Goal: Information Seeking & Learning: Learn about a topic

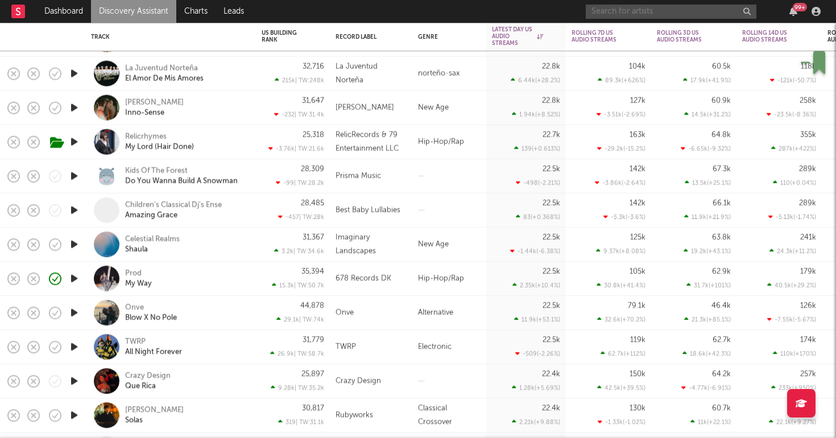
click at [653, 13] on input "text" at bounding box center [671, 12] width 171 height 14
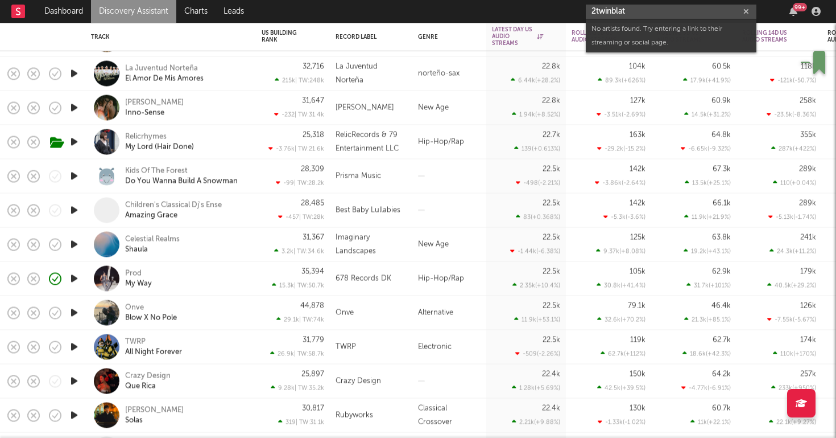
drag, startPoint x: 664, startPoint y: 13, endPoint x: 537, endPoint y: 9, distance: 126.9
click at [540, 9] on nav "Dashboard Discovery Assistant Charts Leads 2twinblat 99 +" at bounding box center [418, 11] width 836 height 23
paste input "https://www.youtube.com/watch?v=saVz0ggPCCo"
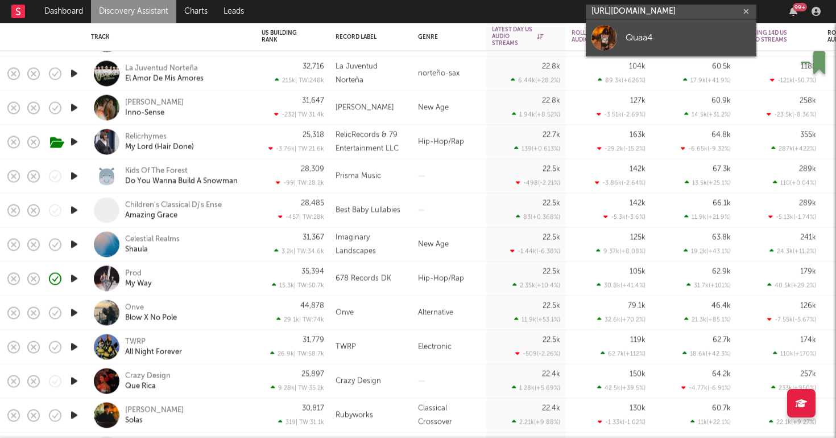
type input "https://www.youtube.com/watch?v=saVz0ggPCCo"
click at [621, 34] on link "Quaa4" at bounding box center [671, 37] width 171 height 37
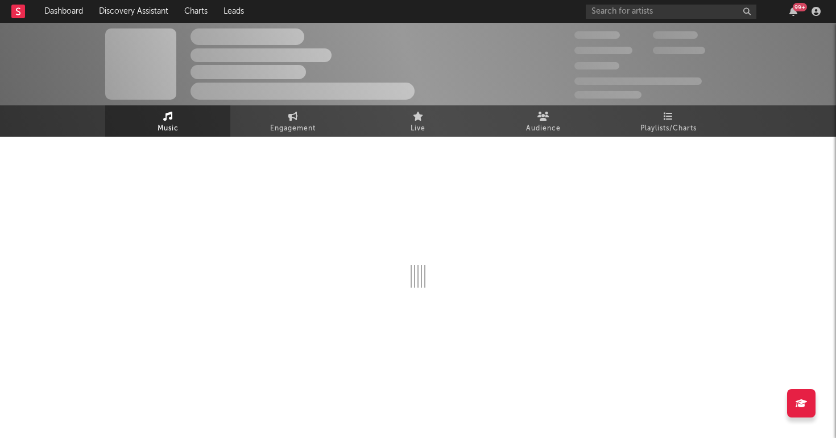
select select "1w"
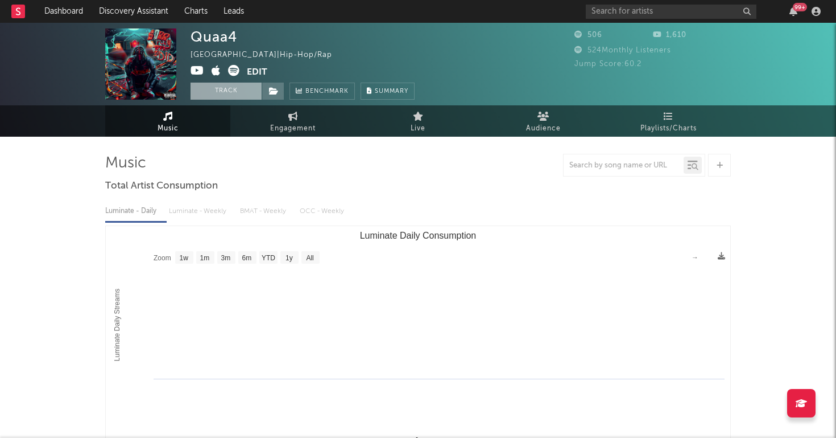
click at [207, 96] on button "Track" at bounding box center [226, 91] width 71 height 17
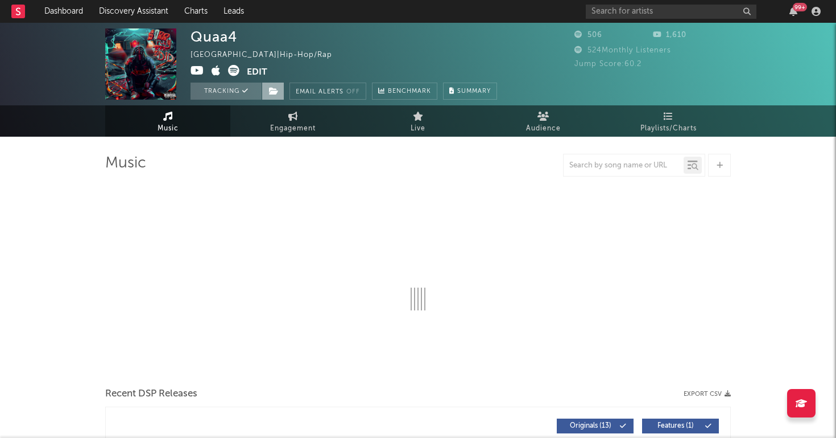
select select "1w"
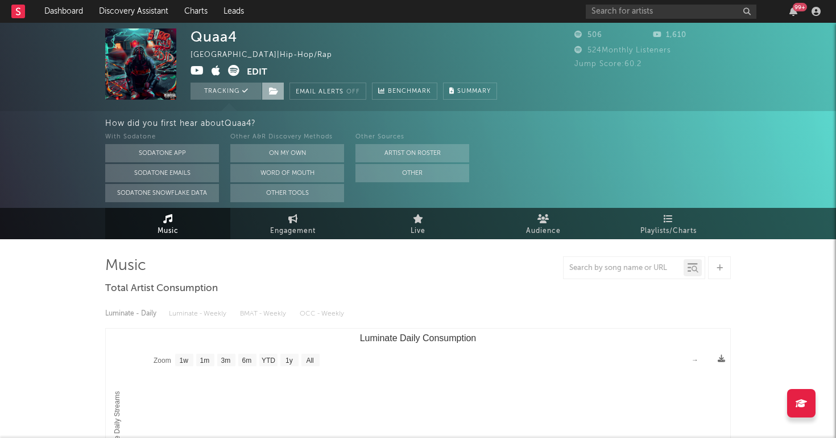
click at [274, 96] on span at bounding box center [273, 91] width 23 height 17
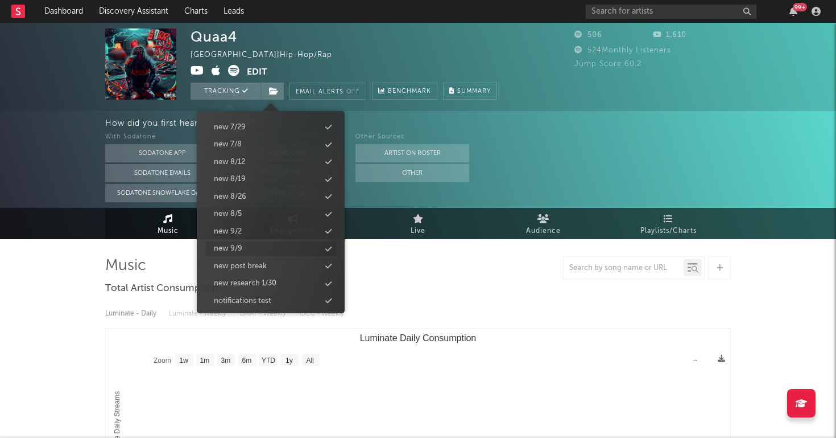
scroll to position [1129, 0]
click at [250, 242] on div "new 9/9" at bounding box center [270, 249] width 131 height 15
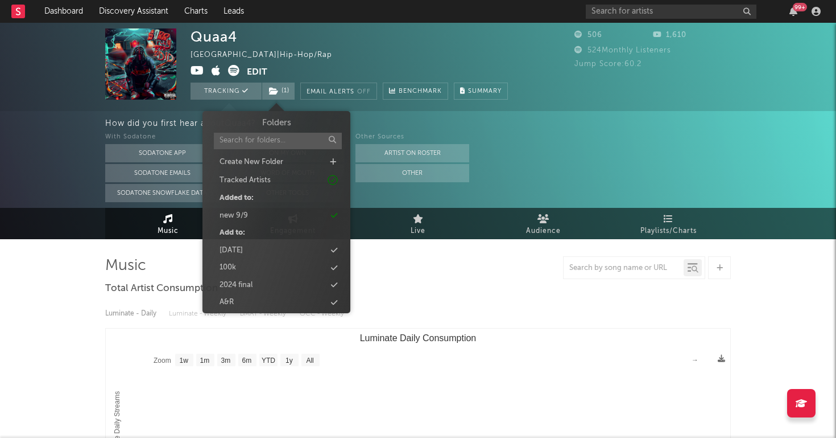
scroll to position [0, 0]
click at [249, 141] on input "text" at bounding box center [278, 141] width 128 height 17
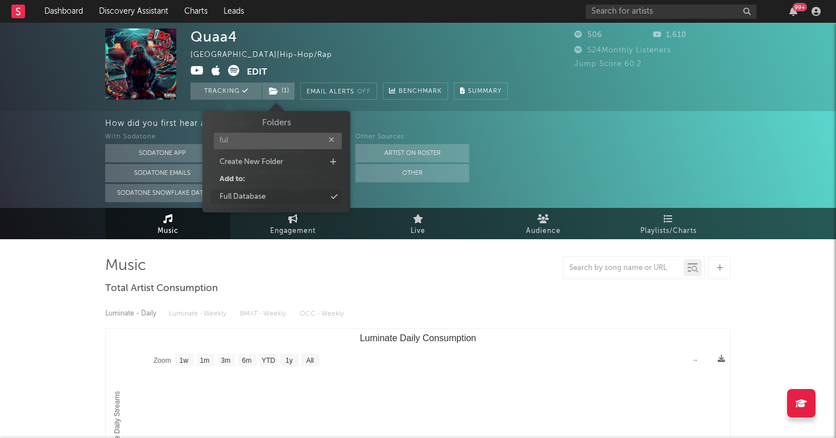
type input "ful"
click at [253, 199] on div "Full Database" at bounding box center [243, 196] width 46 height 11
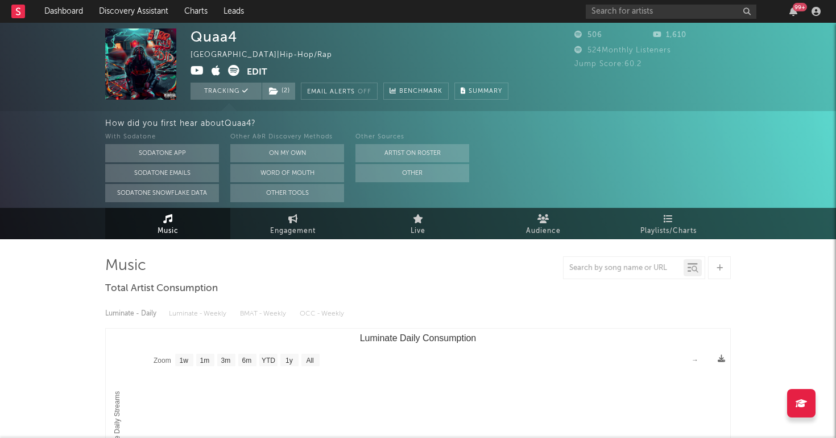
click at [485, 57] on div "Quaa4 United States | Hip-Hop/Rap Edit Tracking ( 2 ) Email Alerts Off Benchmar…" at bounding box center [350, 63] width 318 height 71
click at [202, 13] on link "Charts" at bounding box center [195, 11] width 39 height 23
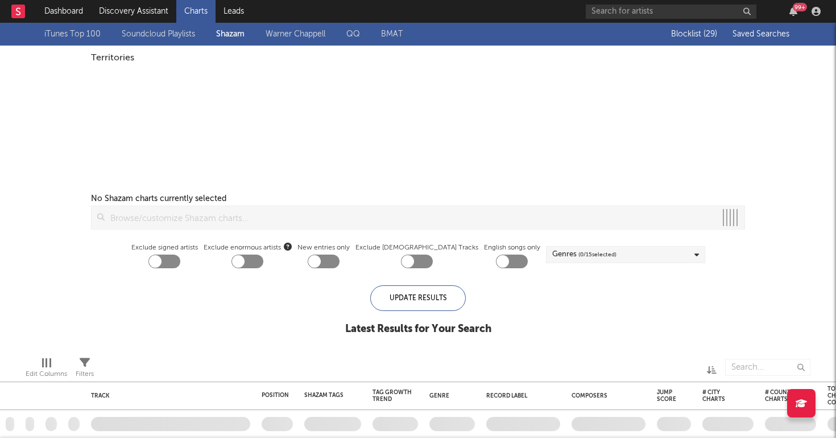
checkbox input "true"
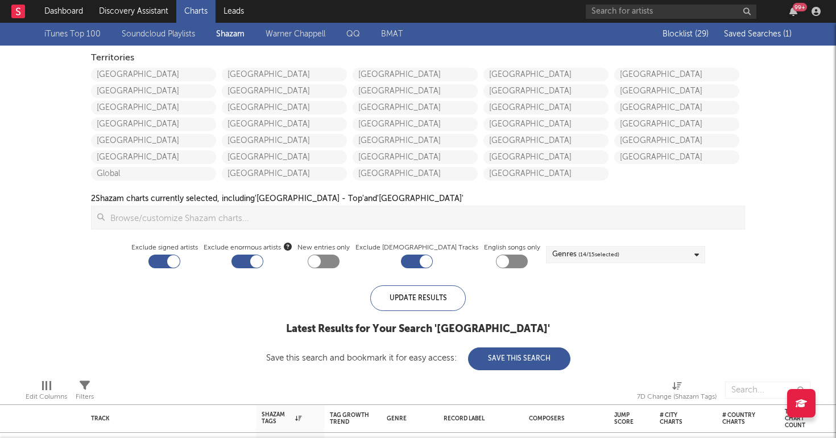
click at [754, 32] on span "Saved Searches ( 1 )" at bounding box center [758, 34] width 68 height 8
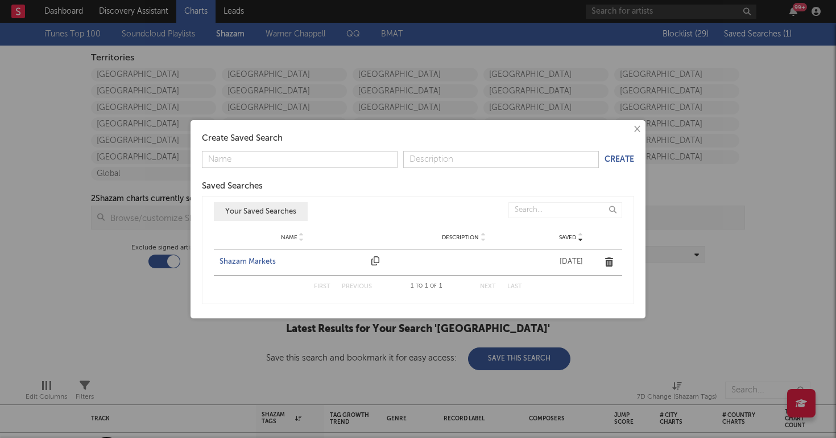
click at [255, 258] on div "Shazam Markets" at bounding box center [293, 261] width 146 height 11
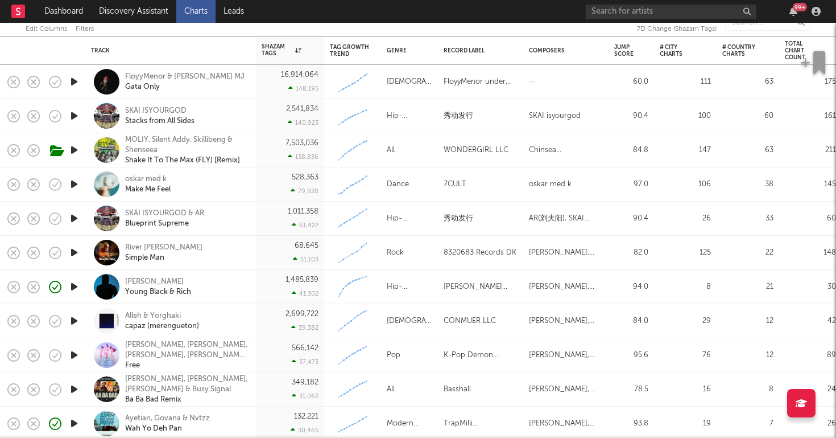
click at [75, 185] on icon "button" at bounding box center [74, 184] width 12 height 14
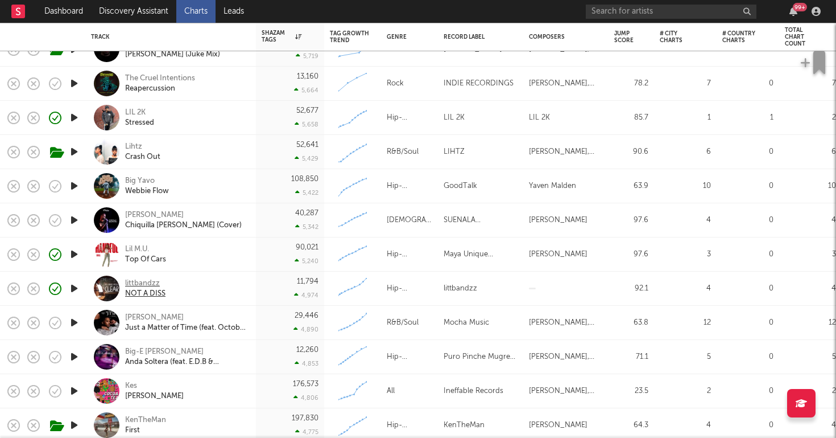
click at [133, 281] on div "littbandzz" at bounding box center [145, 283] width 40 height 10
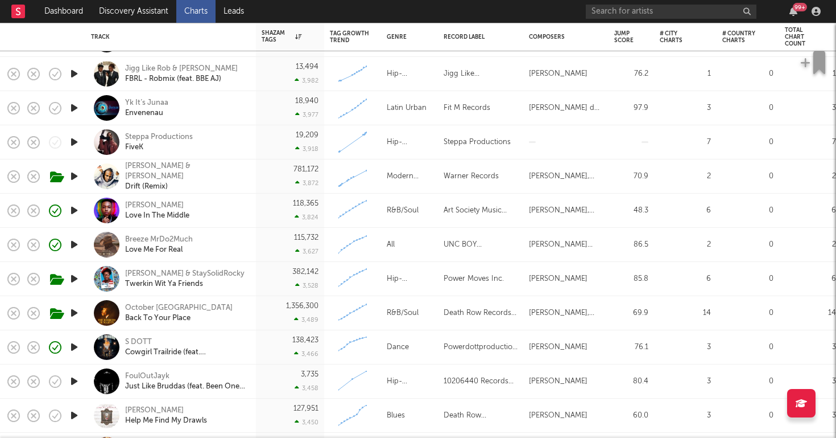
click at [77, 138] on icon "button" at bounding box center [74, 142] width 12 height 14
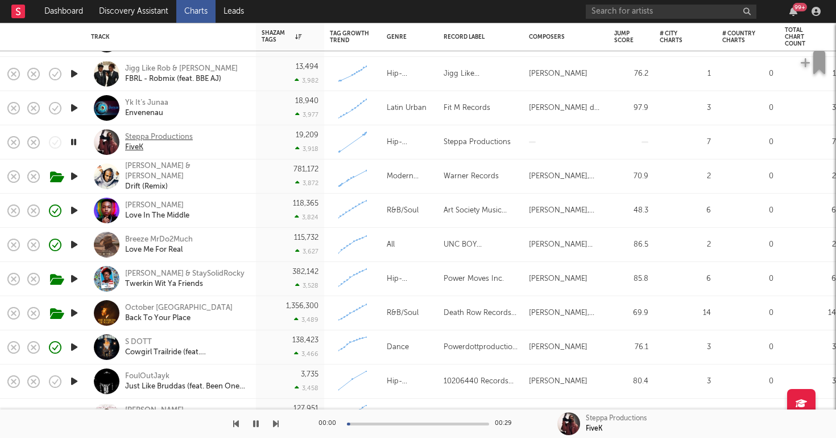
click at [150, 137] on div "Steppa Productions" at bounding box center [159, 137] width 68 height 10
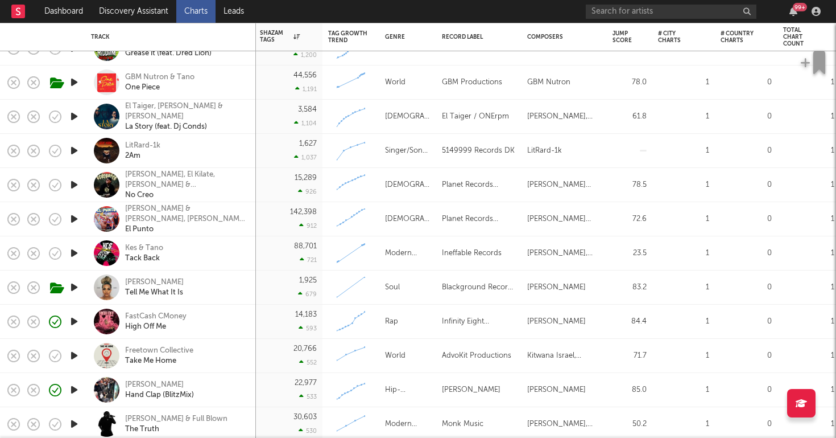
click at [72, 150] on icon "button" at bounding box center [74, 150] width 12 height 14
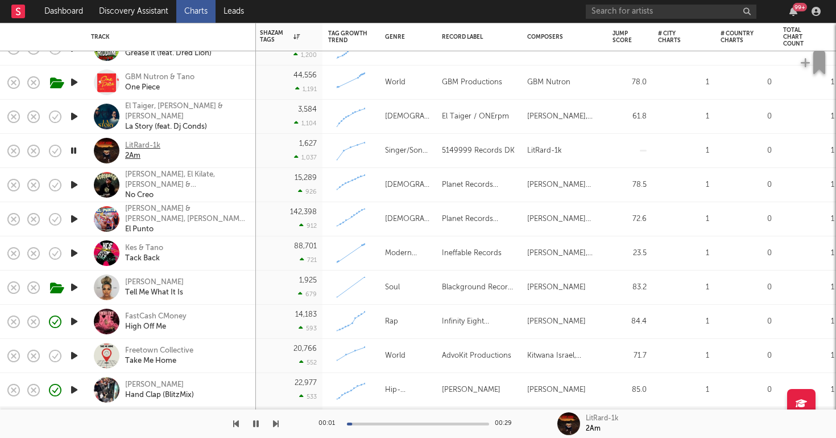
click at [149, 142] on div "LitRard-1k" at bounding box center [142, 146] width 35 height 10
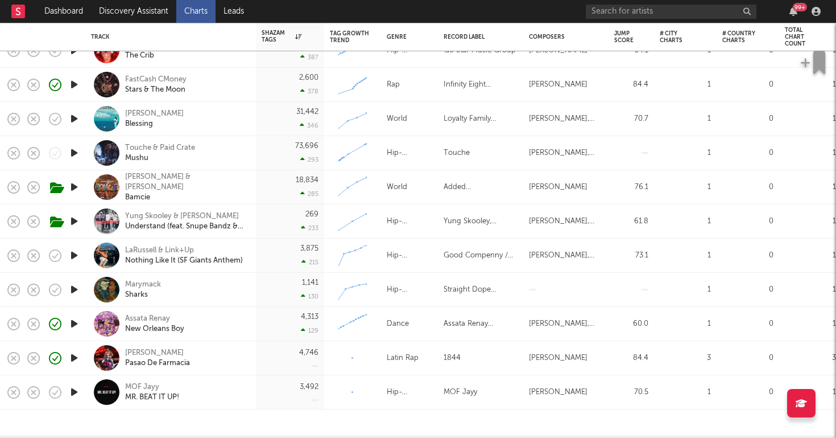
click at [69, 290] on icon "button" at bounding box center [74, 289] width 12 height 14
click at [70, 392] on icon "button" at bounding box center [74, 392] width 12 height 14
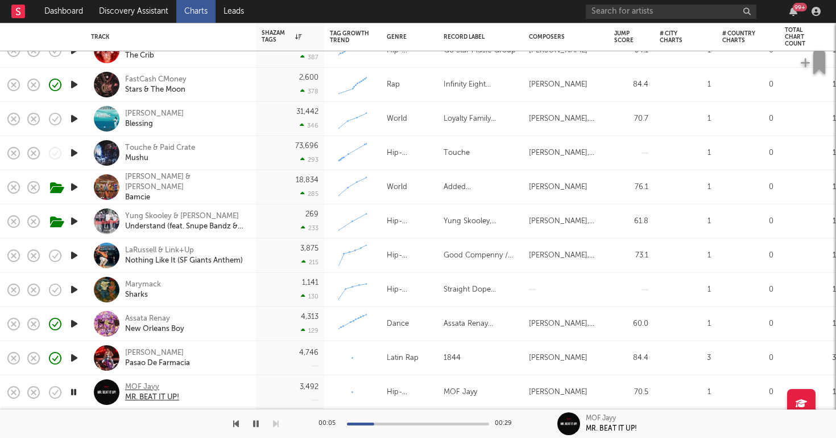
click at [155, 385] on div "MOF Jayy" at bounding box center [152, 387] width 54 height 10
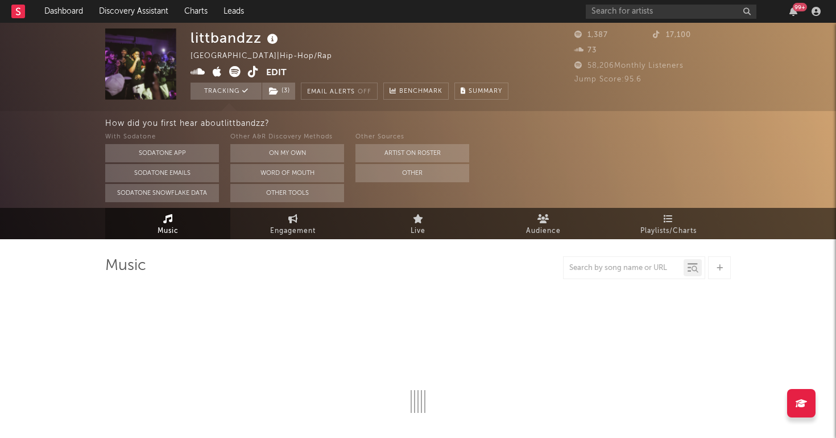
select select "1w"
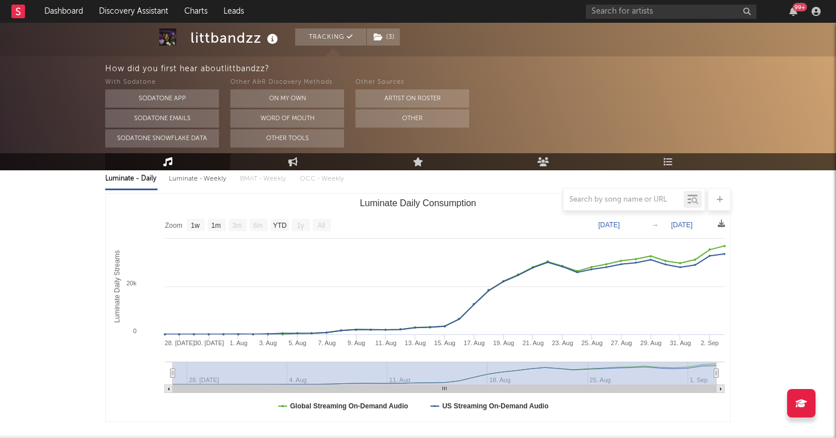
scroll to position [135, 0]
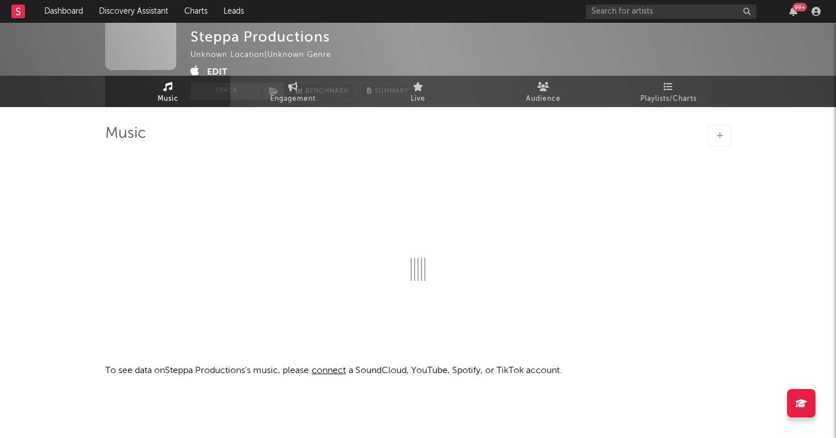
select select "1w"
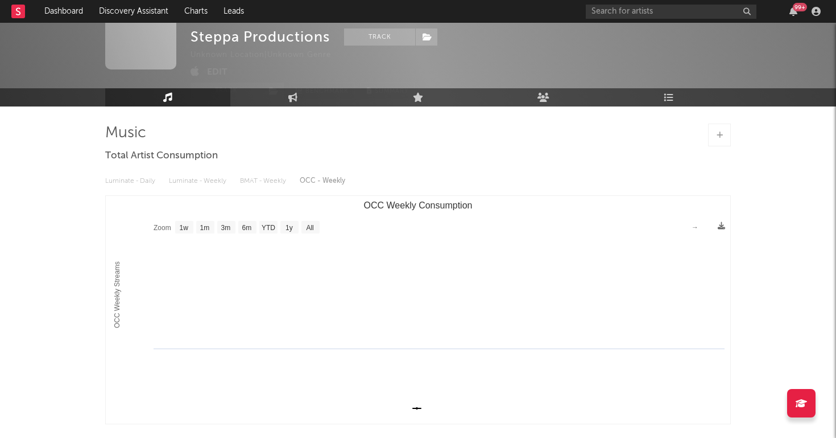
scroll to position [30, 0]
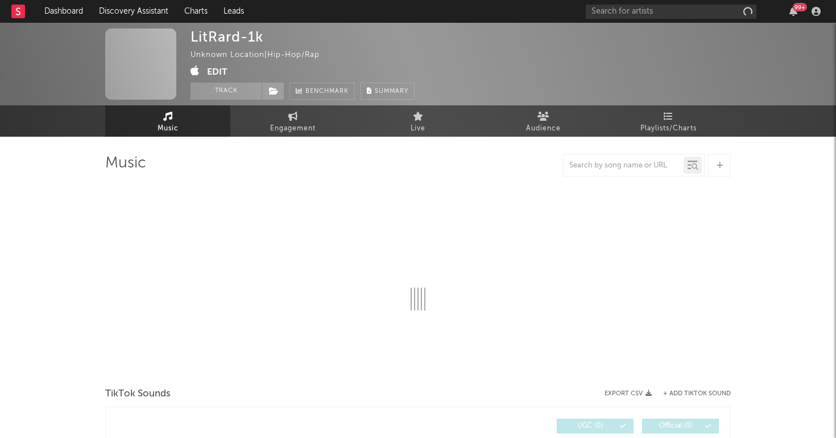
select select "1w"
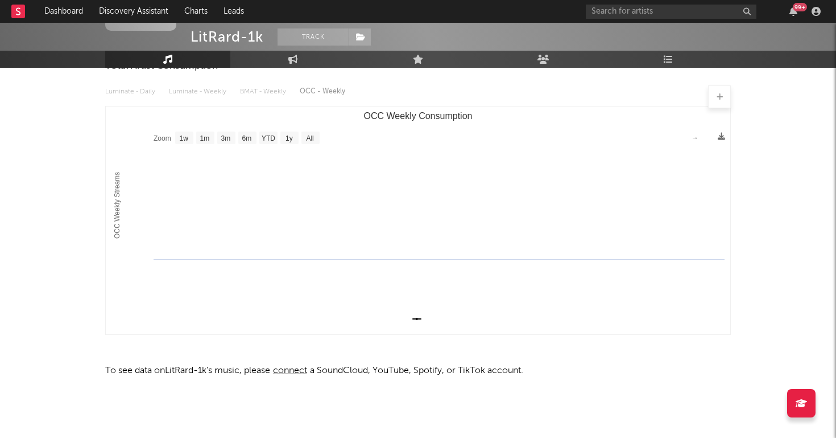
scroll to position [119, 0]
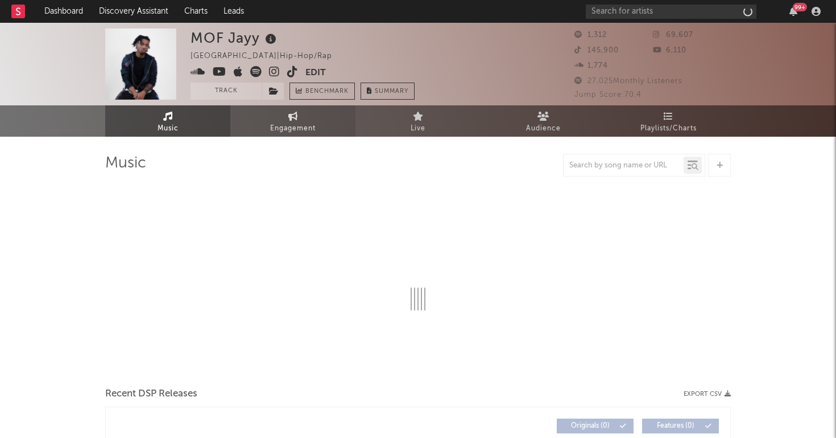
select select "1w"
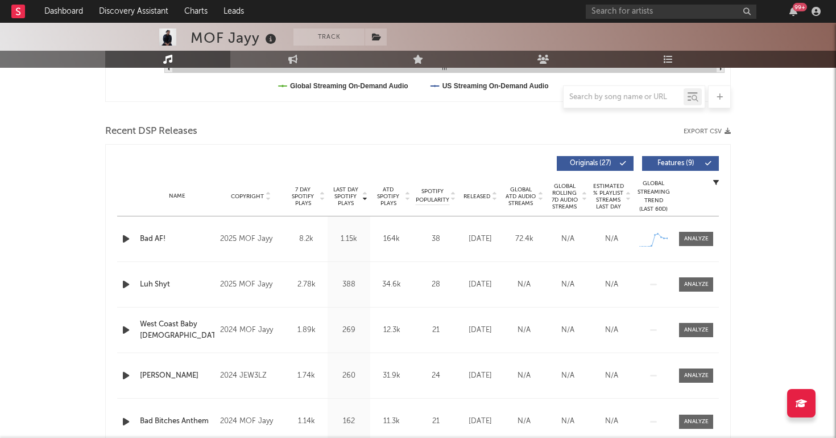
scroll to position [382, 0]
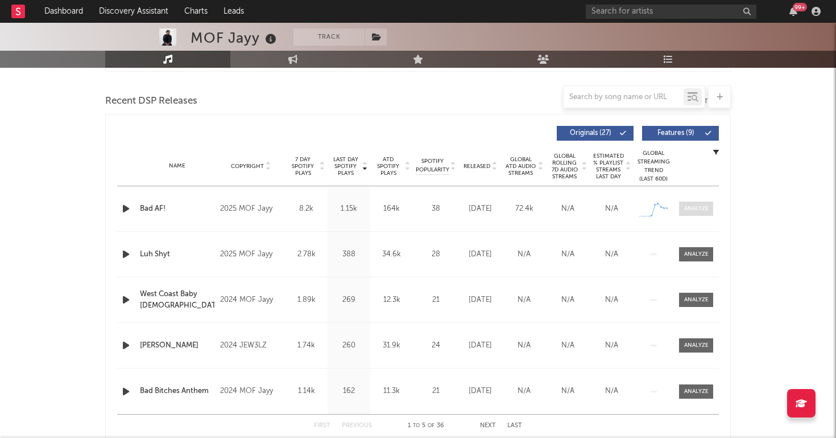
click at [698, 213] on span at bounding box center [696, 208] width 34 height 14
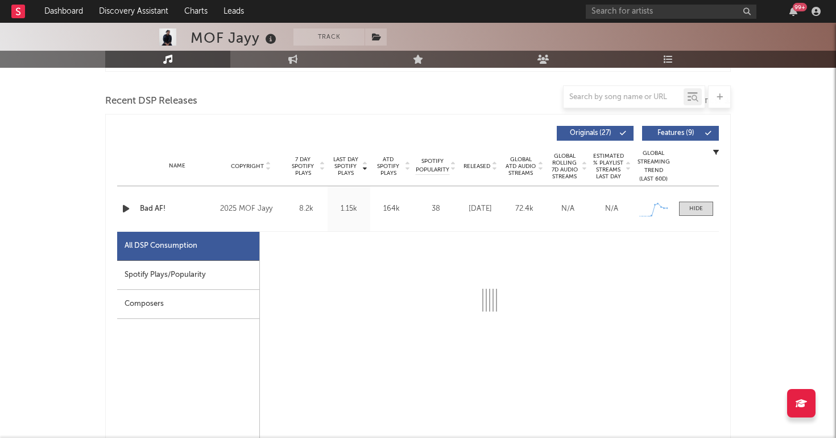
scroll to position [525, 0]
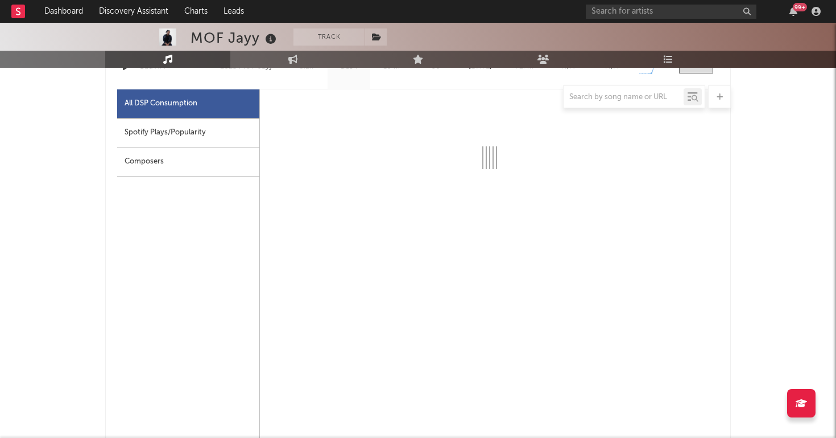
select select "1w"
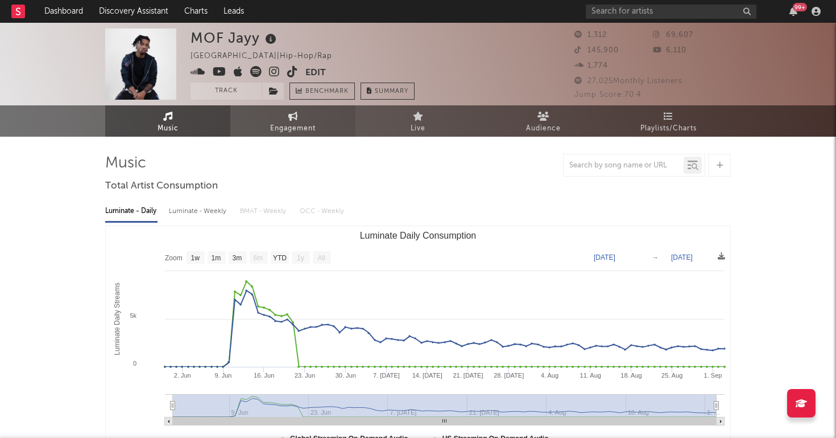
scroll to position [0, 0]
click at [286, 123] on span "Engagement" at bounding box center [293, 129] width 46 height 14
select select "1w"
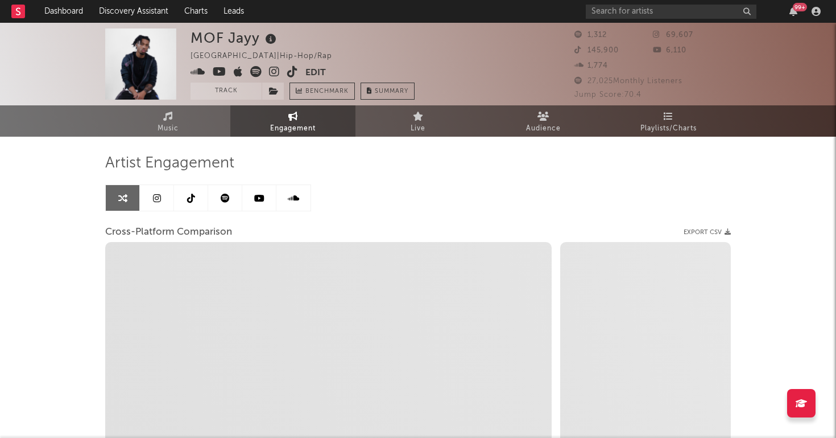
click at [276, 71] on icon at bounding box center [274, 71] width 11 height 11
select select "1m"
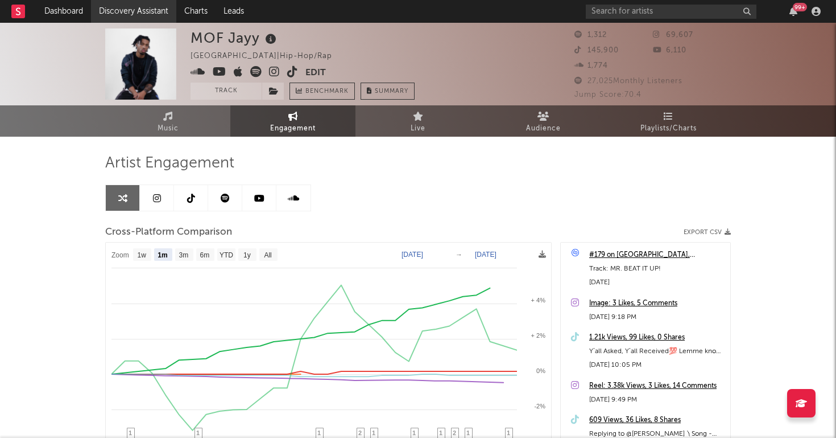
click at [138, 14] on link "Discovery Assistant" at bounding box center [133, 11] width 85 height 23
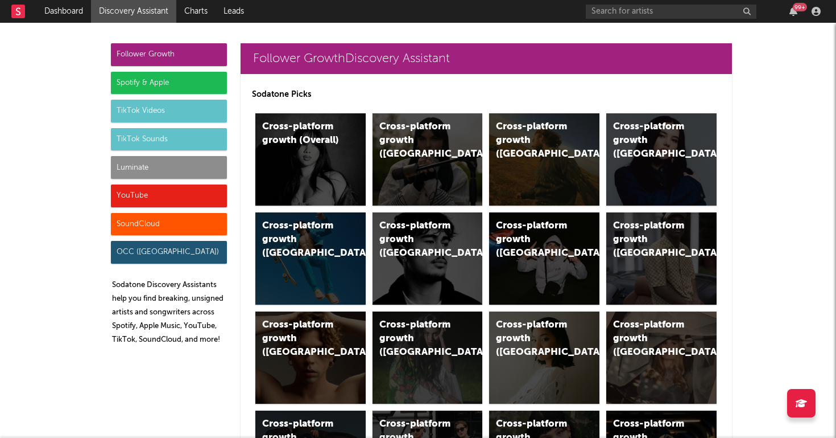
click at [150, 167] on div "Luminate" at bounding box center [169, 167] width 116 height 23
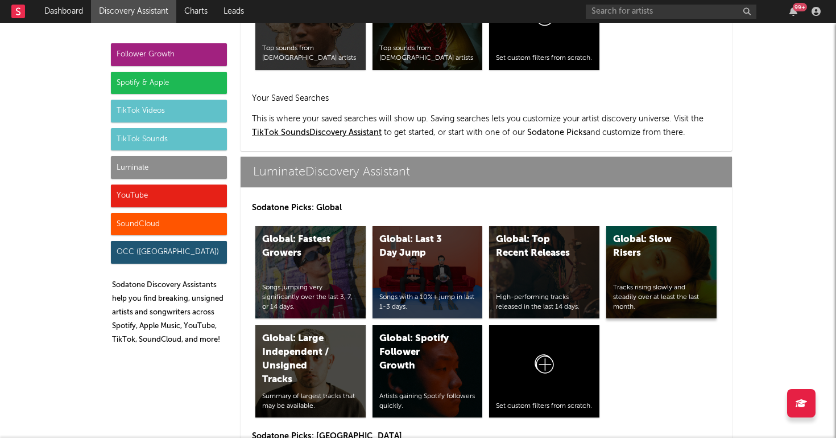
scroll to position [5051, 0]
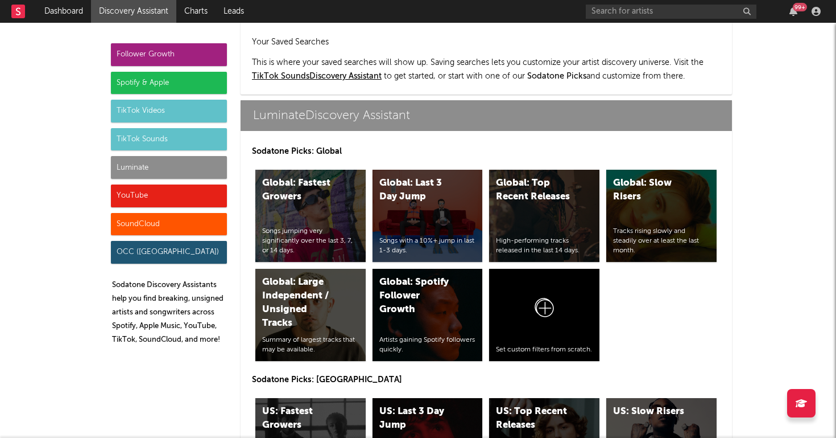
click at [145, 59] on div "Follower Growth" at bounding box center [169, 54] width 116 height 23
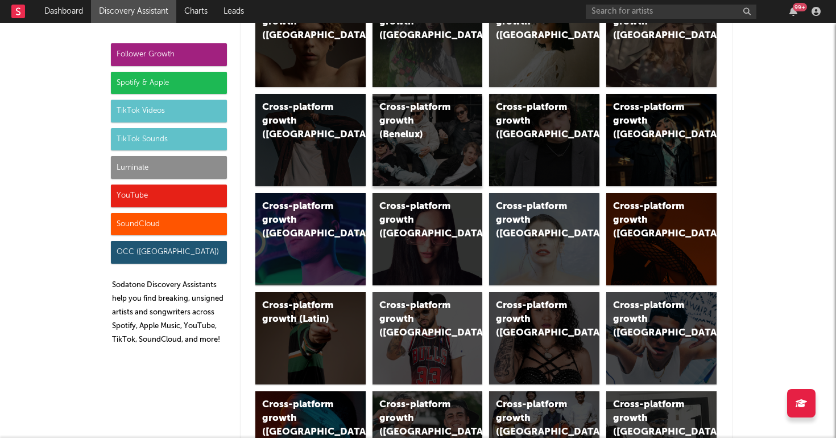
scroll to position [0, 0]
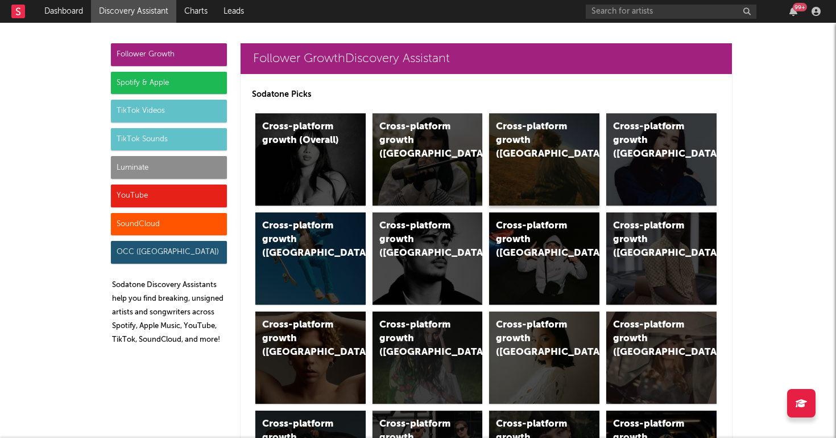
click at [552, 179] on div "Cross-platform growth (US)" at bounding box center [544, 159] width 110 height 92
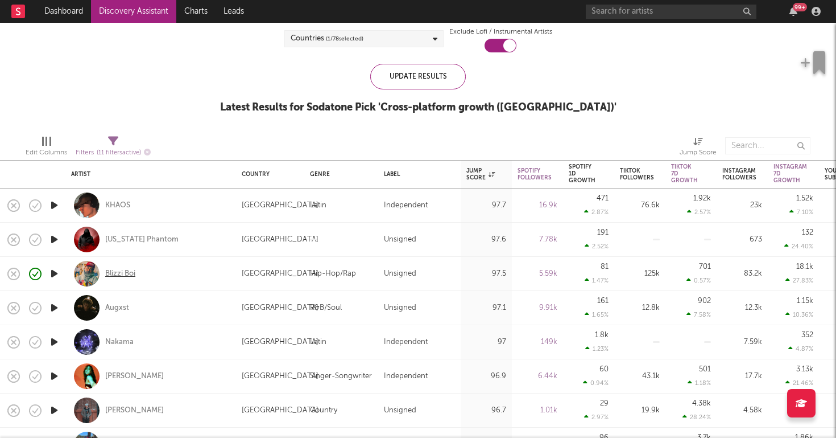
click at [135, 270] on div "Blizzi Boi" at bounding box center [120, 274] width 30 height 10
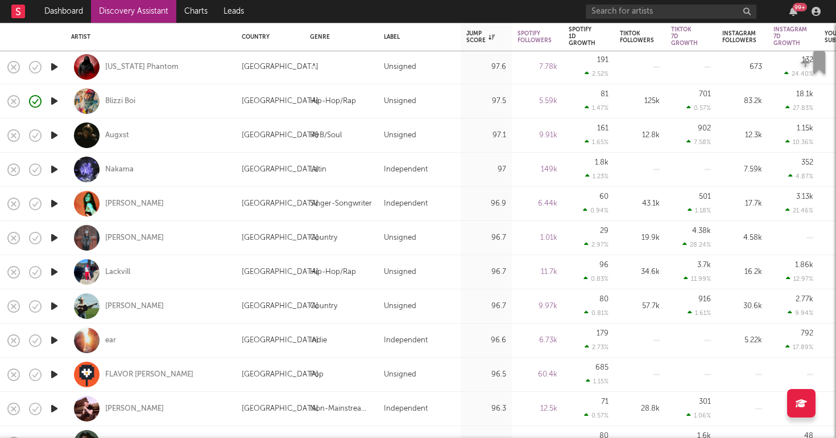
click at [56, 271] on icon "button" at bounding box center [54, 272] width 12 height 14
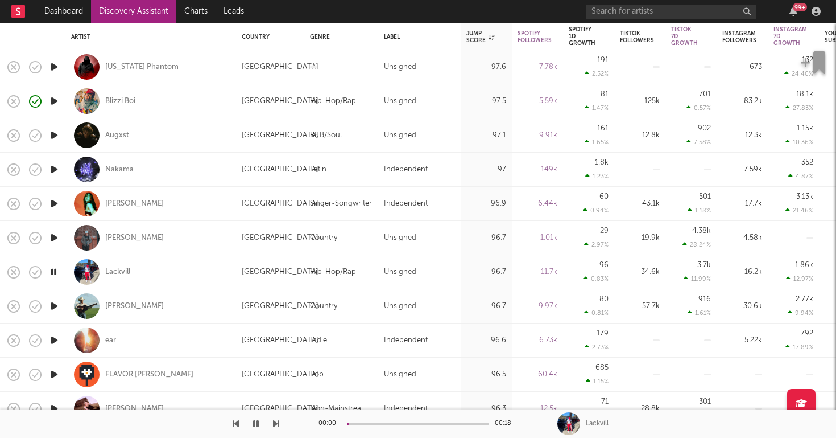
click at [112, 267] on div "Lackvill" at bounding box center [117, 272] width 25 height 10
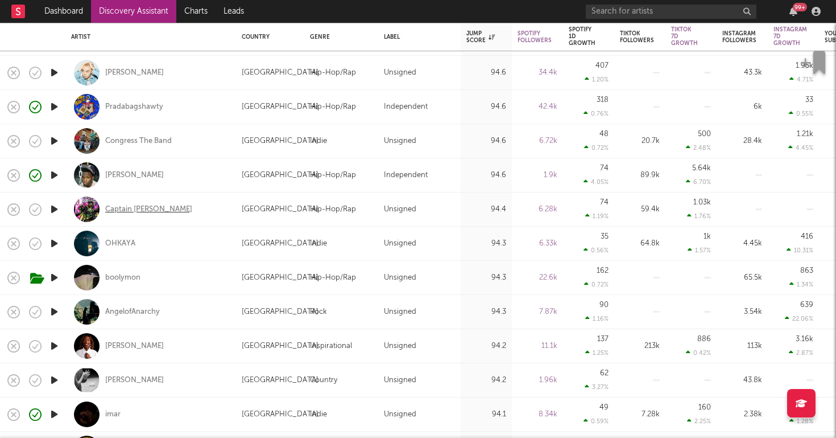
click at [129, 211] on div "Captain [PERSON_NAME]" at bounding box center [148, 209] width 87 height 10
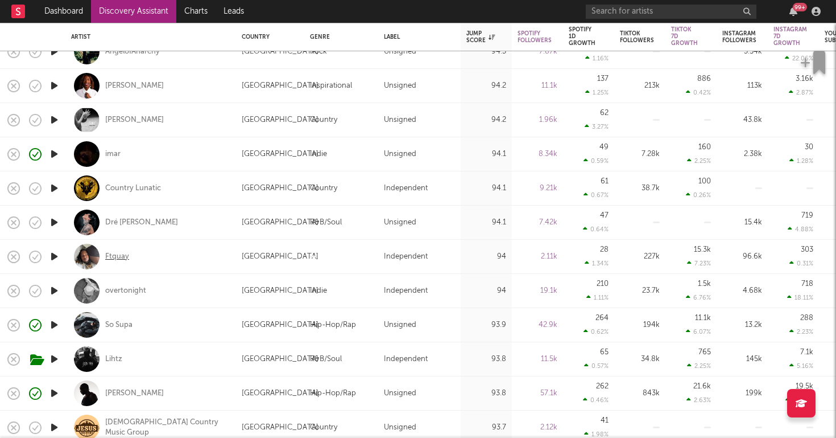
click at [124, 256] on div "Ftquay" at bounding box center [117, 256] width 24 height 10
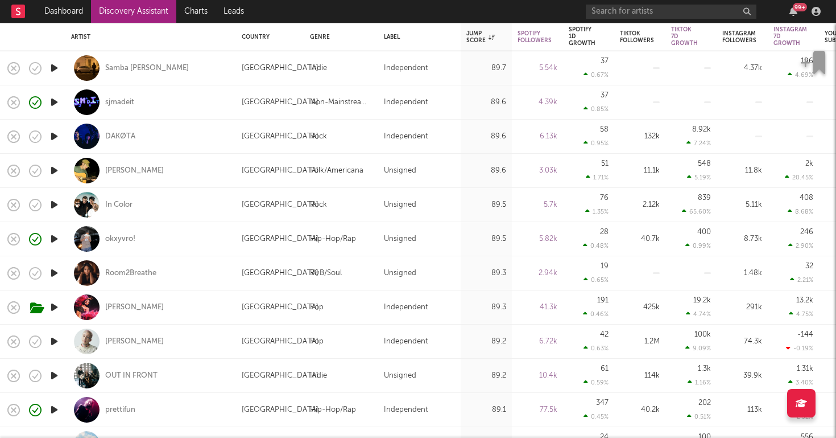
click at [59, 273] on icon "button" at bounding box center [54, 273] width 12 height 14
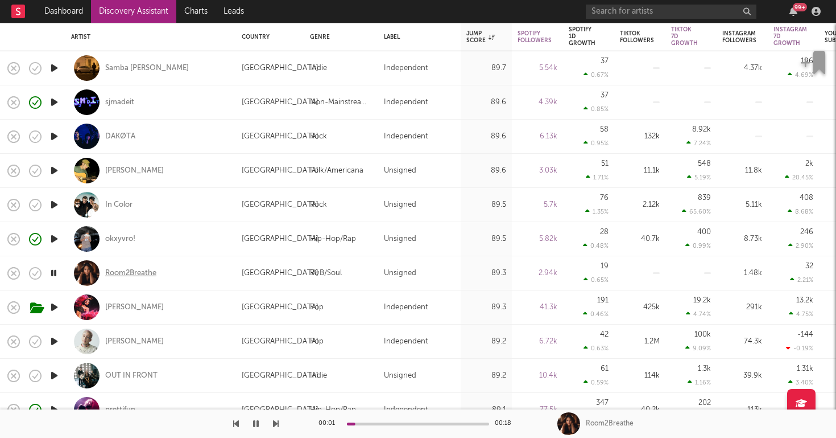
click at [139, 271] on div "Room2Breathe" at bounding box center [130, 273] width 51 height 10
click at [64, 14] on link "Dashboard" at bounding box center [63, 11] width 55 height 23
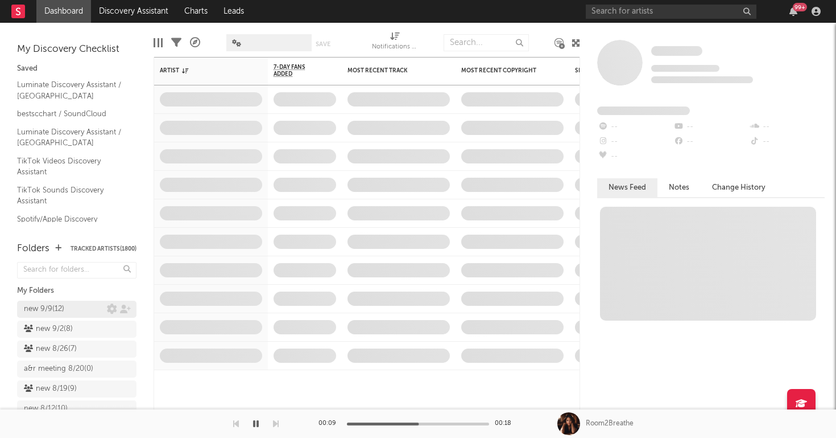
click at [64, 314] on div "new 9/9 ( 12 )" at bounding box center [44, 309] width 40 height 14
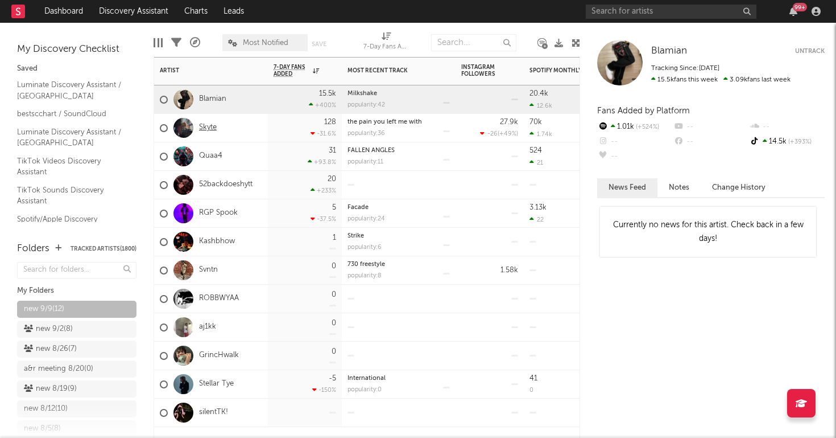
click at [207, 125] on link "Skyte" at bounding box center [208, 128] width 18 height 10
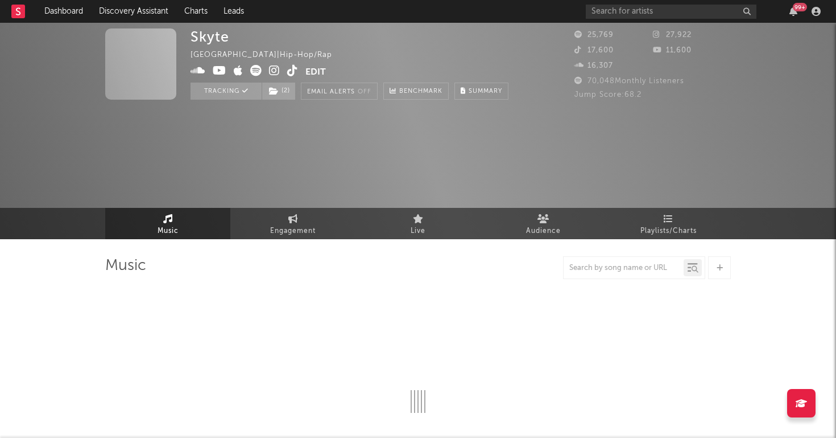
select select "6m"
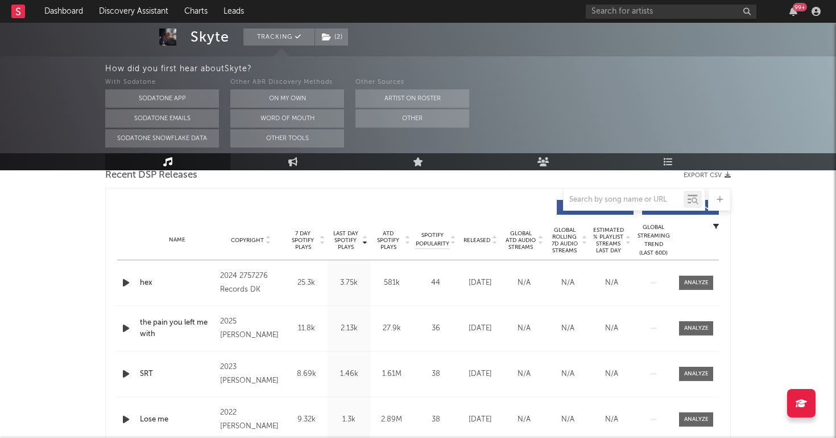
scroll to position [410, 0]
click at [703, 282] on div at bounding box center [696, 283] width 24 height 9
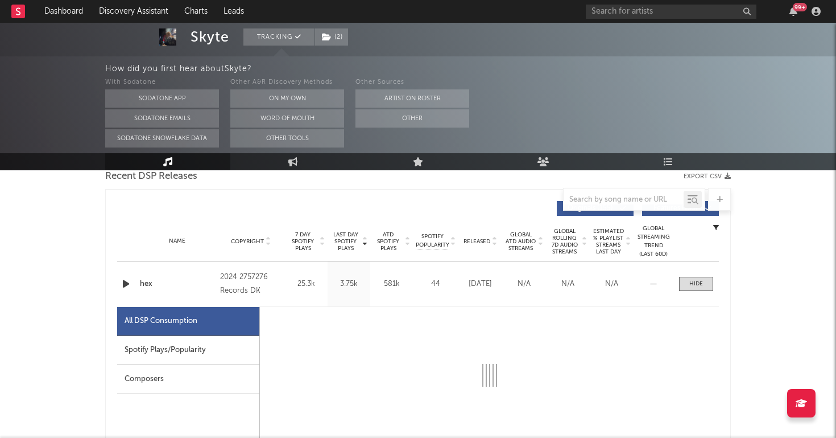
select select "6m"
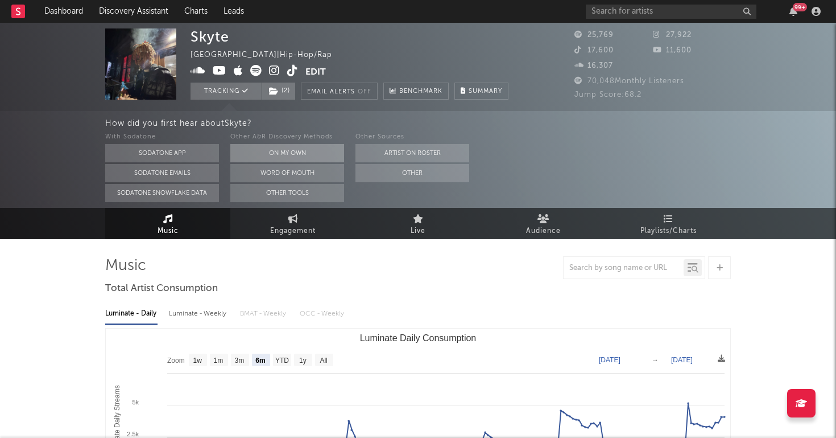
scroll to position [0, 0]
click at [277, 69] on icon at bounding box center [274, 70] width 11 height 11
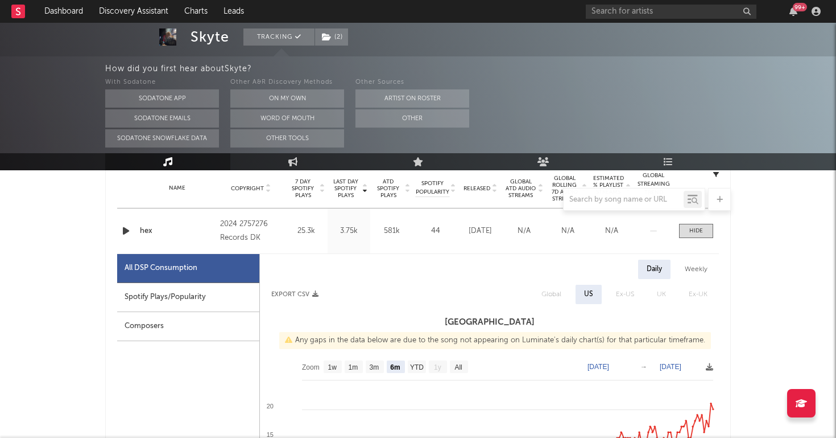
scroll to position [464, 0]
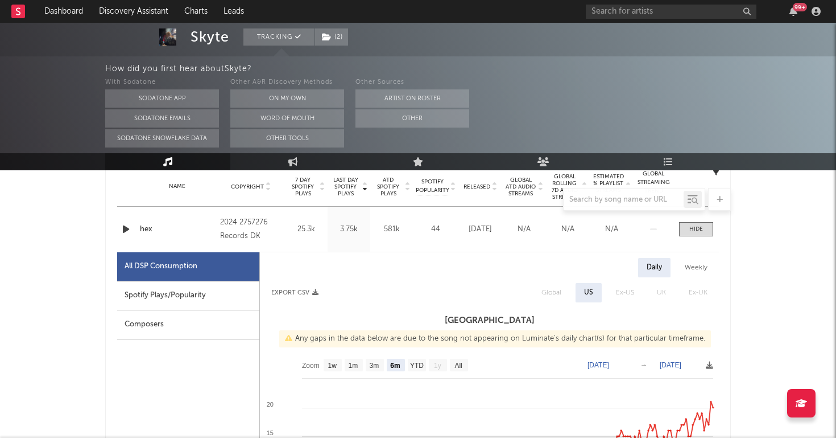
click at [127, 230] on icon "button" at bounding box center [126, 229] width 12 height 14
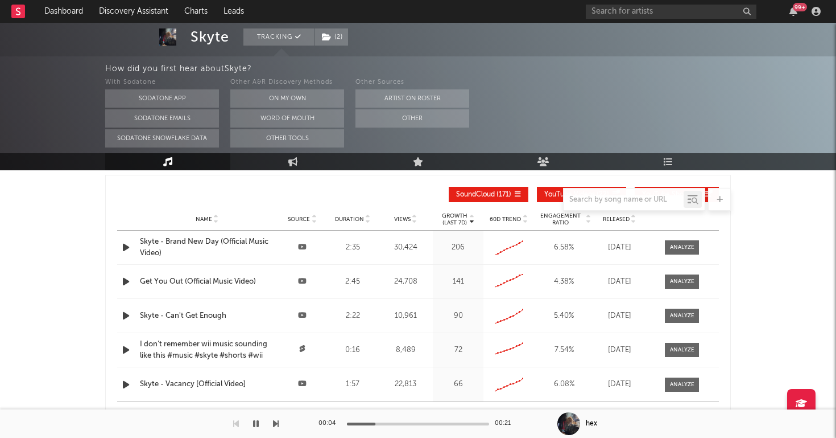
scroll to position [1870, 0]
click at [615, 219] on span "Released" at bounding box center [616, 218] width 27 height 7
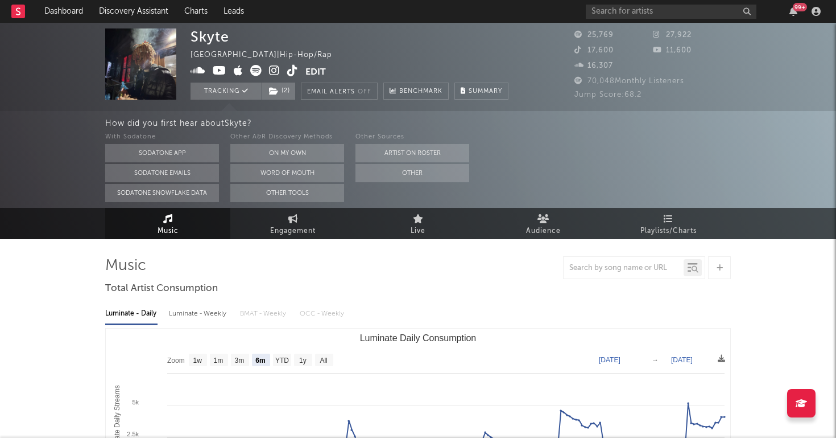
scroll to position [0, 0]
click at [146, 11] on link "Discovery Assistant" at bounding box center [133, 11] width 85 height 23
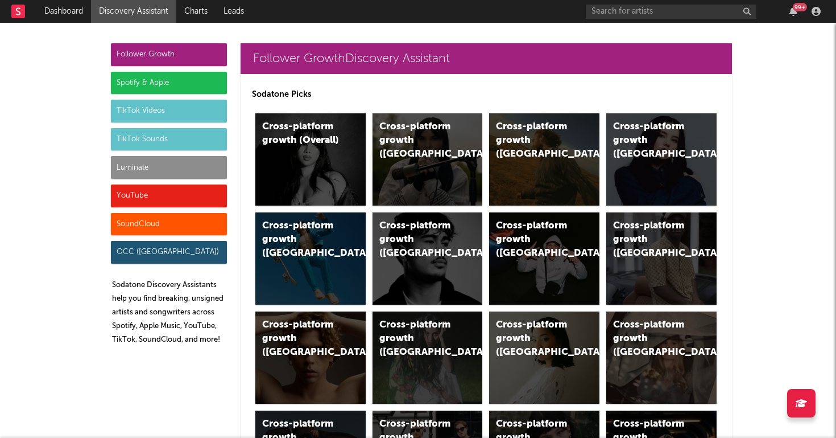
click at [130, 163] on div "Luminate" at bounding box center [169, 167] width 116 height 23
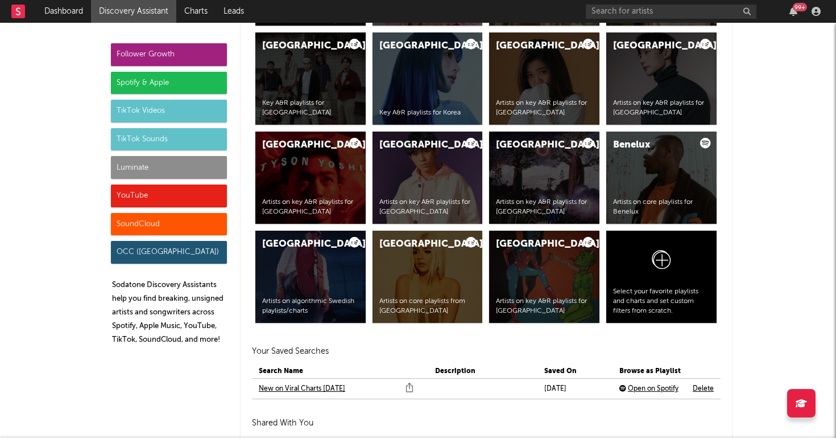
scroll to position [5051, 0]
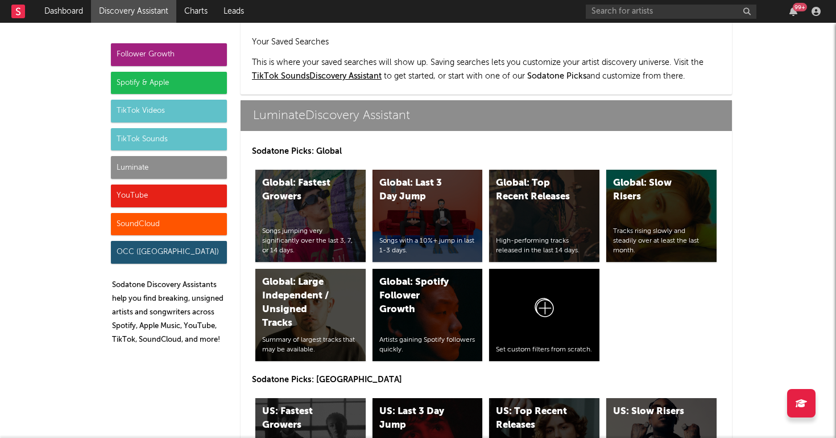
click at [411, 398] on div "US: Last 3 Day Jump Songs with a 10%+ jump in last 1-3 days." at bounding box center [428, 444] width 110 height 92
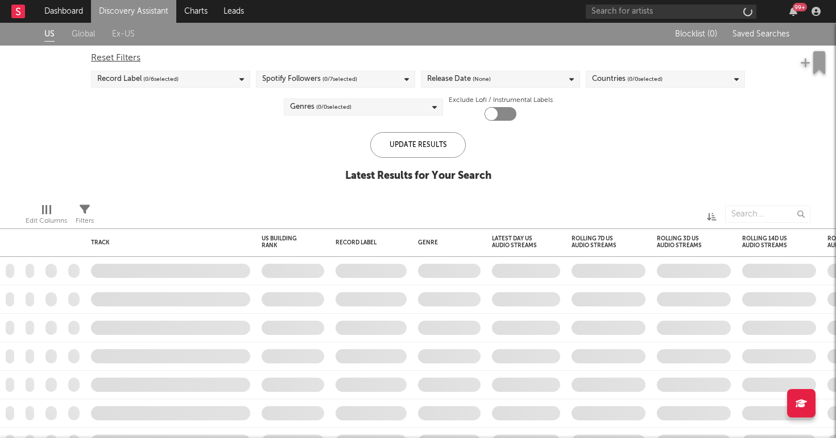
checkbox input "true"
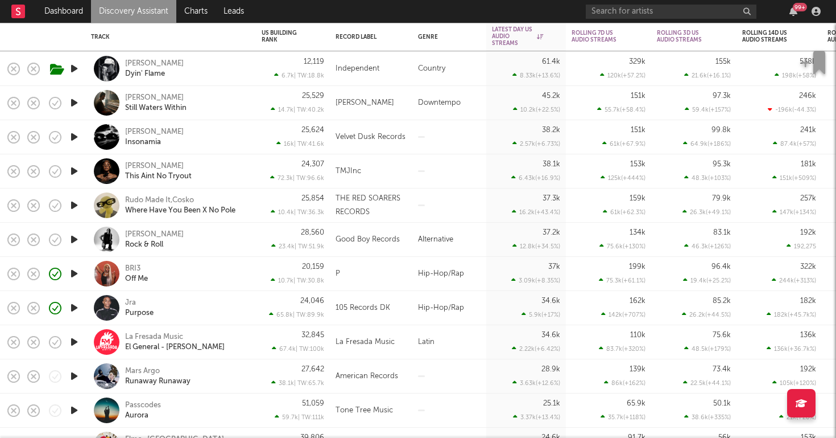
click at [75, 307] on icon "button" at bounding box center [74, 307] width 12 height 14
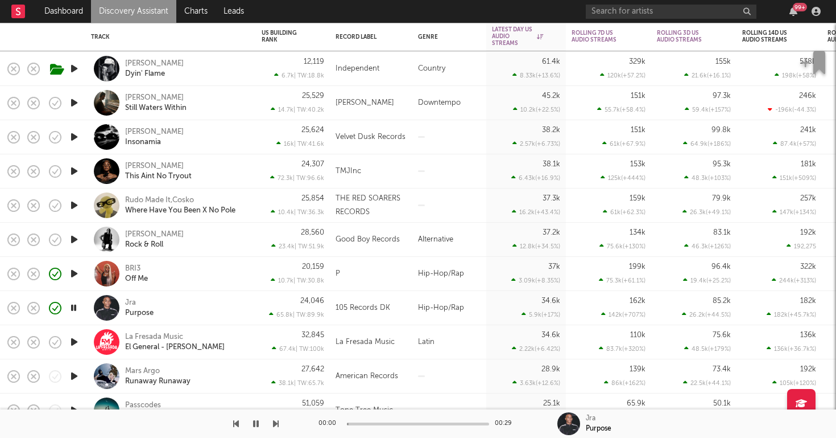
click at [190, 312] on div "Jra Purpose" at bounding box center [186, 308] width 122 height 20
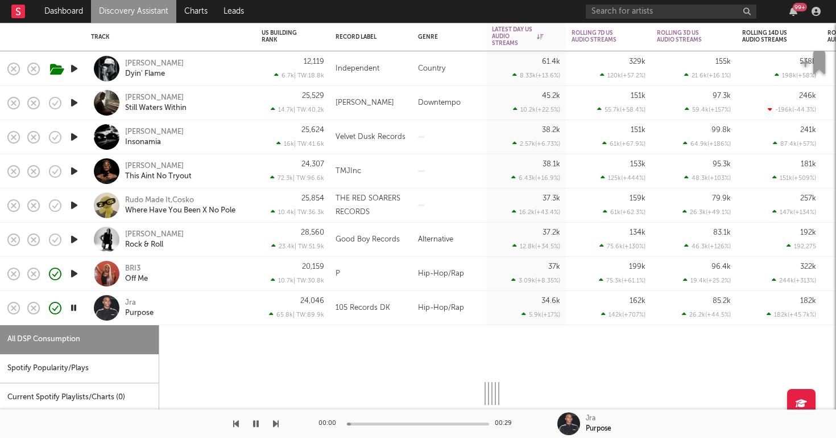
select select "1w"
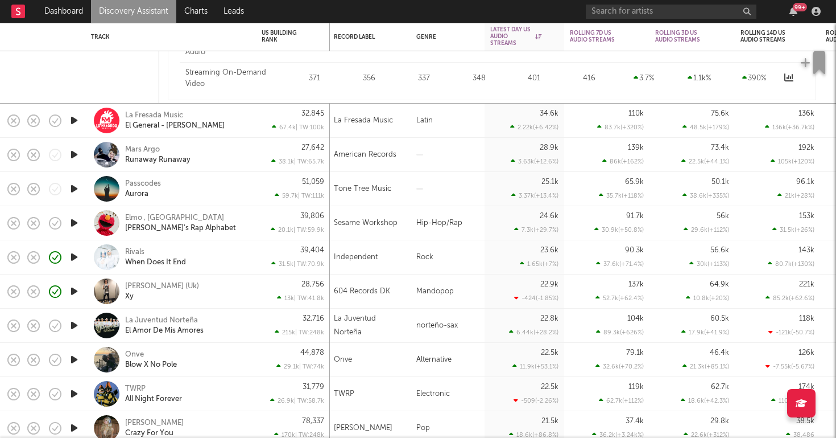
click at [77, 258] on icon "button" at bounding box center [74, 257] width 12 height 14
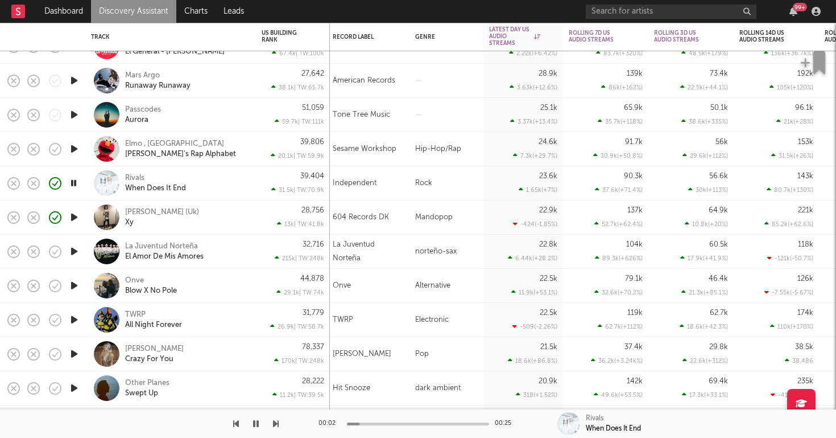
click at [77, 218] on icon "button" at bounding box center [74, 217] width 12 height 14
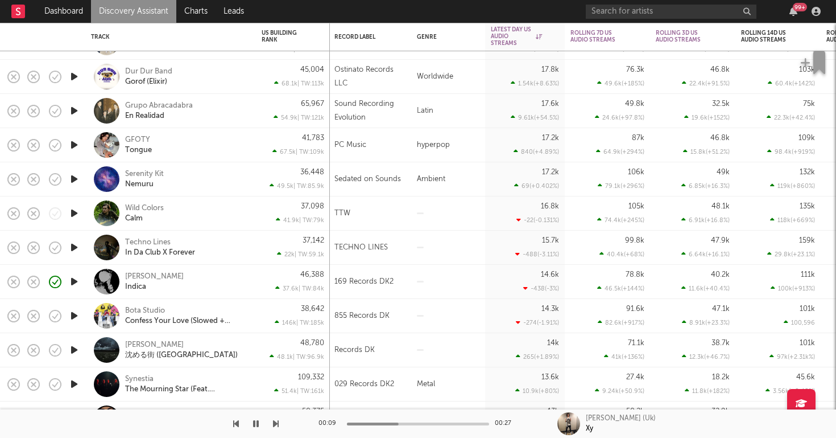
click at [176, 282] on div "Kai Raxx Indica" at bounding box center [186, 281] width 122 height 20
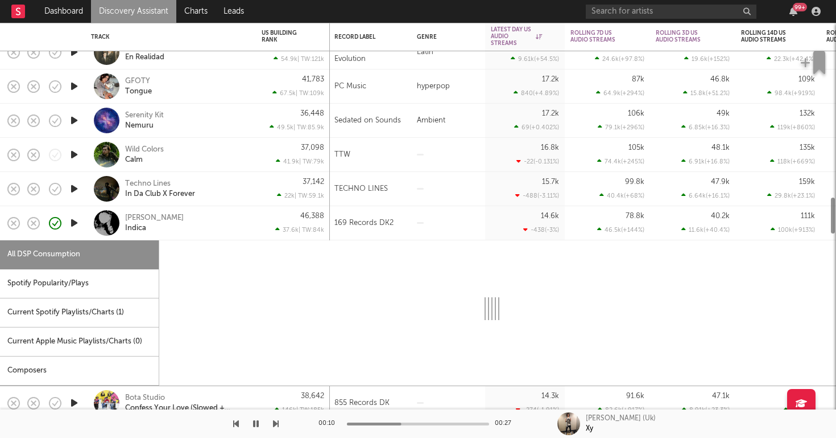
select select "1w"
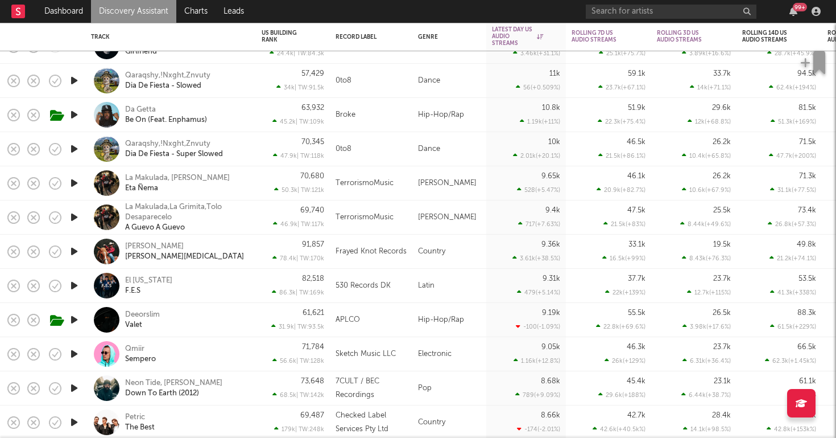
click at [73, 319] on icon "button" at bounding box center [74, 319] width 12 height 14
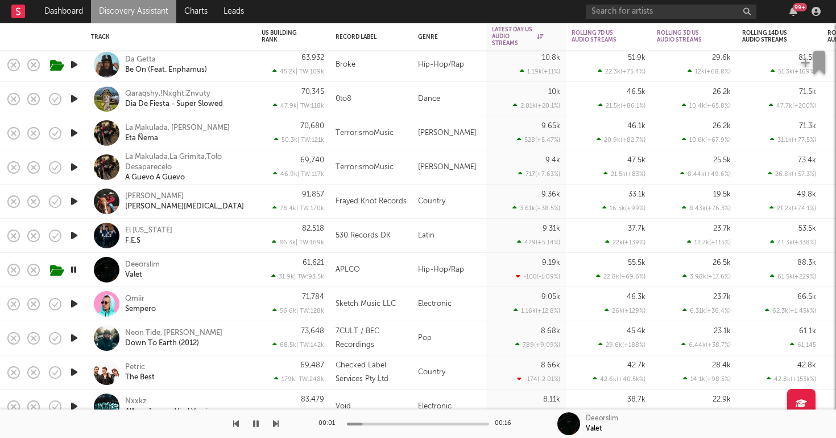
click at [215, 271] on div "Deeorslim Valet" at bounding box center [186, 269] width 122 height 20
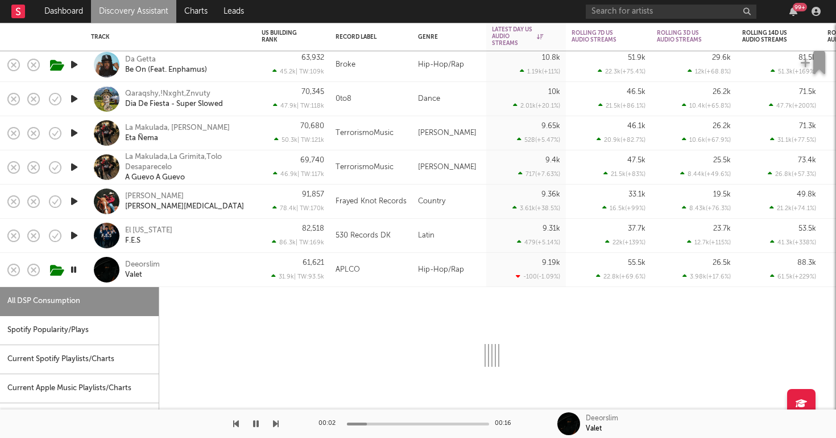
select select "1w"
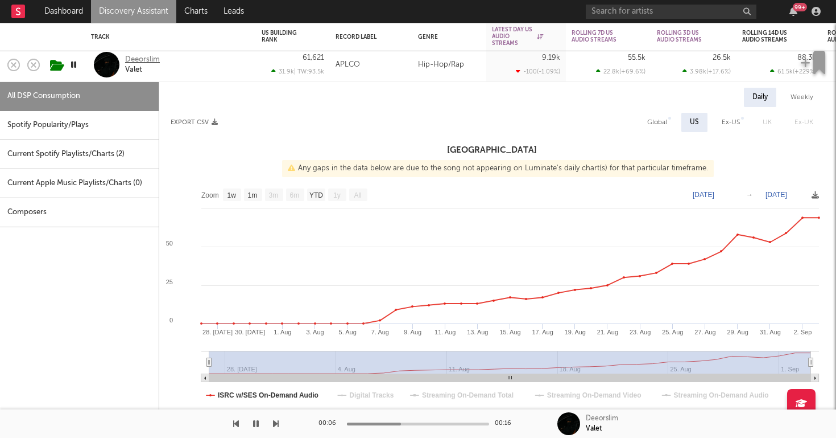
click at [139, 60] on div "Deeorslim" at bounding box center [142, 60] width 35 height 10
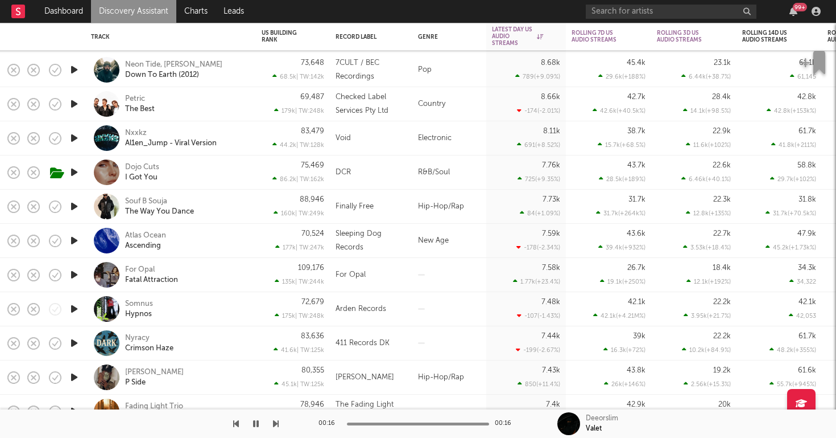
click at [73, 204] on icon "button" at bounding box center [74, 206] width 12 height 14
click at [225, 210] on div "Souf B Souja The Way You Dance" at bounding box center [186, 206] width 122 height 20
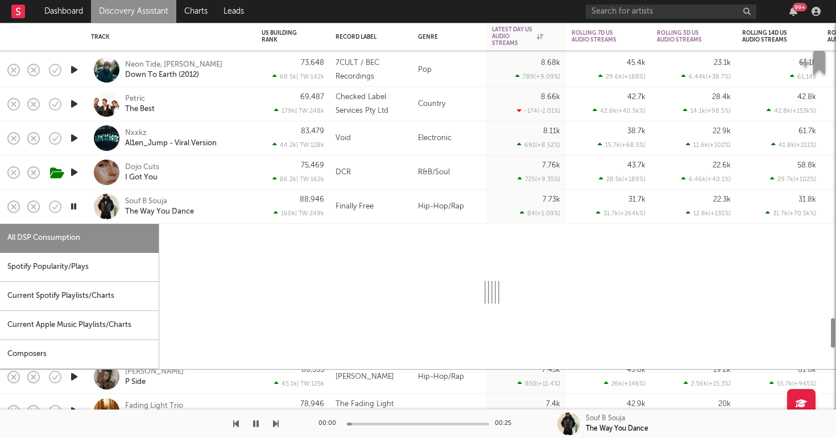
select select "1w"
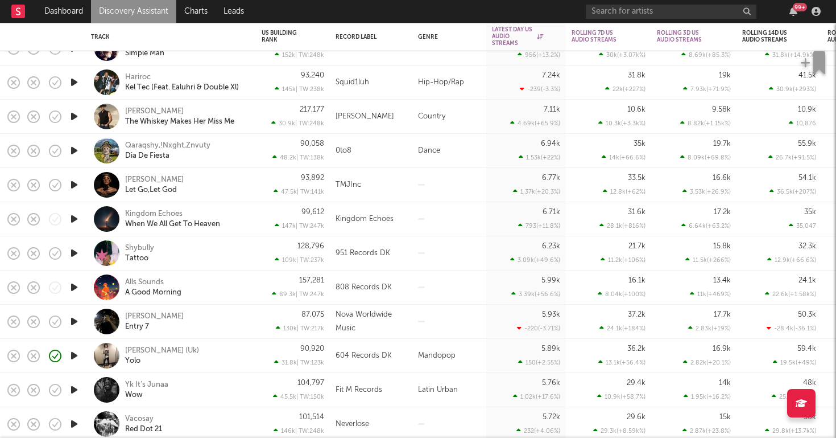
click at [75, 253] on icon "button" at bounding box center [74, 253] width 12 height 14
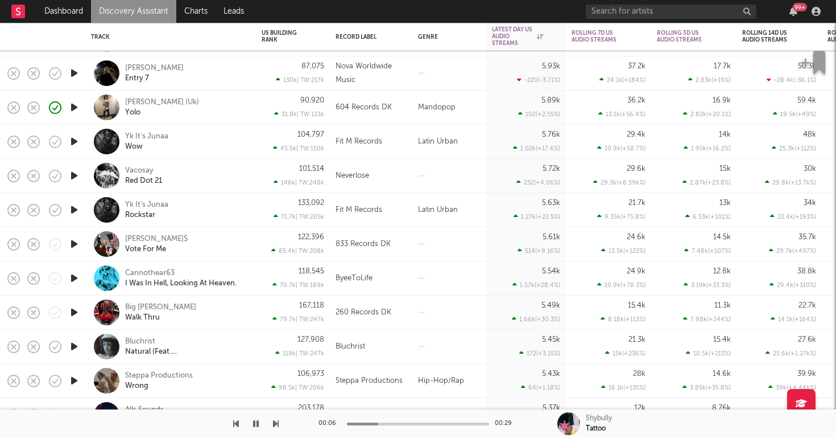
click at [75, 311] on icon "button" at bounding box center [74, 312] width 12 height 14
click at [212, 315] on div "Big Larue Walk Thru" at bounding box center [186, 312] width 122 height 20
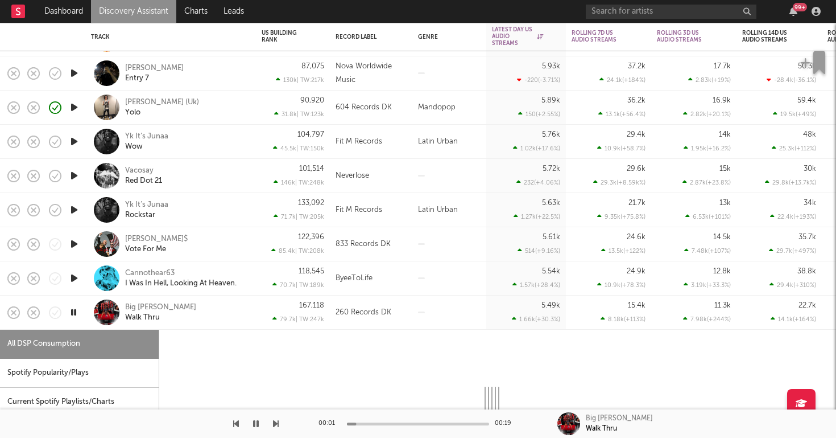
select select "1w"
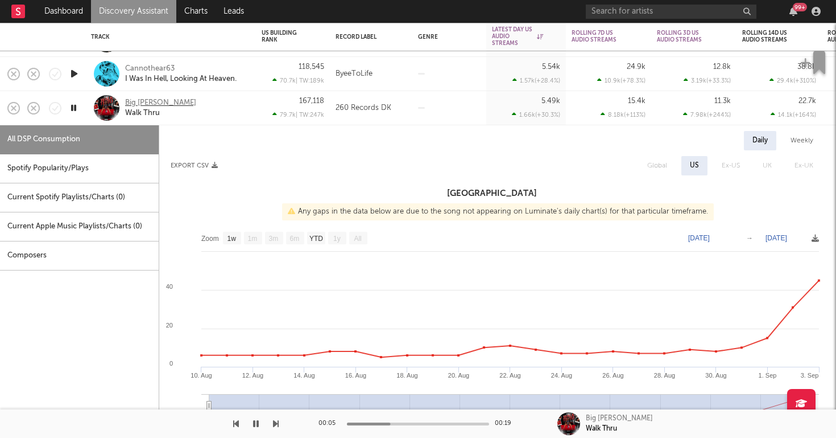
click at [134, 103] on div "Big [PERSON_NAME]" at bounding box center [160, 103] width 71 height 10
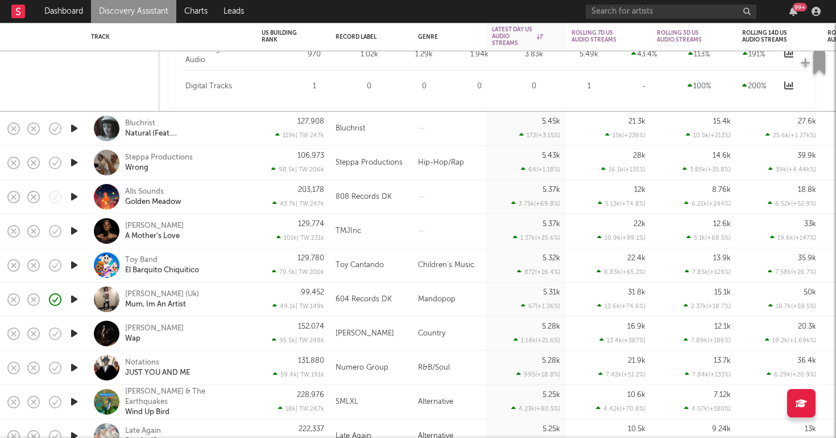
click at [72, 125] on icon "button" at bounding box center [74, 128] width 12 height 14
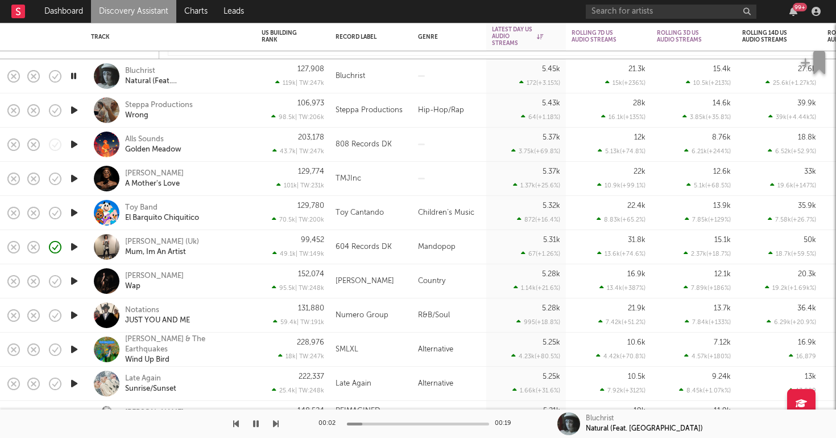
click at [221, 77] on div "Bluchrist Natural (Feat. Bunii)" at bounding box center [186, 76] width 122 height 20
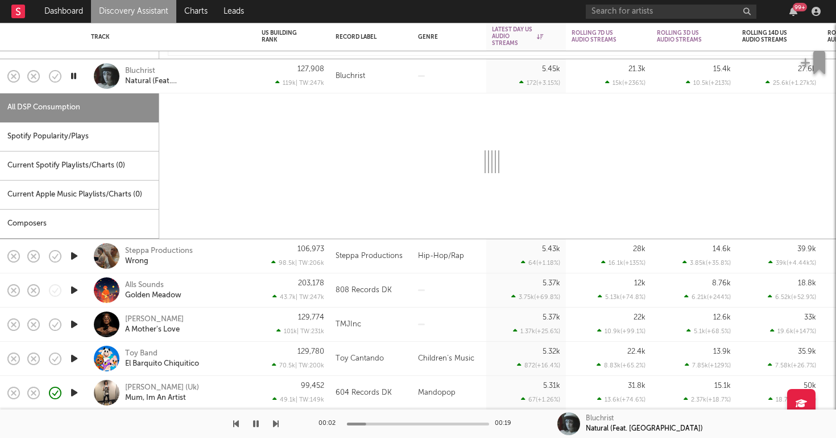
select select "1w"
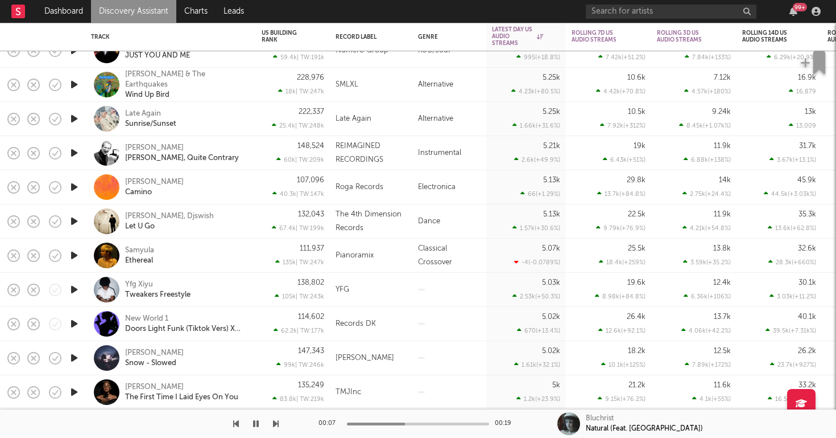
click at [73, 286] on icon "button" at bounding box center [74, 289] width 12 height 14
click at [208, 288] on div "Yfg Xiyu Tweakers Freestyle" at bounding box center [186, 289] width 122 height 20
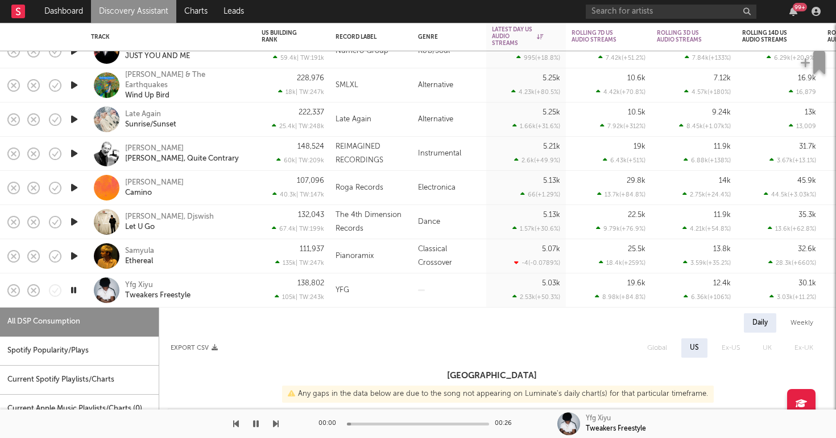
select select "1w"
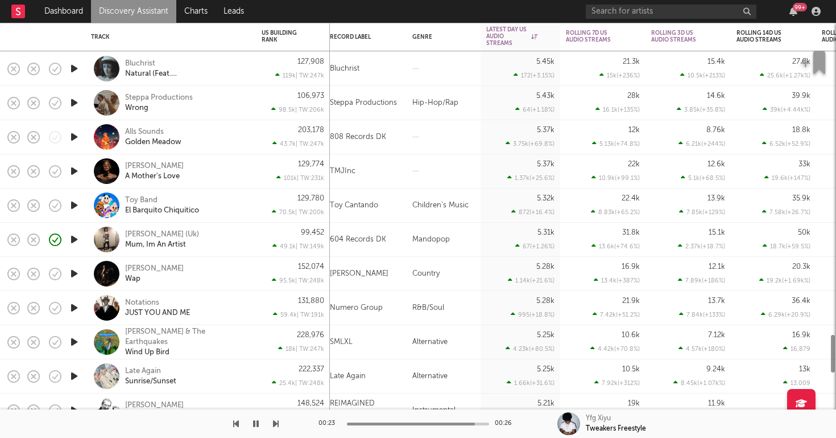
select select "1w"
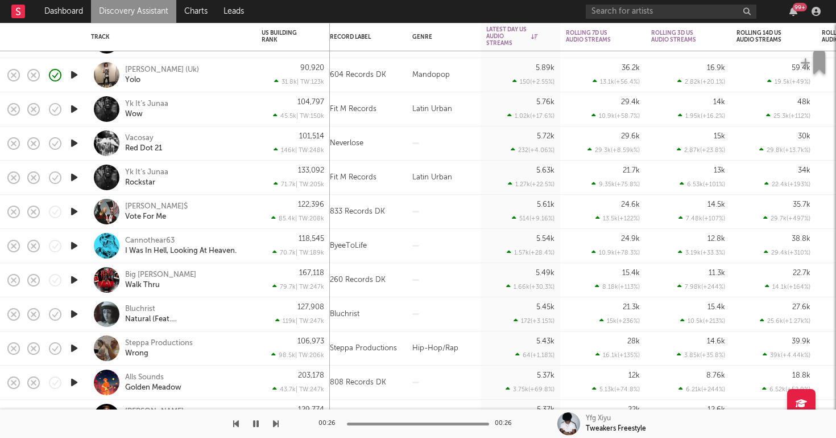
click at [69, 110] on icon "button" at bounding box center [74, 109] width 12 height 14
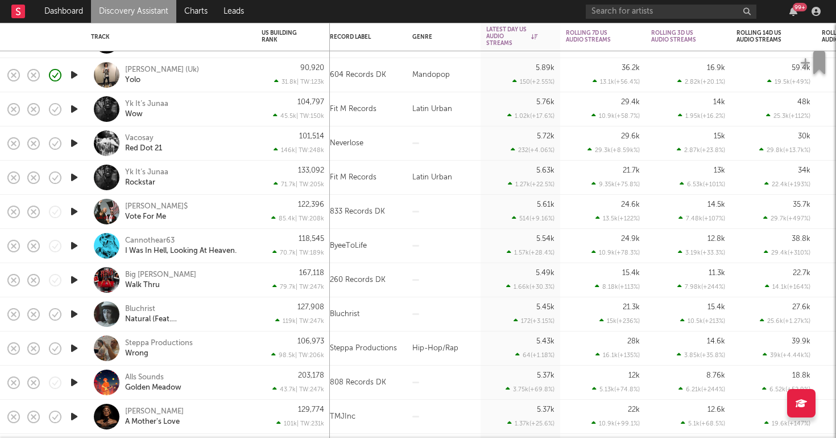
click at [72, 143] on icon "button" at bounding box center [74, 143] width 12 height 14
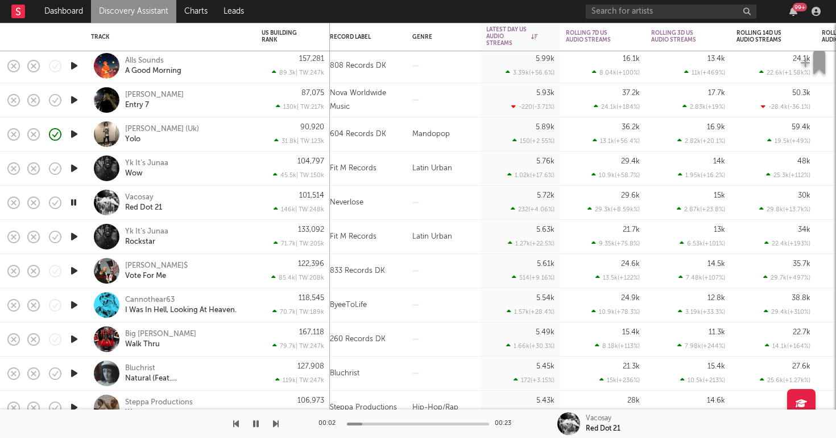
click at [75, 98] on icon "button" at bounding box center [74, 100] width 12 height 14
click at [147, 19] on link "Discovery Assistant" at bounding box center [133, 11] width 85 height 23
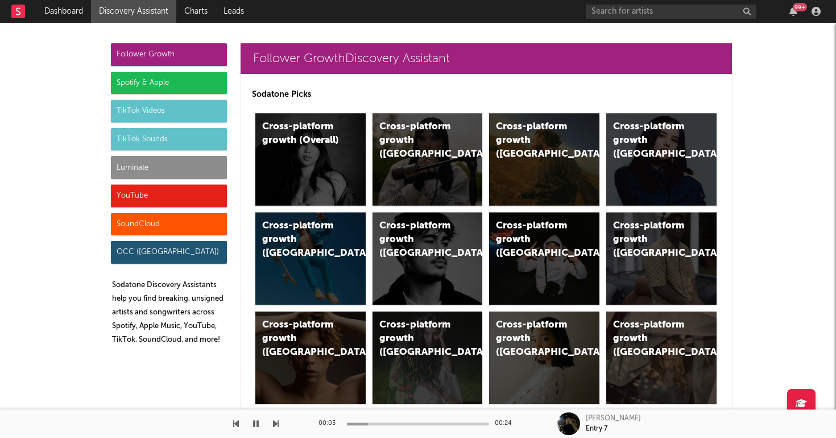
click at [152, 197] on div "YouTube" at bounding box center [169, 195] width 116 height 23
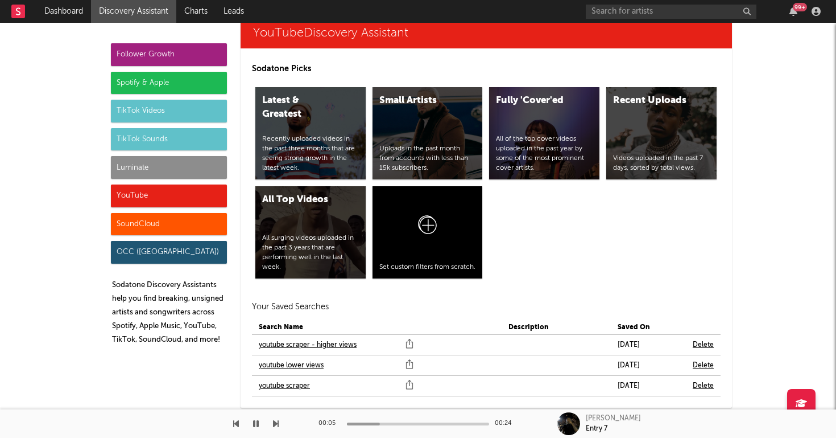
scroll to position [6582, 0]
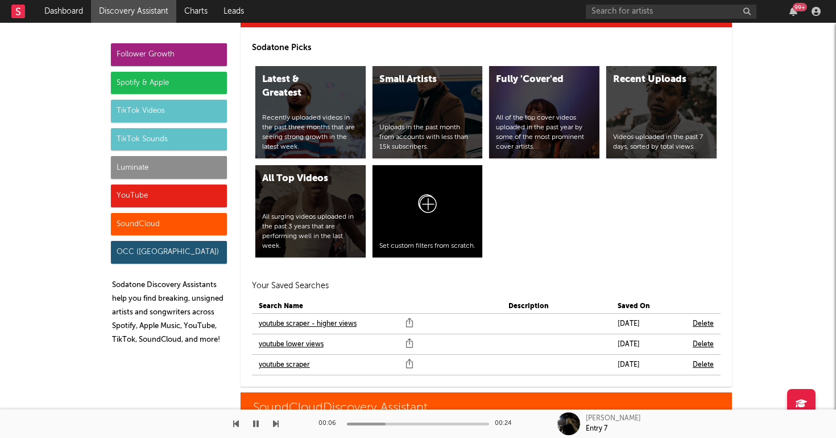
click at [276, 358] on link "youtube scraper" at bounding box center [284, 365] width 51 height 14
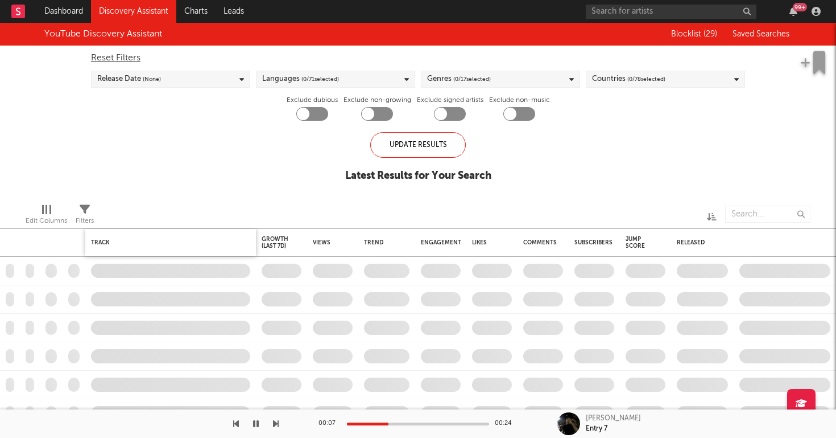
checkbox input "true"
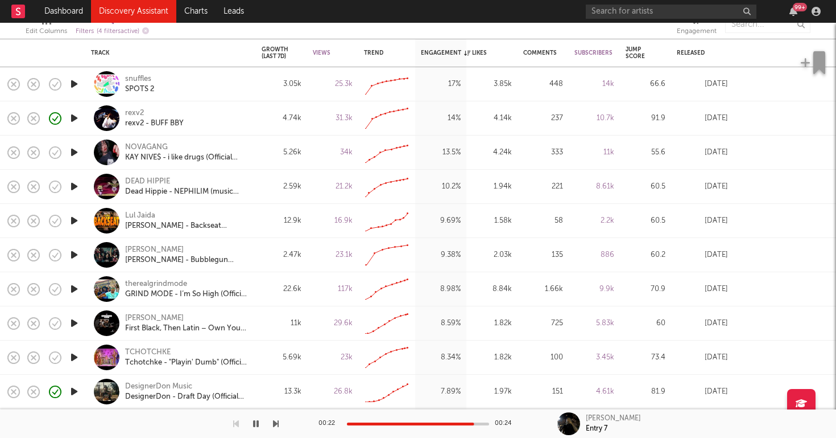
click at [73, 222] on icon "button" at bounding box center [74, 220] width 12 height 14
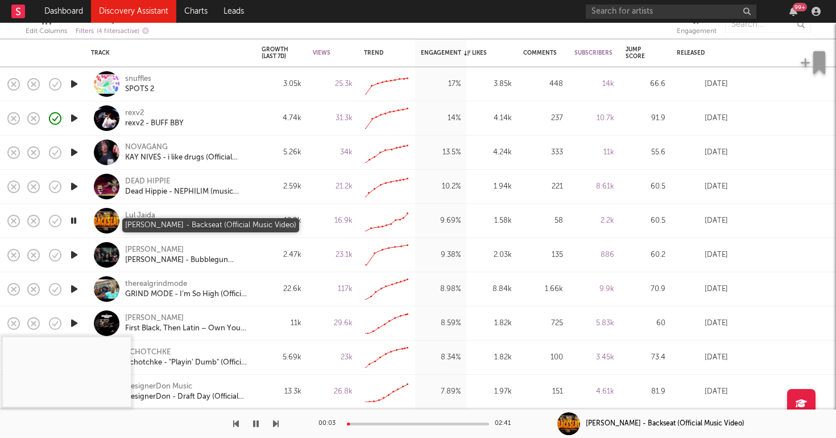
click at [159, 224] on div "Lul Jaida - Backseat (Official Music Video)" at bounding box center [186, 226] width 122 height 10
click at [138, 213] on div "Lul Jaida" at bounding box center [140, 216] width 30 height 10
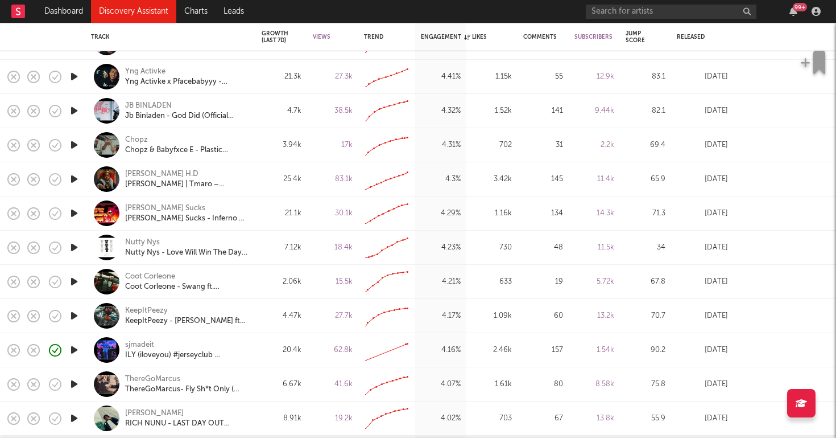
click at [73, 245] on icon "button" at bounding box center [74, 247] width 12 height 14
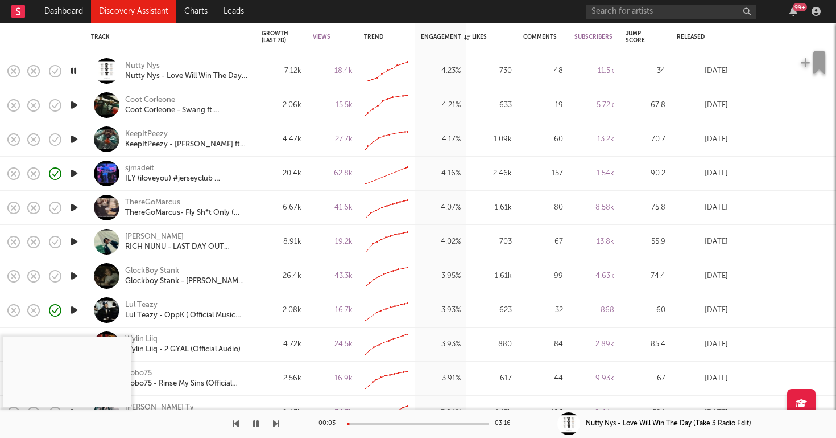
click at [76, 205] on icon "button" at bounding box center [74, 207] width 12 height 14
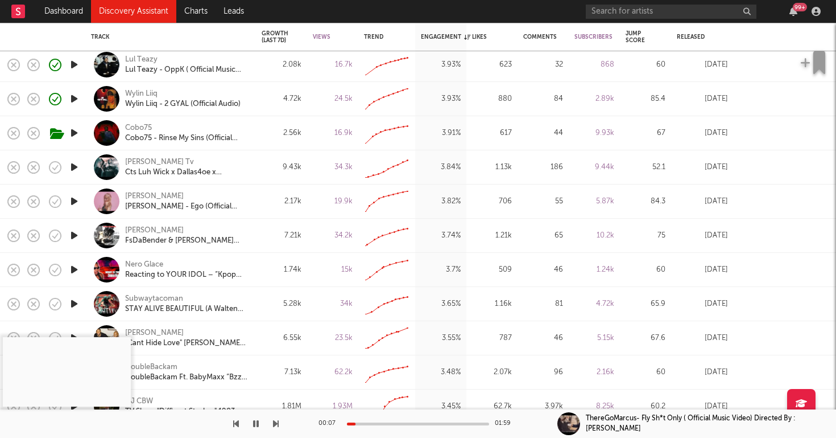
click at [74, 131] on icon "button" at bounding box center [74, 133] width 12 height 14
click at [415, 424] on div at bounding box center [418, 423] width 142 height 3
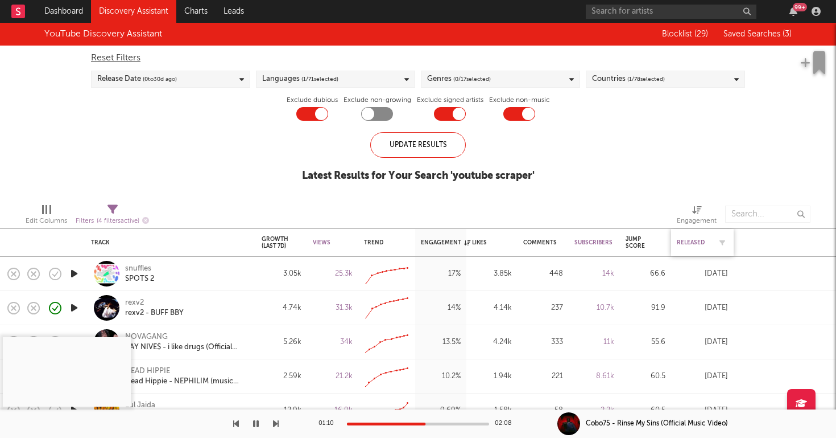
click at [688, 241] on div "Released" at bounding box center [694, 242] width 34 height 7
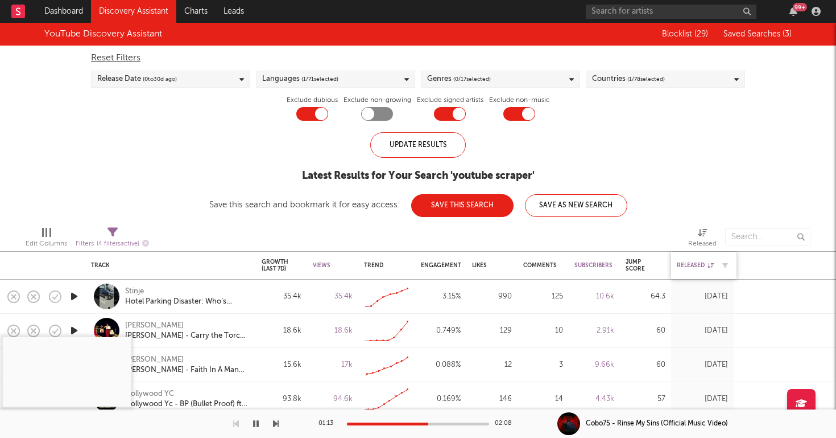
click at [691, 265] on div "Released" at bounding box center [695, 265] width 37 height 7
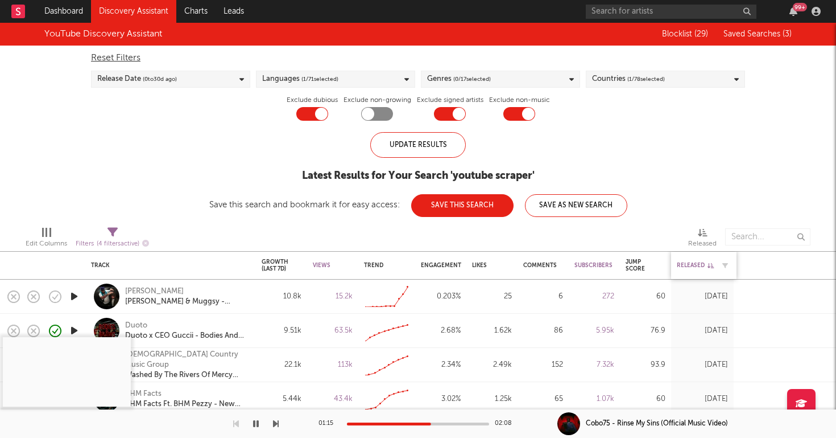
click at [695, 263] on div "Released" at bounding box center [695, 265] width 37 height 7
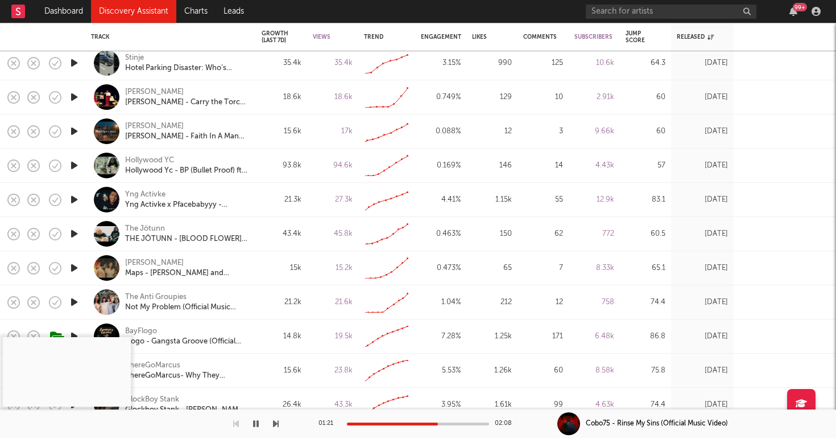
click at [76, 197] on icon "button" at bounding box center [74, 199] width 12 height 14
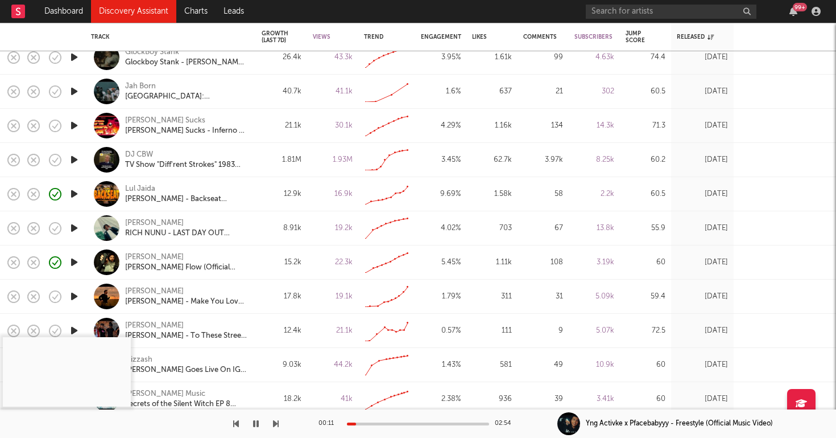
click at [76, 224] on icon "button" at bounding box center [74, 228] width 12 height 14
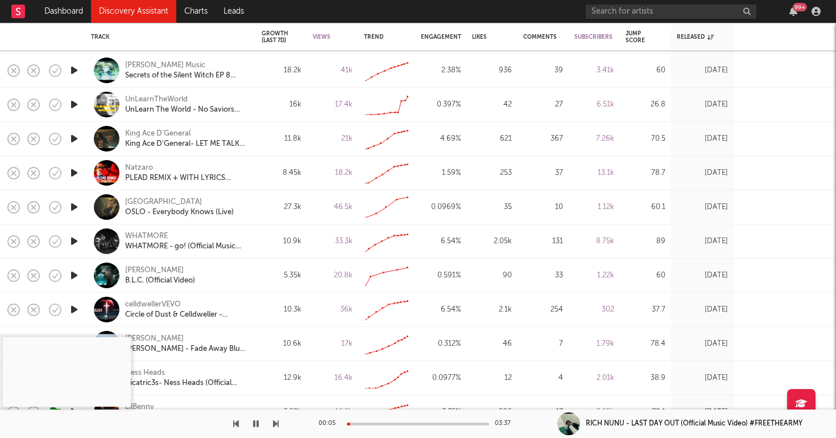
click at [73, 273] on icon "button" at bounding box center [74, 275] width 12 height 14
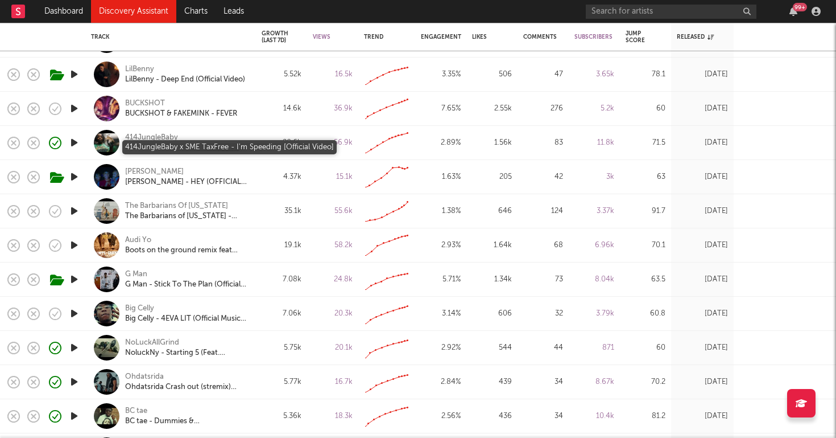
click at [178, 144] on div "414JungleBaby x SME TaxFree - I'm Speeding [Official Video]" at bounding box center [186, 148] width 122 height 10
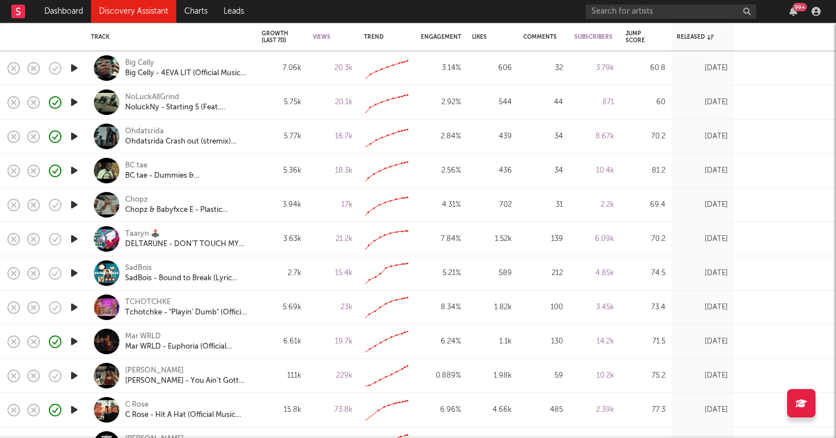
click at [70, 135] on icon "button" at bounding box center [74, 136] width 12 height 14
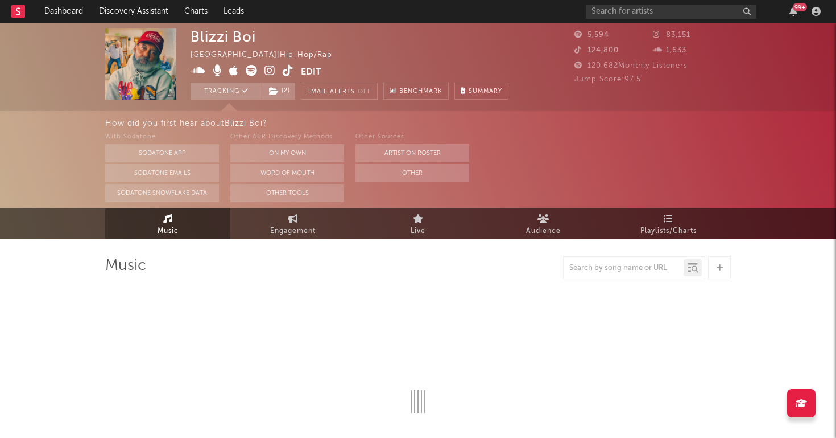
select select "1w"
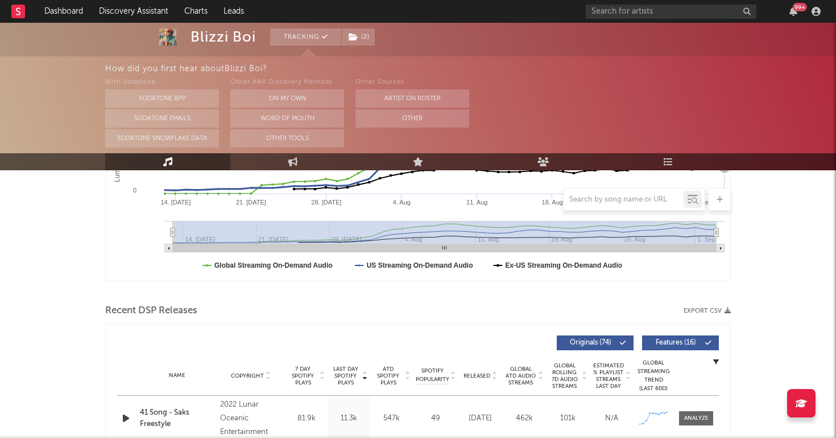
scroll to position [307, 0]
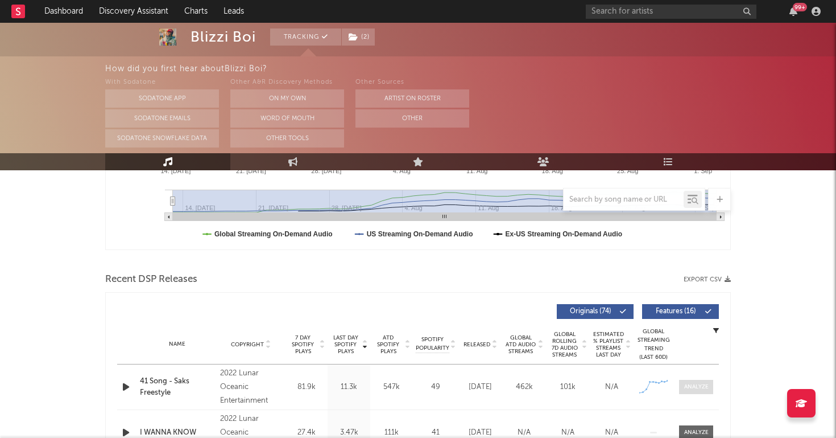
click at [706, 386] on div at bounding box center [696, 386] width 24 height 9
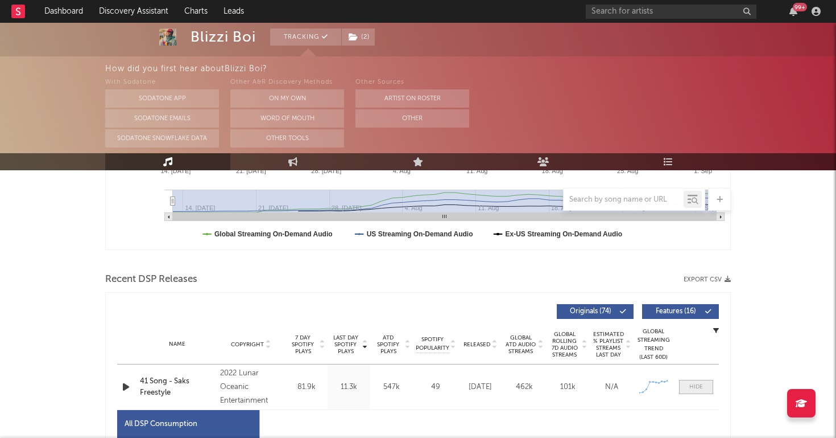
scroll to position [492, 0]
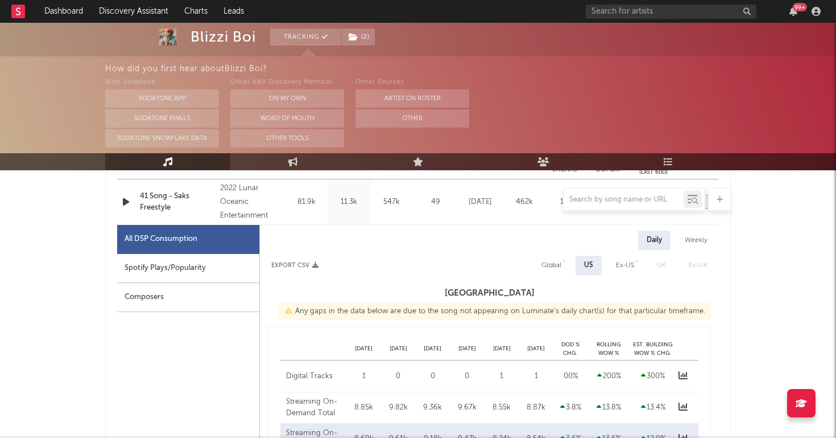
select select "1w"
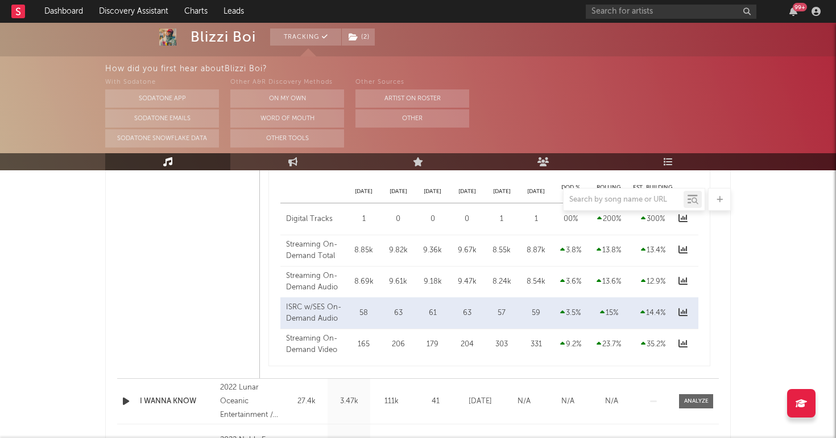
scroll to position [937, 0]
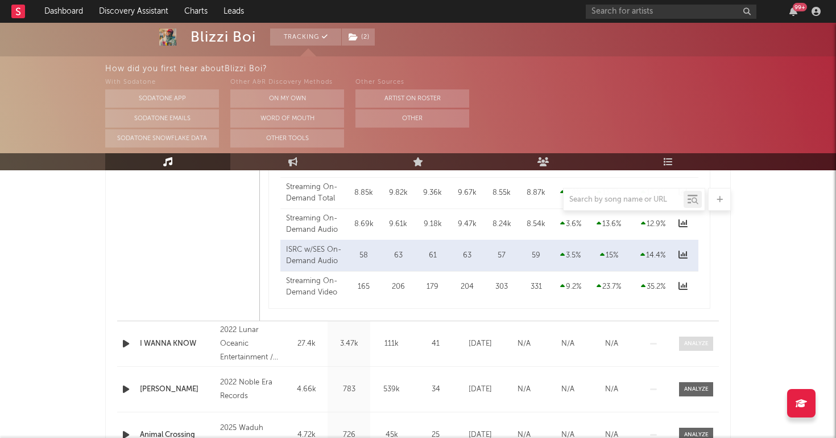
click at [699, 344] on div at bounding box center [696, 343] width 24 height 9
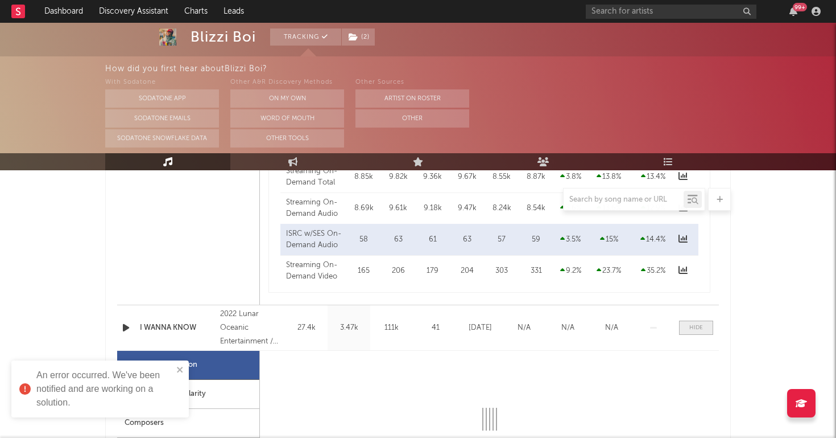
select select "1w"
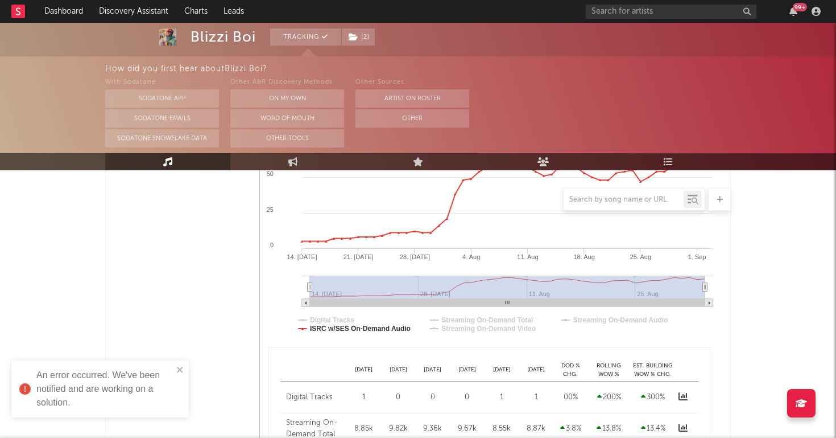
scroll to position [353, 0]
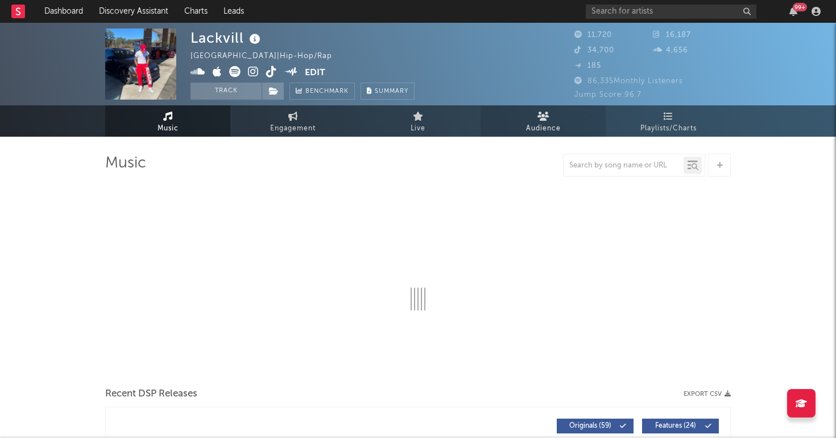
select select "6m"
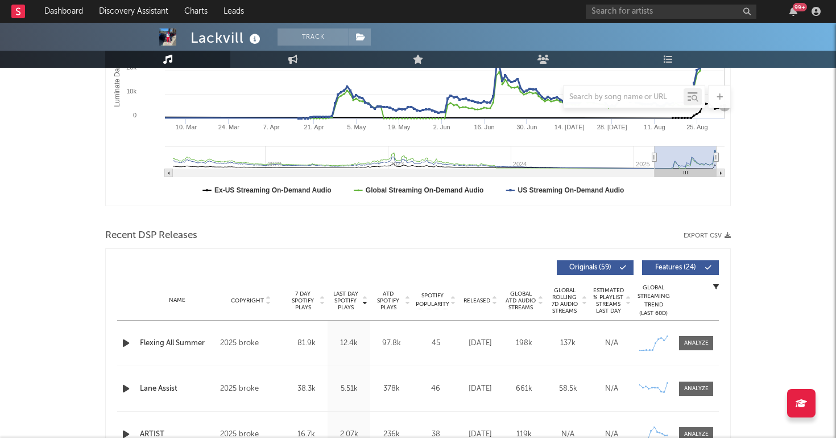
scroll to position [341, 0]
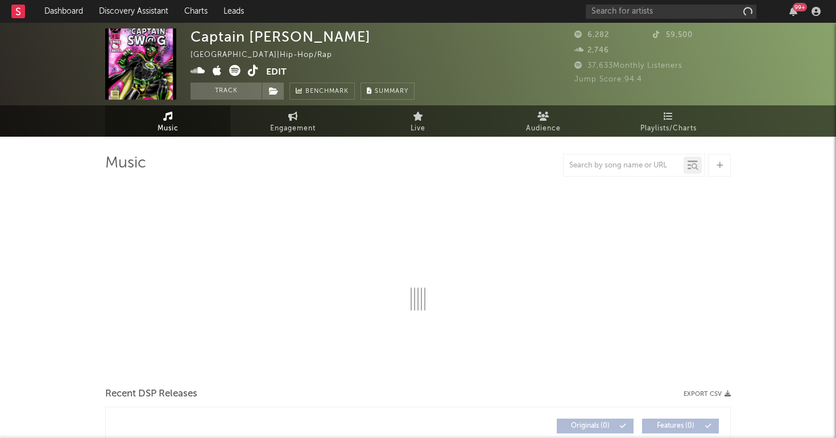
select select "1w"
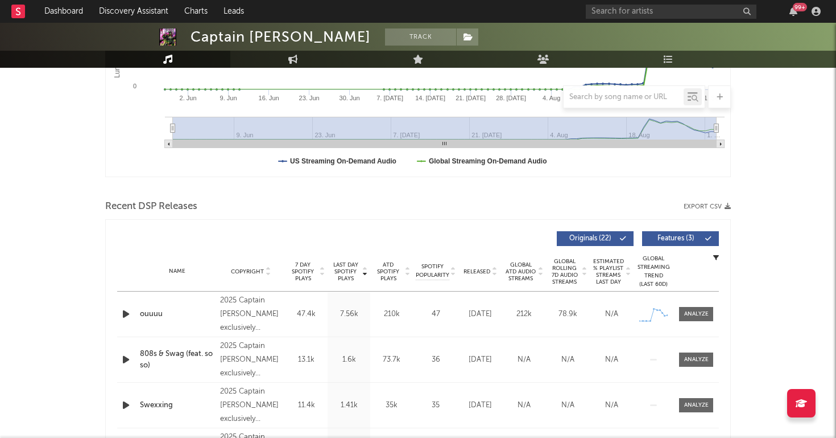
scroll to position [287, 0]
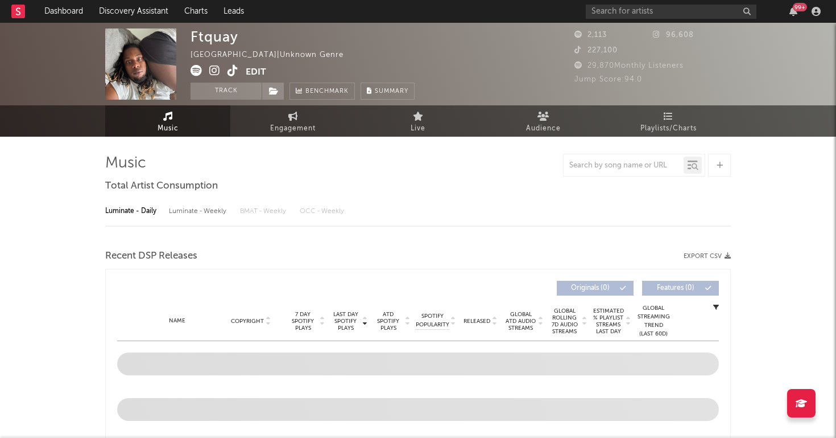
select select "1w"
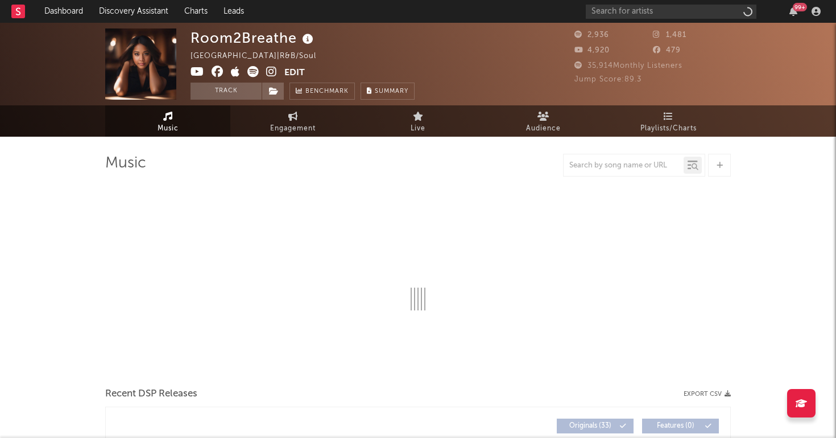
select select "1w"
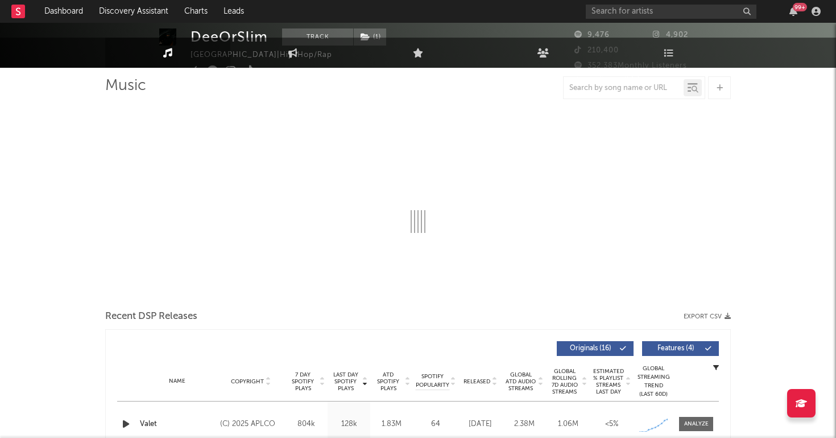
select select "6m"
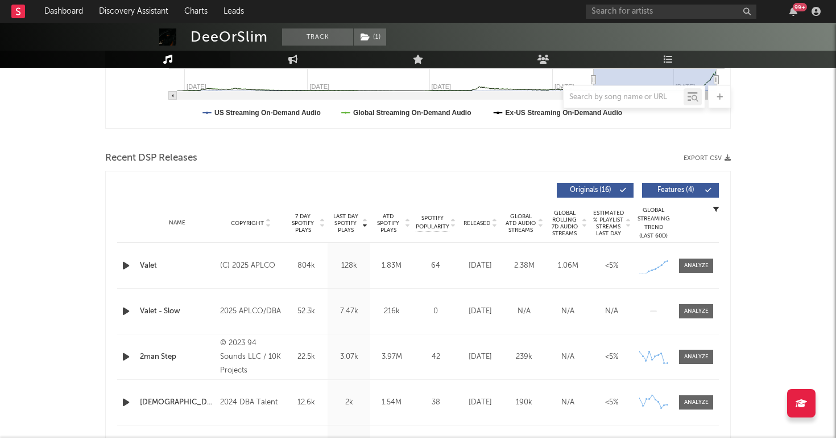
scroll to position [327, 0]
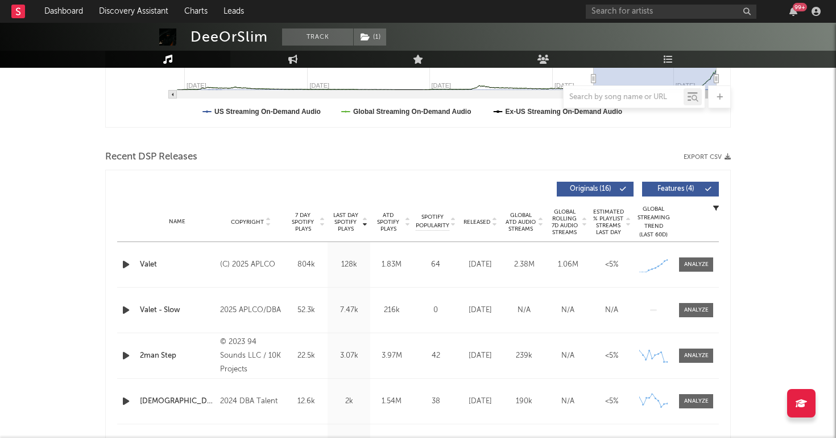
click at [159, 358] on div "2man Step" at bounding box center [177, 355] width 75 height 11
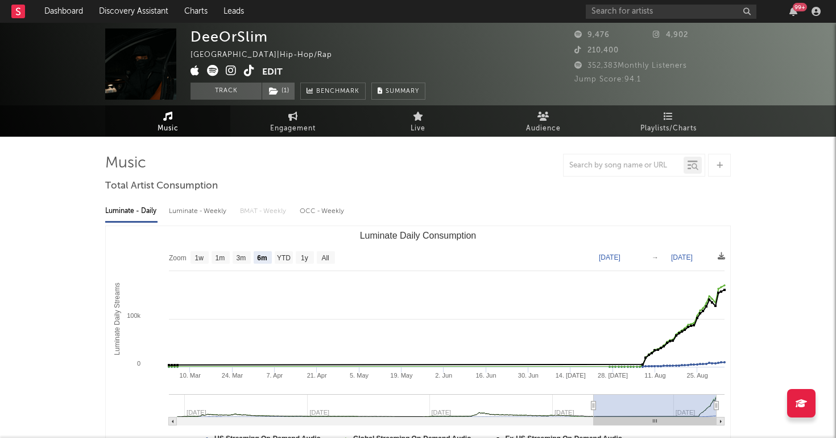
scroll to position [0, 0]
click at [237, 68] on span at bounding box center [227, 72] width 72 height 14
click at [236, 68] on icon at bounding box center [231, 70] width 11 height 11
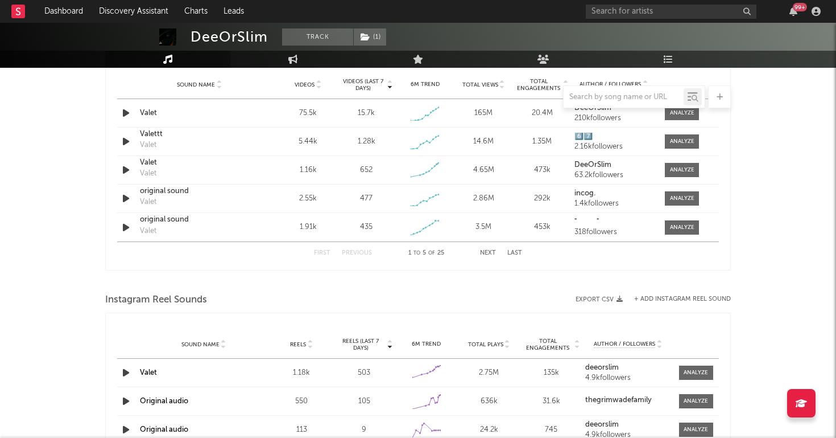
scroll to position [797, 0]
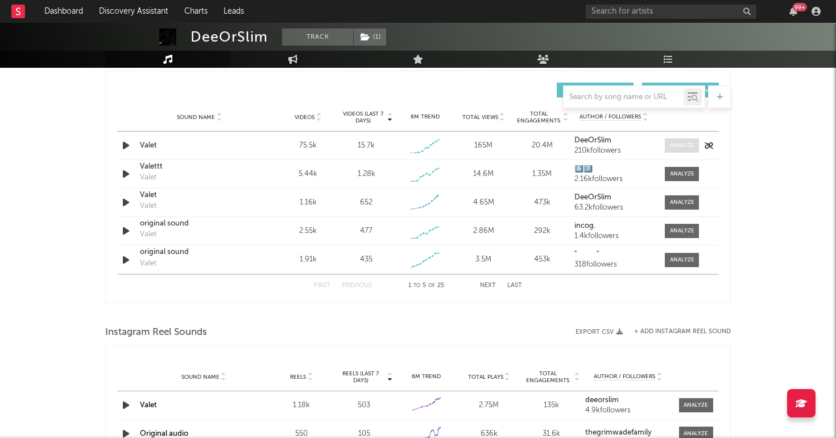
click at [686, 150] on span at bounding box center [682, 145] width 34 height 14
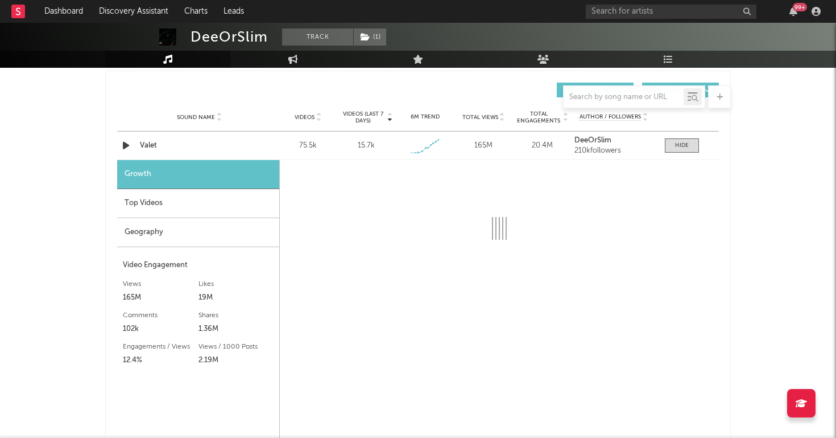
select select "1w"
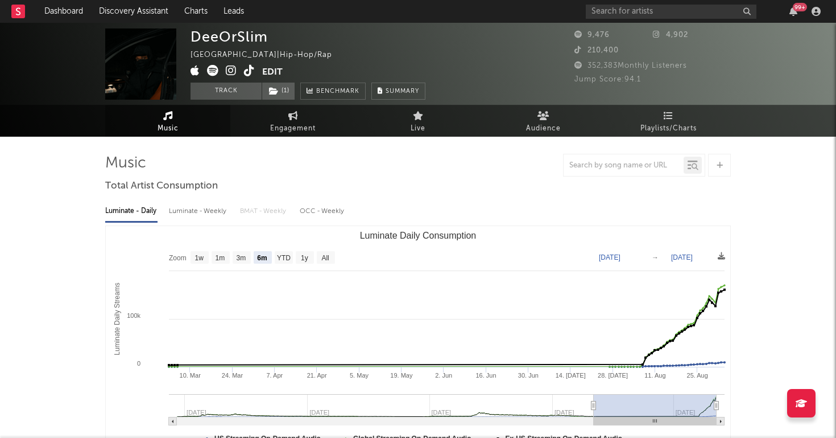
scroll to position [0, 0]
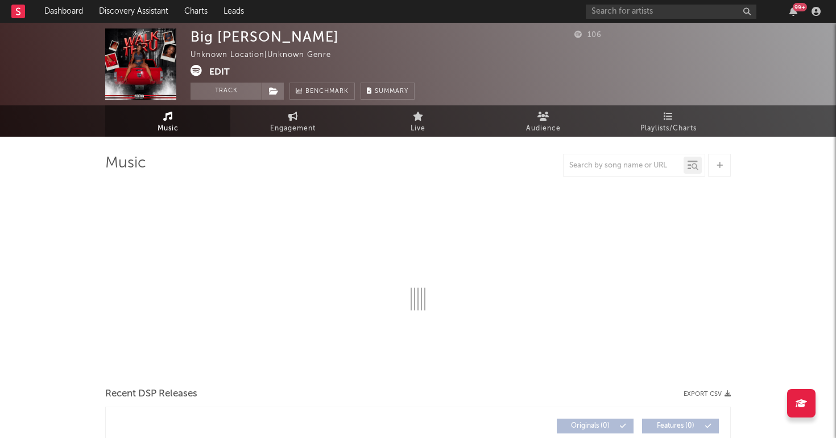
select select "6m"
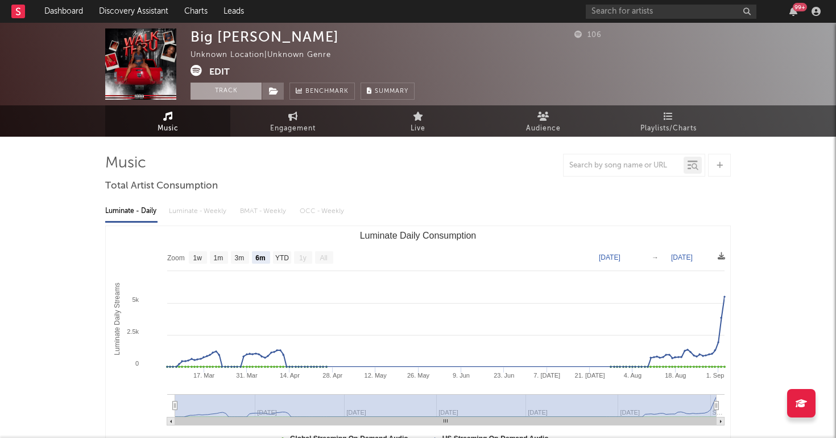
click at [231, 88] on button "Track" at bounding box center [226, 91] width 71 height 17
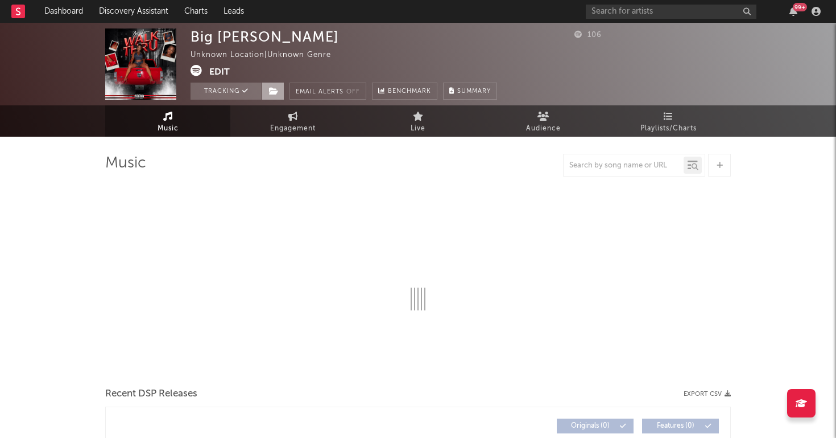
select select "6m"
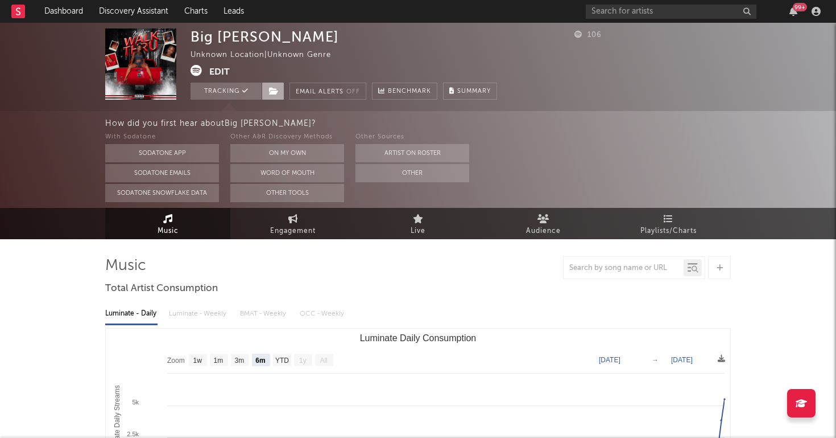
click at [270, 92] on icon at bounding box center [274, 91] width 10 height 8
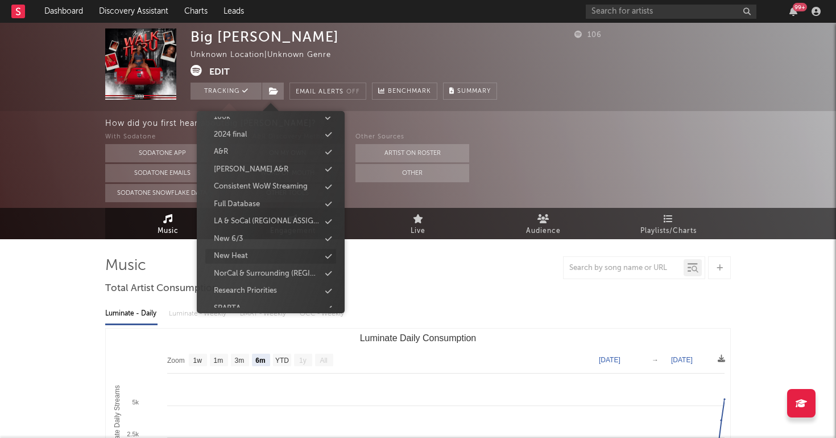
scroll to position [114, 0]
click at [240, 203] on div "Full Database" at bounding box center [237, 205] width 46 height 11
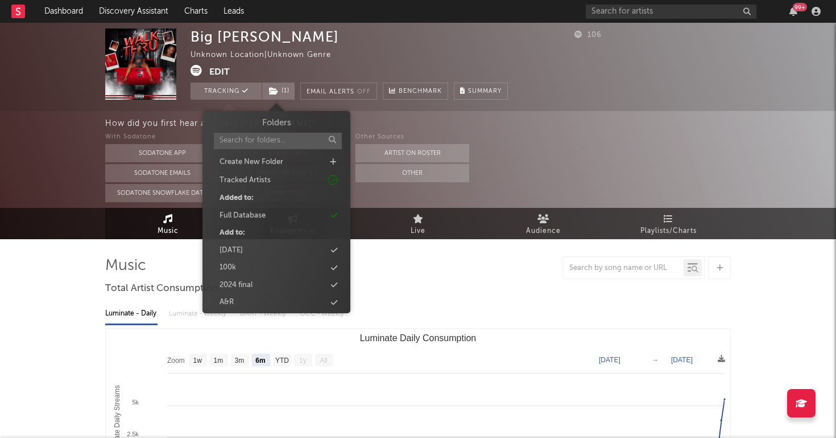
scroll to position [0, 0]
click at [245, 141] on input "text" at bounding box center [278, 141] width 128 height 17
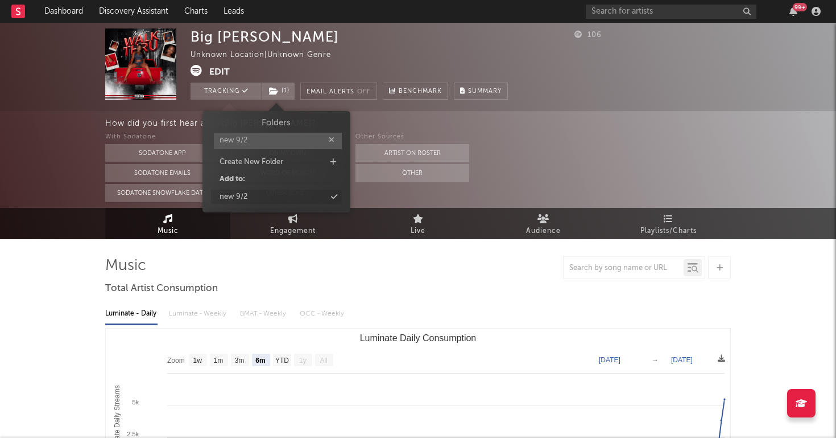
type input "new 9/2"
click at [240, 194] on div "new 9/2" at bounding box center [234, 196] width 28 height 11
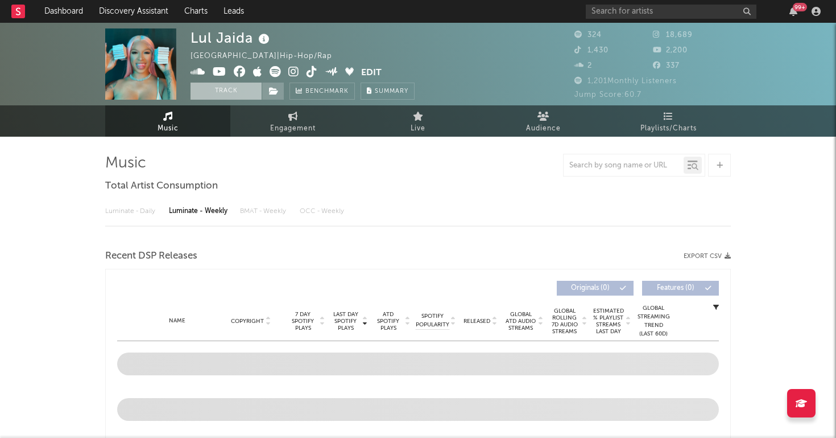
select select "6m"
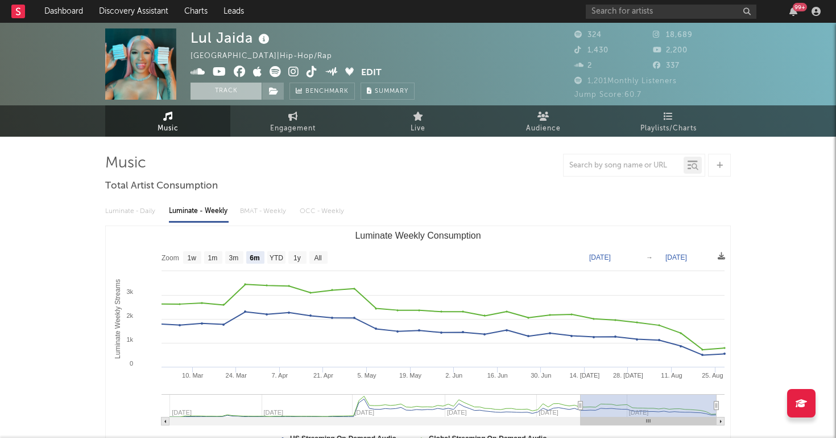
click at [240, 85] on button "Track" at bounding box center [226, 91] width 71 height 17
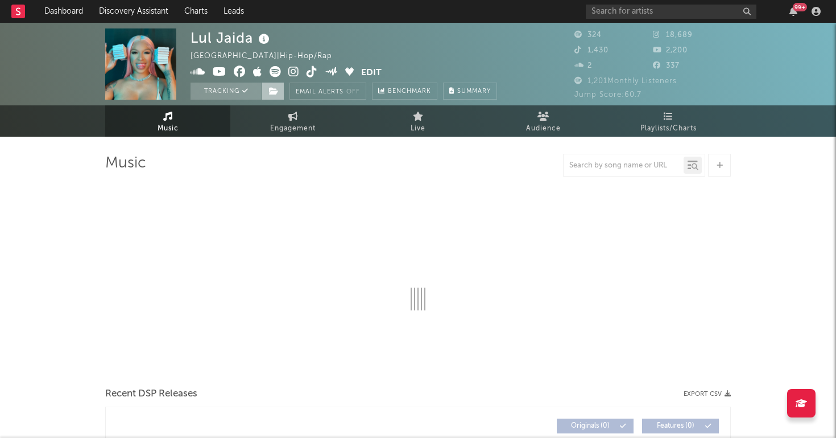
select select "6m"
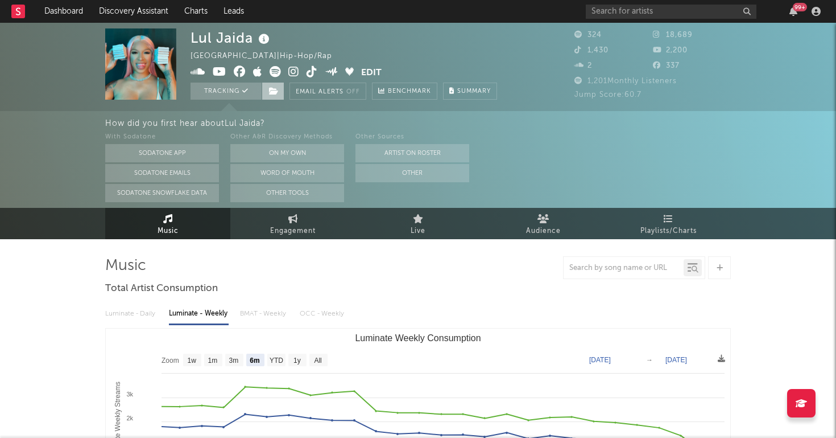
click at [276, 91] on icon at bounding box center [274, 91] width 10 height 8
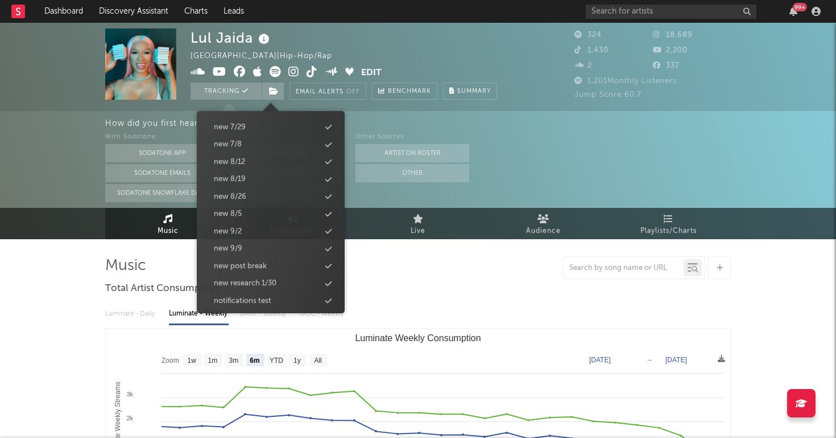
scroll to position [1129, 0]
click at [262, 242] on div "new 9/9" at bounding box center [270, 249] width 131 height 15
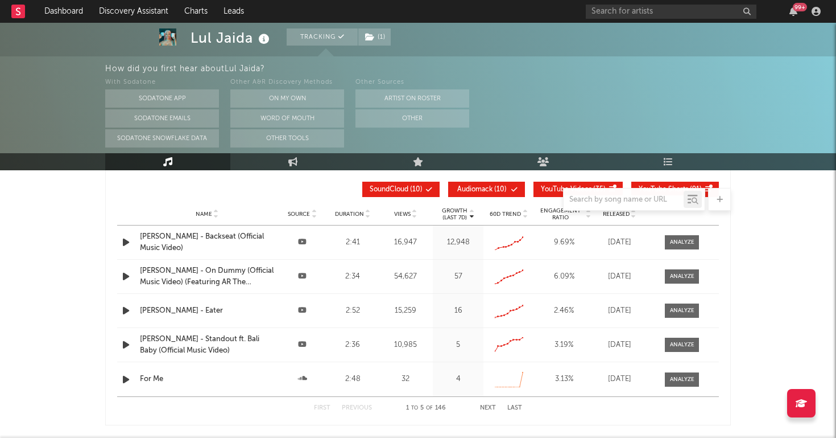
scroll to position [1195, 0]
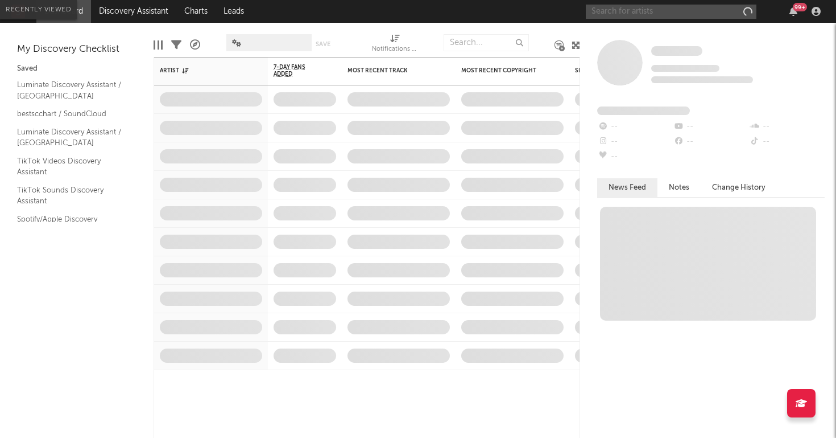
click at [682, 14] on input "text" at bounding box center [671, 12] width 171 height 14
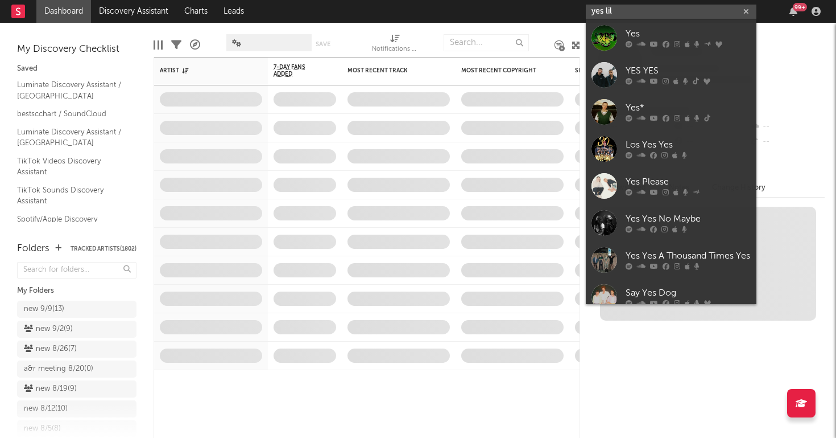
click at [600, 12] on input "yes lil" at bounding box center [671, 12] width 171 height 14
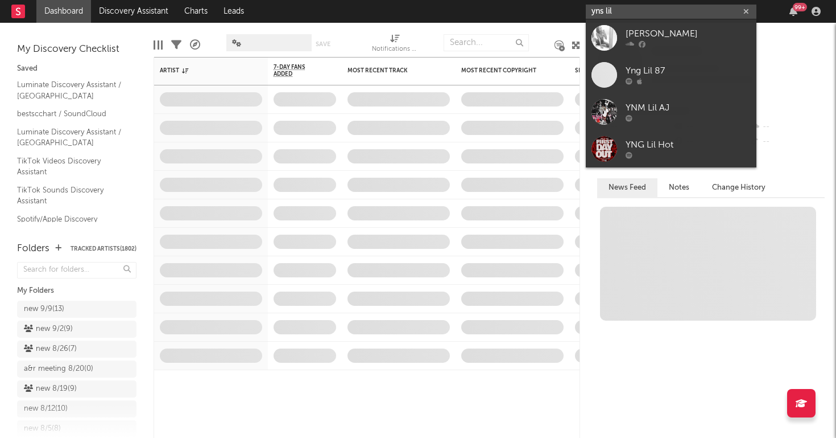
click at [653, 11] on input "yns lil" at bounding box center [671, 12] width 171 height 14
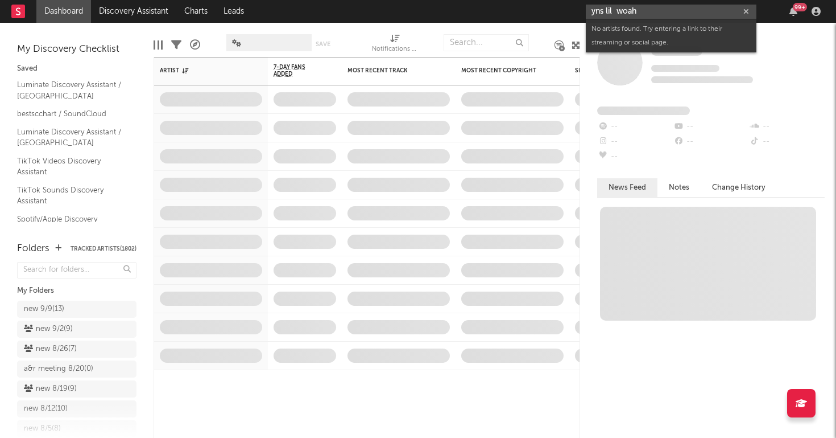
click at [619, 9] on input "yns lil woah" at bounding box center [671, 12] width 171 height 14
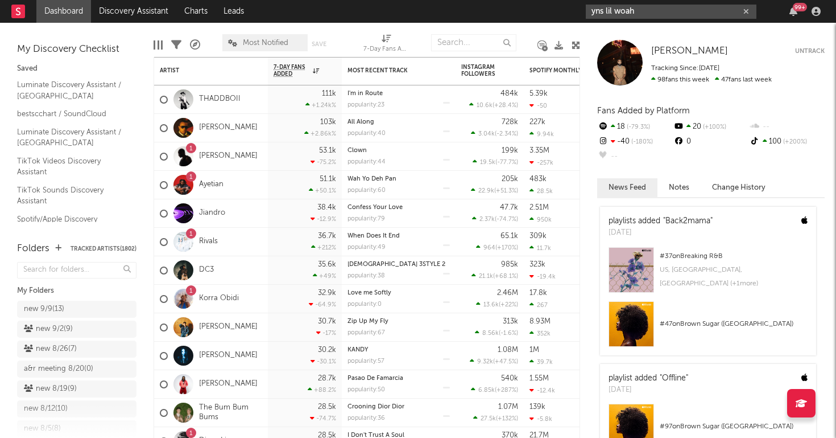
click at [628, 10] on input "yns lil woah" at bounding box center [671, 12] width 171 height 14
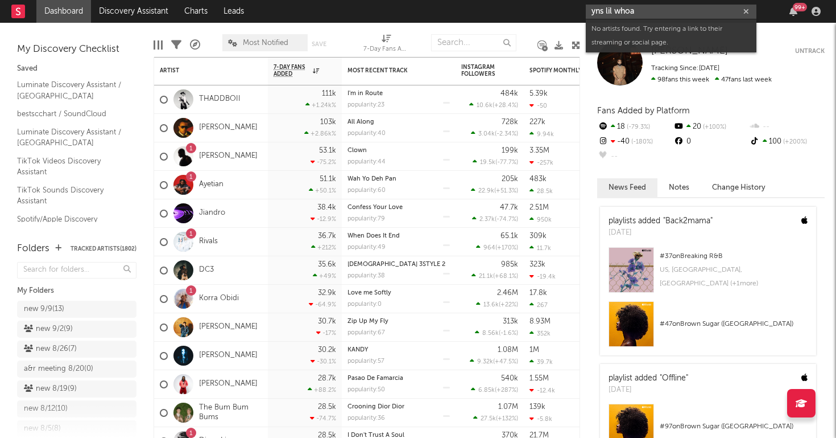
drag, startPoint x: 653, startPoint y: 15, endPoint x: 546, endPoint y: 10, distance: 107.1
click at [552, 11] on nav "Dashboard Discovery Assistant Charts Leads yns lil whoa 99 +" at bounding box center [418, 11] width 836 height 23
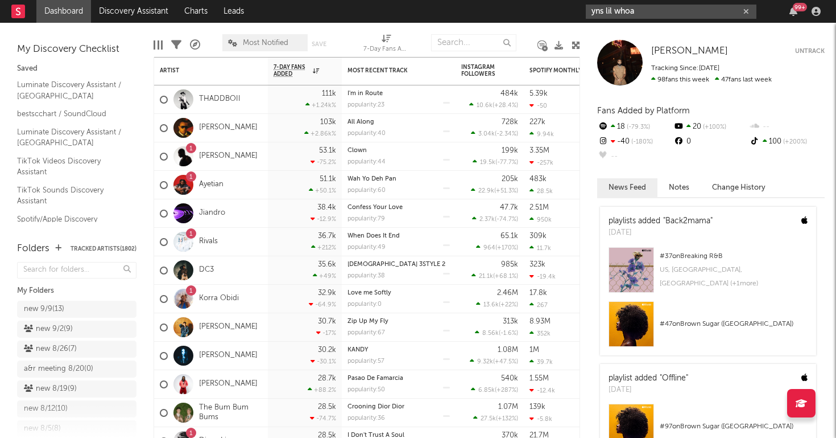
paste input "https://www.youtube.com/watch?v=MxffGaUIkew"
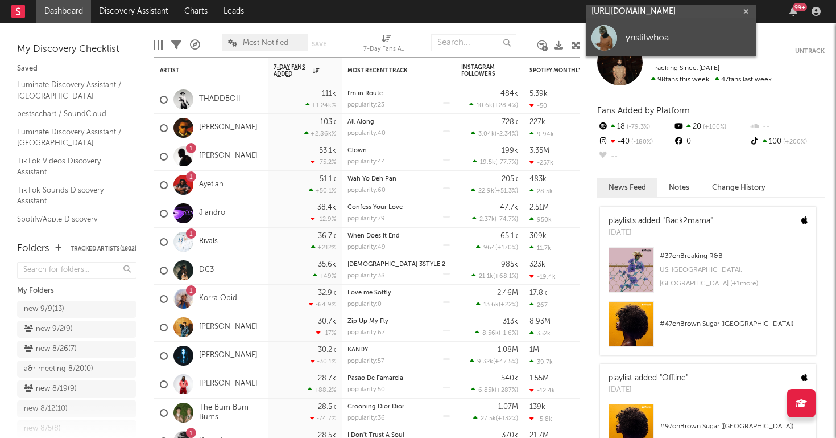
type input "https://www.youtube.com/watch?v=MxffGaUIkew"
click at [637, 34] on div "ynslilwhoa" at bounding box center [688, 38] width 125 height 14
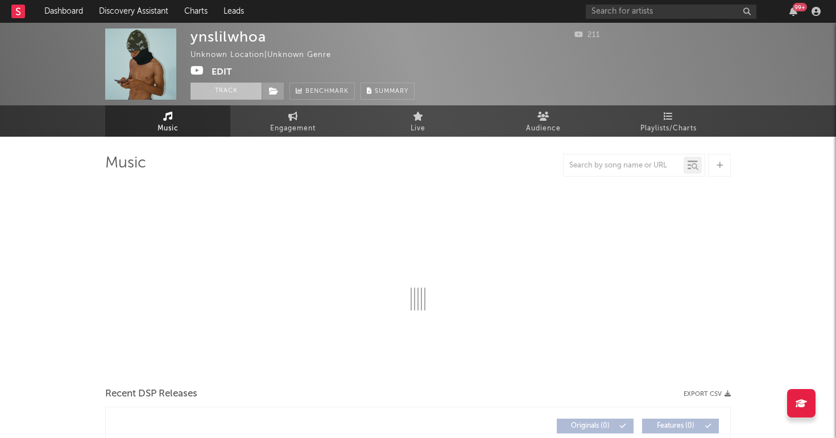
select select "1w"
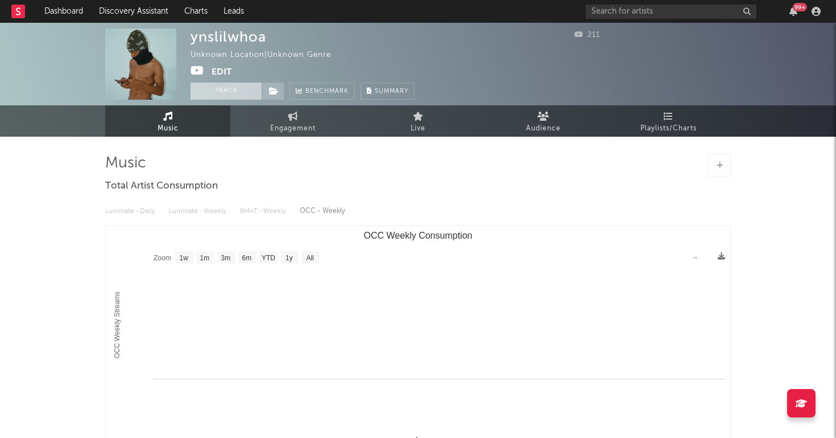
click at [234, 88] on button "Track" at bounding box center [226, 91] width 71 height 17
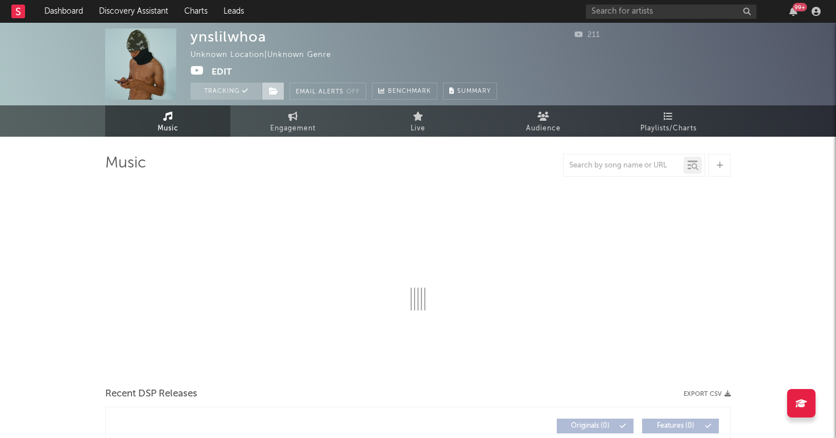
select select "1w"
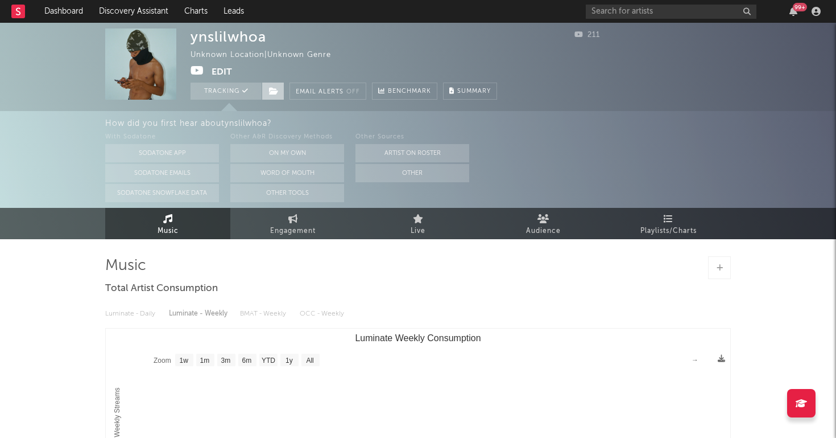
click at [275, 90] on icon at bounding box center [274, 91] width 10 height 8
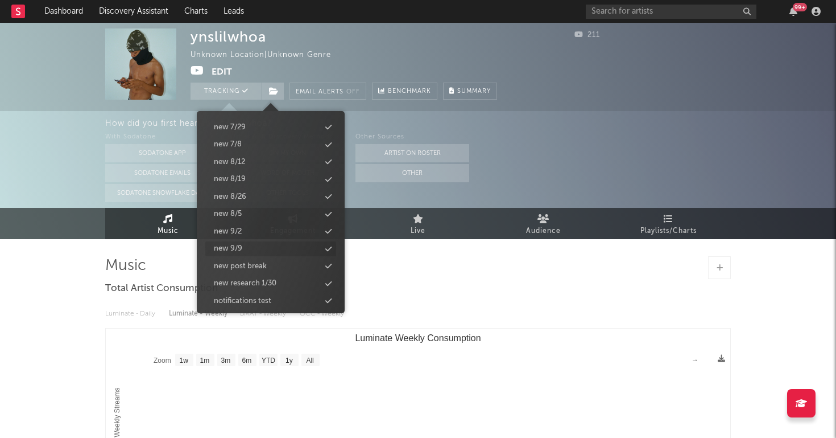
scroll to position [1129, 0]
click at [253, 242] on div "new 9/9" at bounding box center [270, 249] width 131 height 15
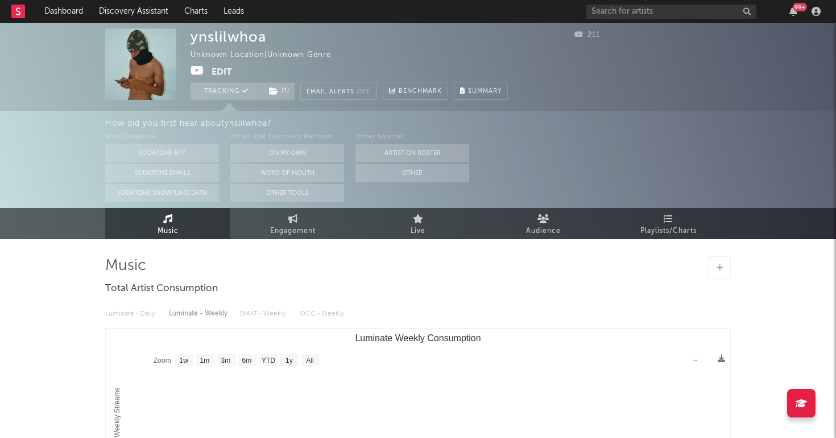
click at [31, 304] on div "ynslilwhoa Unknown Location | Unknown Genre Edit Tracking ( 1 ) Email Alerts Of…" at bounding box center [418, 341] width 836 height 637
click at [73, 13] on link "Dashboard" at bounding box center [63, 11] width 55 height 23
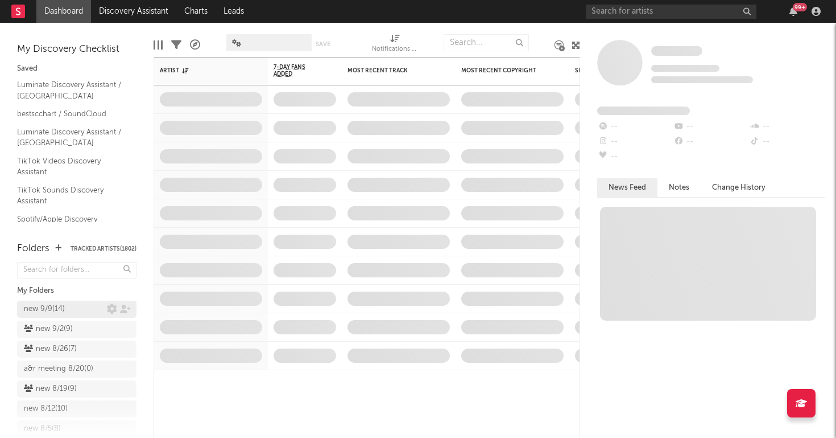
click at [87, 303] on div "new 9/9 ( 14 )" at bounding box center [65, 309] width 83 height 14
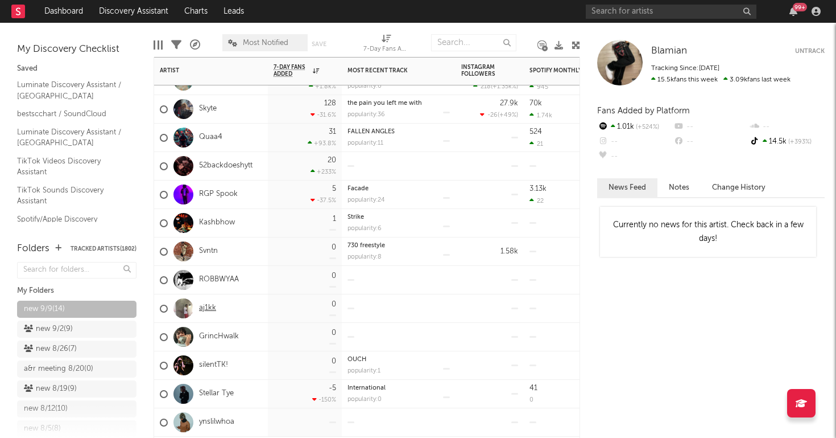
click at [204, 307] on link "aj1kk" at bounding box center [207, 308] width 17 height 10
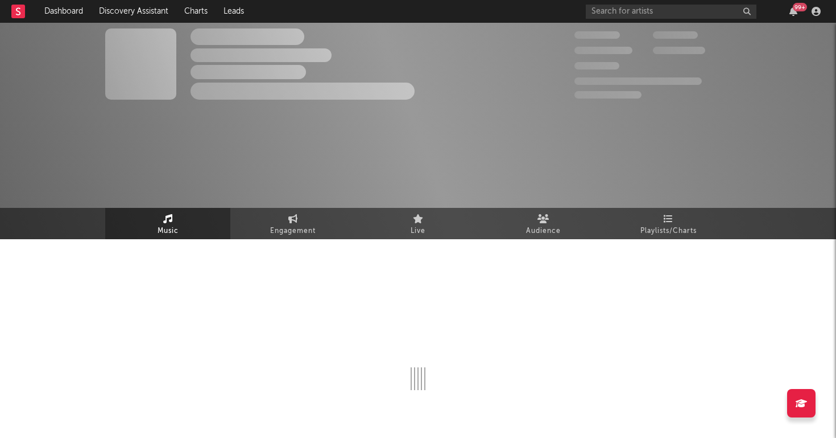
select select "1w"
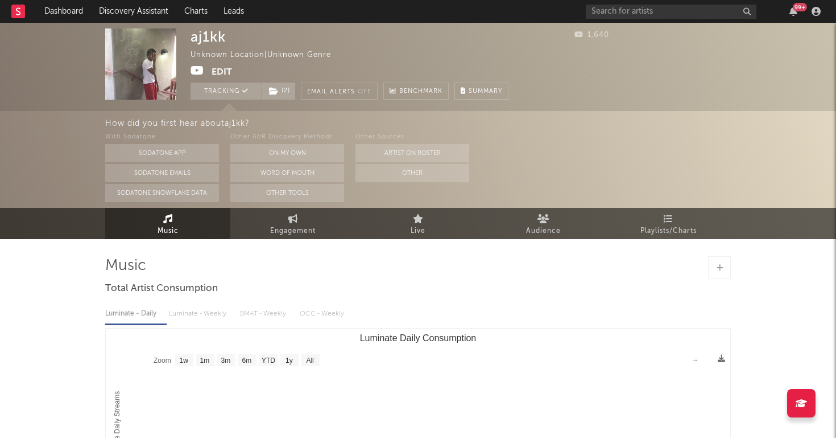
click at [197, 65] on icon at bounding box center [198, 70] width 14 height 11
click at [52, 14] on link "Dashboard" at bounding box center [63, 11] width 55 height 23
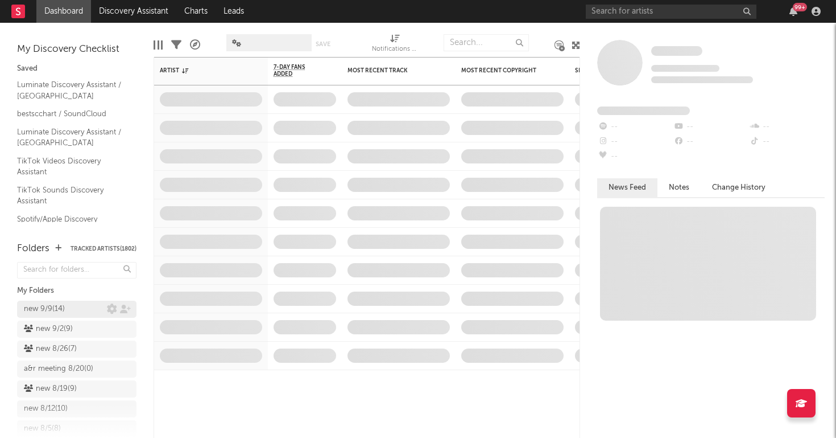
click at [36, 311] on div "new 9/9 ( 14 )" at bounding box center [44, 309] width 41 height 14
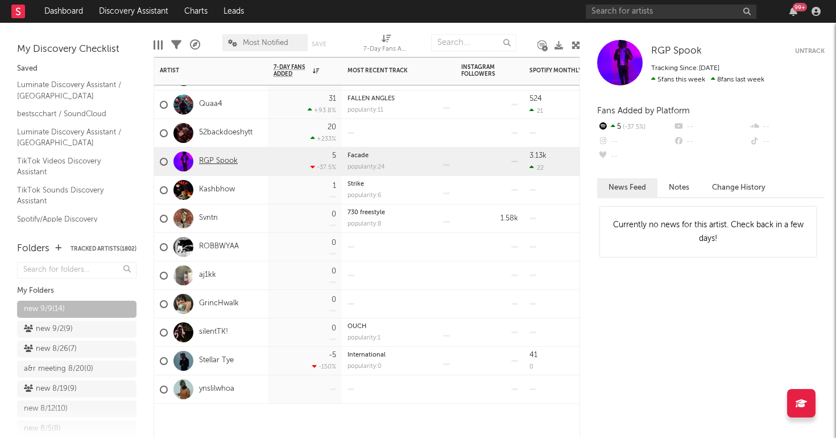
click at [220, 158] on link "RGP Spook" at bounding box center [218, 161] width 39 height 10
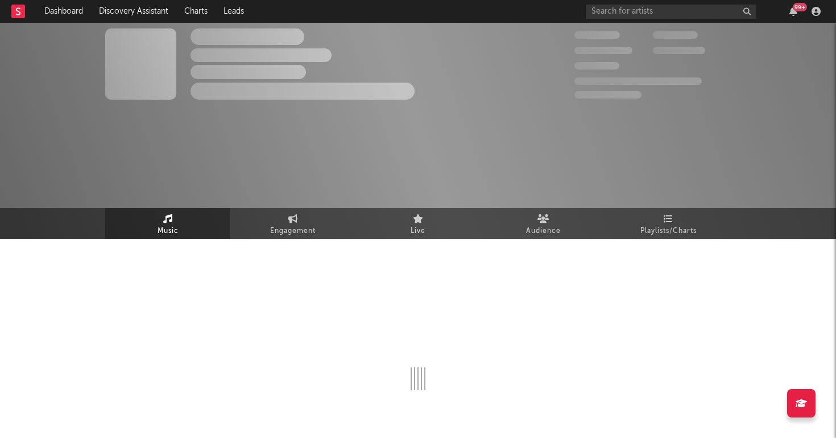
select select "1w"
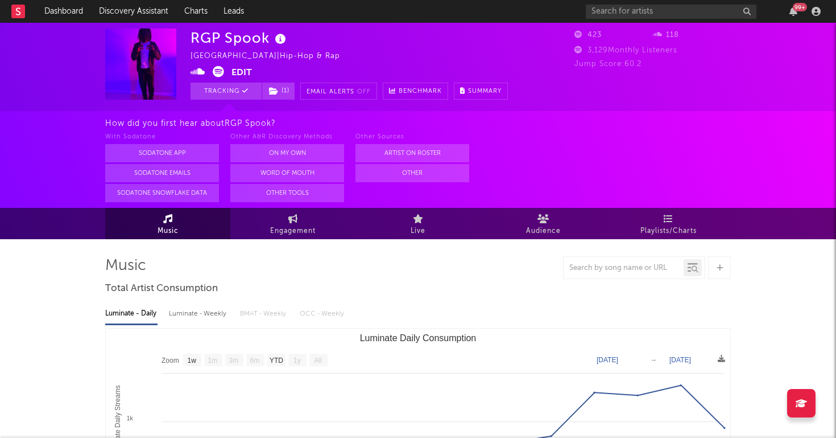
click at [215, 311] on div "Luminate - Weekly" at bounding box center [199, 313] width 60 height 19
select select "1w"
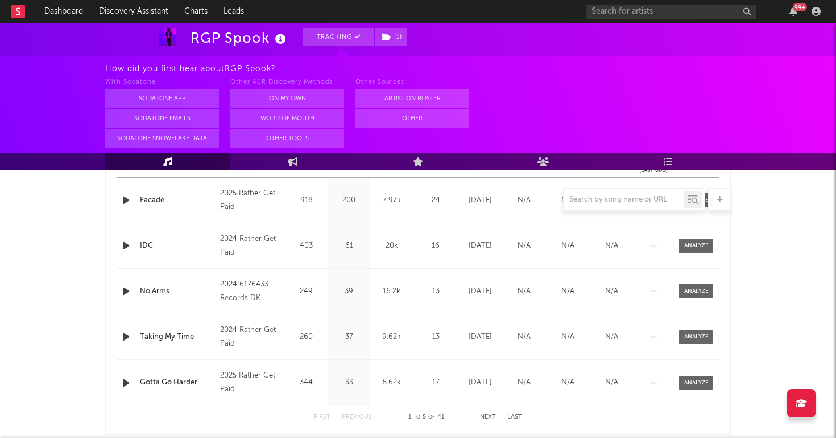
scroll to position [484, 0]
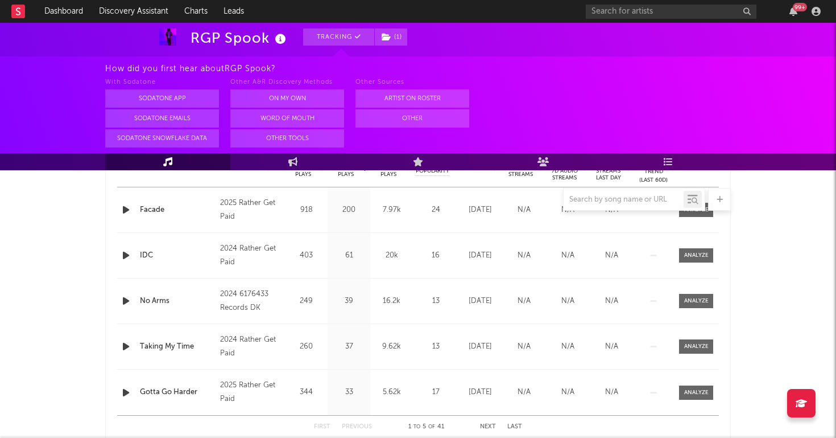
click at [120, 215] on icon "button" at bounding box center [126, 210] width 12 height 14
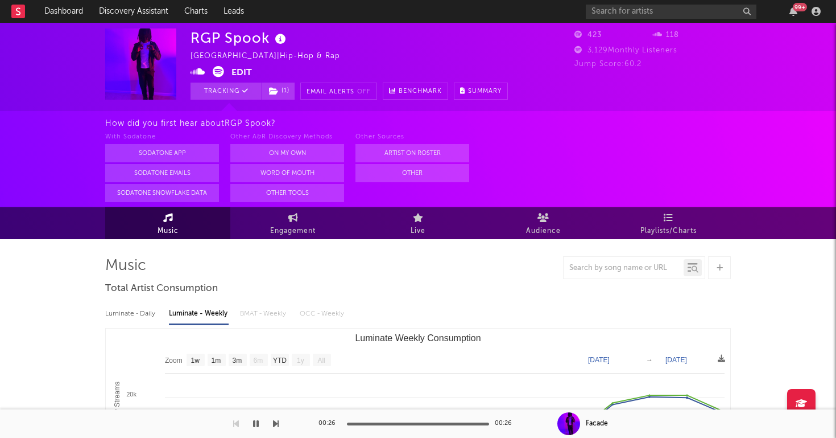
scroll to position [-2, 0]
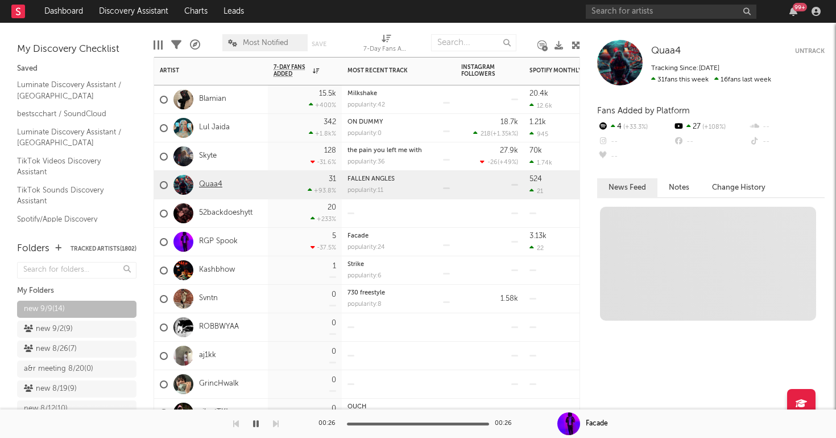
click at [208, 187] on link "Quaa4" at bounding box center [210, 185] width 23 height 10
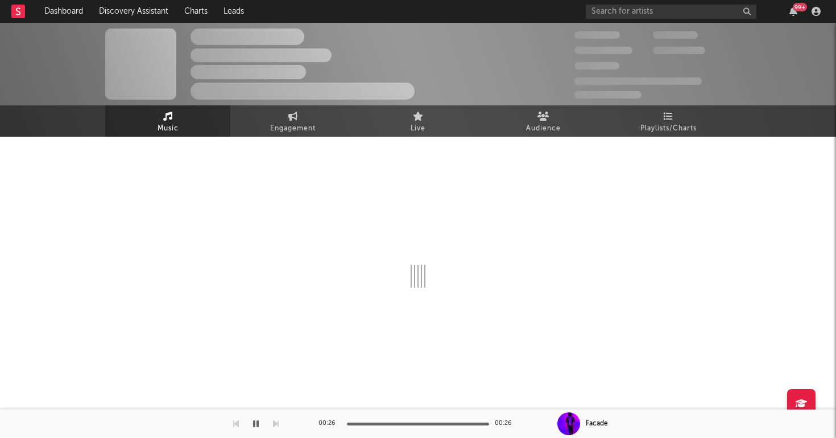
select select "1w"
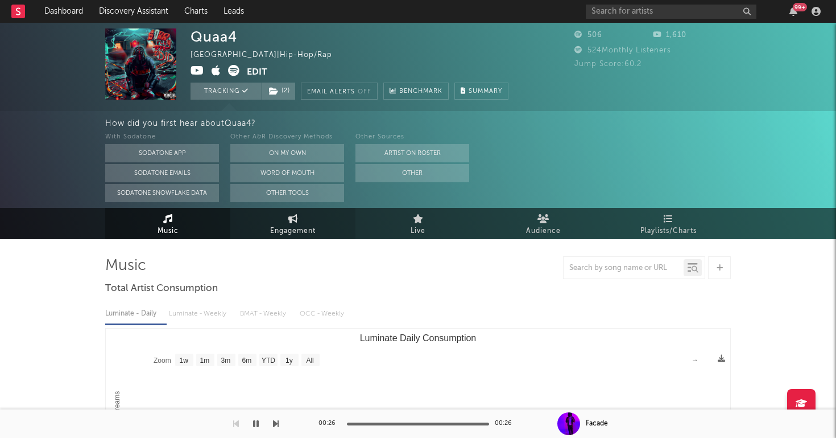
click at [275, 233] on span "Engagement" at bounding box center [293, 231] width 46 height 14
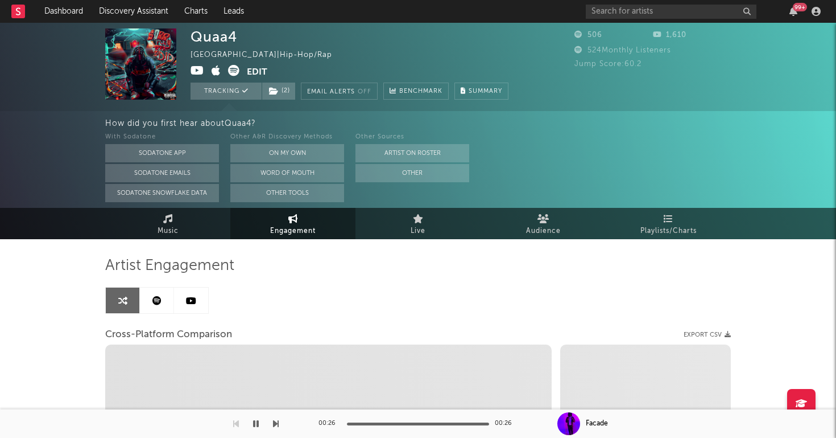
select select "1w"
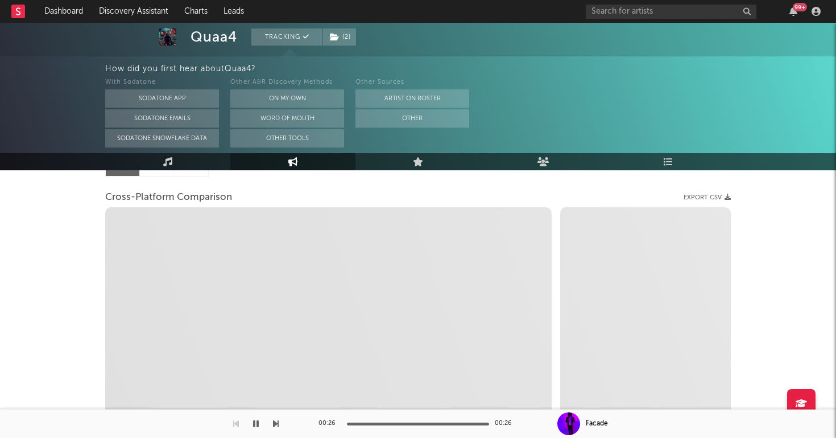
select select "1m"
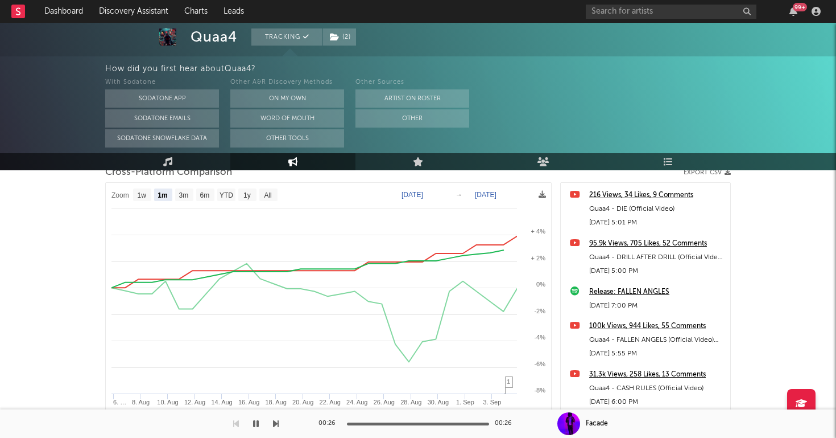
scroll to position [163, 0]
click at [172, 166] on icon at bounding box center [168, 161] width 10 height 9
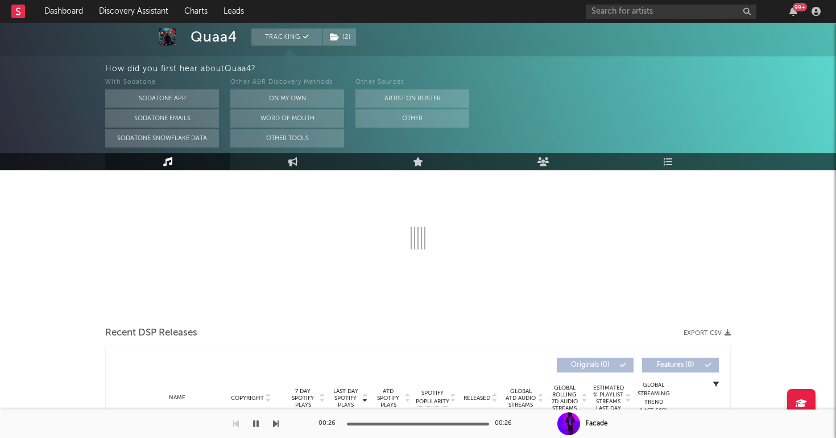
select select "1w"
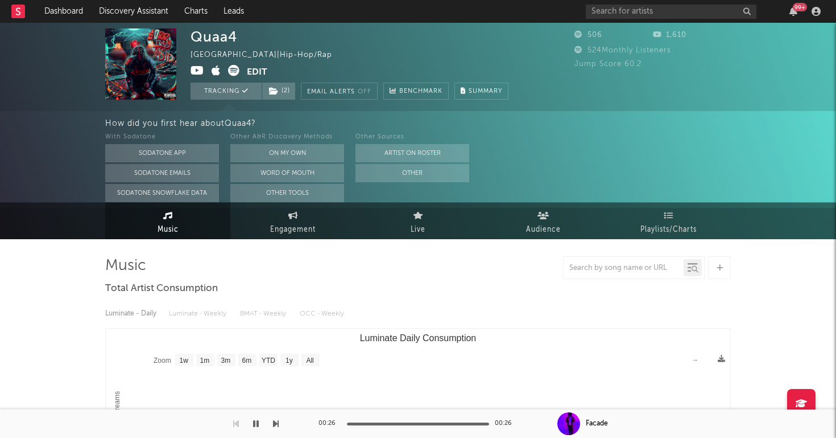
scroll to position [-11, 0]
select select "1w"
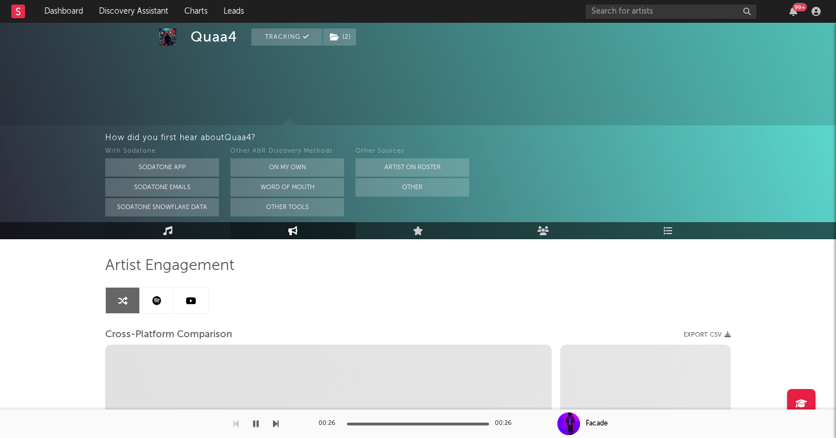
scroll to position [164, 0]
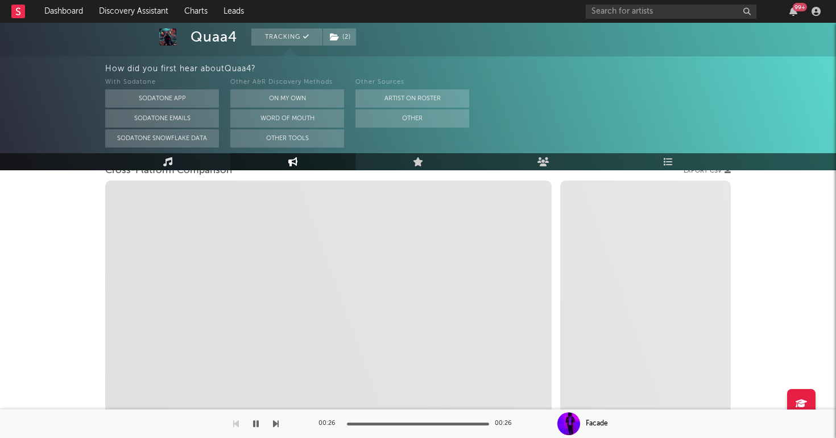
select select "1m"
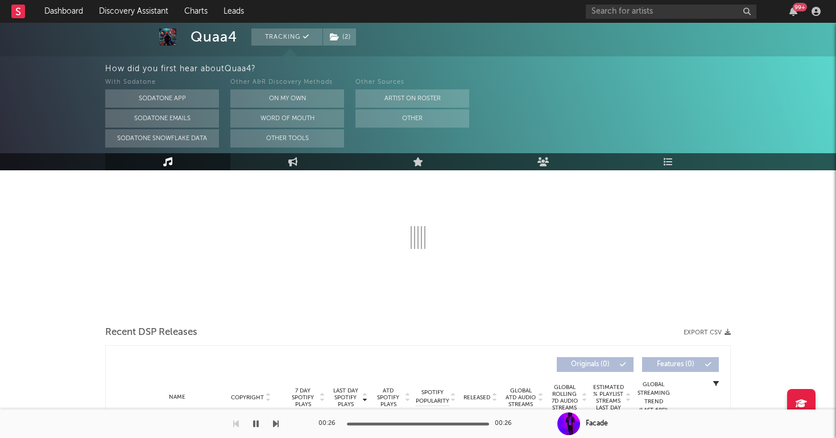
select select "1w"
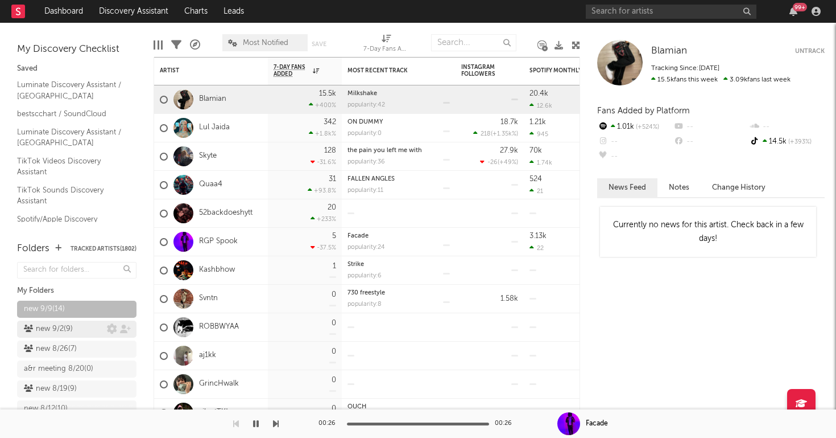
click at [83, 332] on div "new 9/2 ( 9 )" at bounding box center [65, 329] width 83 height 14
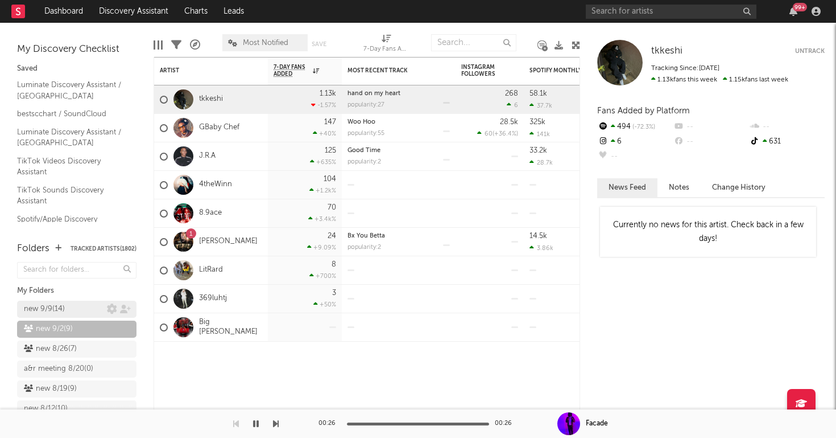
click at [56, 311] on div "new 9/9 ( 14 )" at bounding box center [44, 309] width 41 height 14
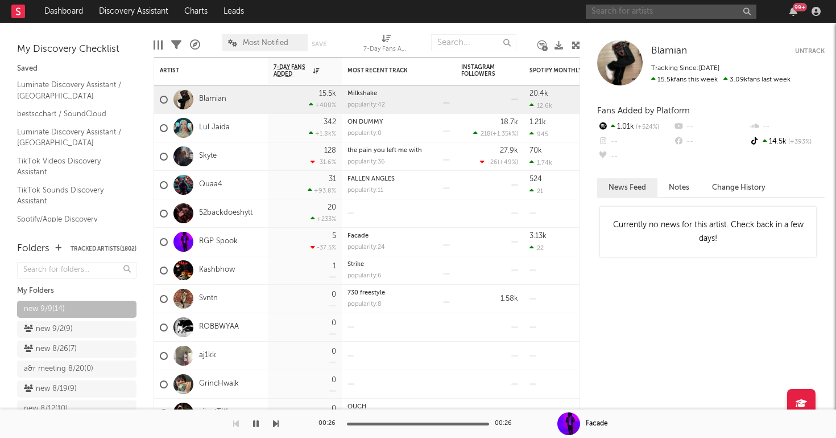
click at [694, 17] on input "text" at bounding box center [671, 12] width 171 height 14
click at [630, 17] on input "text" at bounding box center [671, 12] width 171 height 14
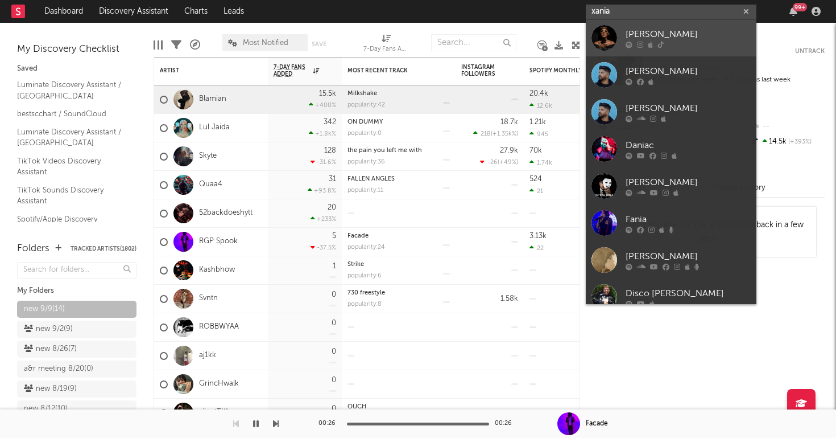
type input "xania"
click at [633, 42] on div at bounding box center [688, 44] width 125 height 7
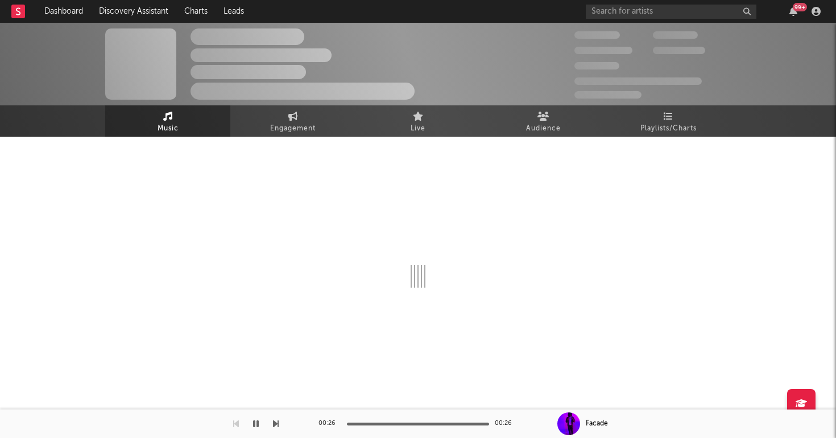
select select "1w"
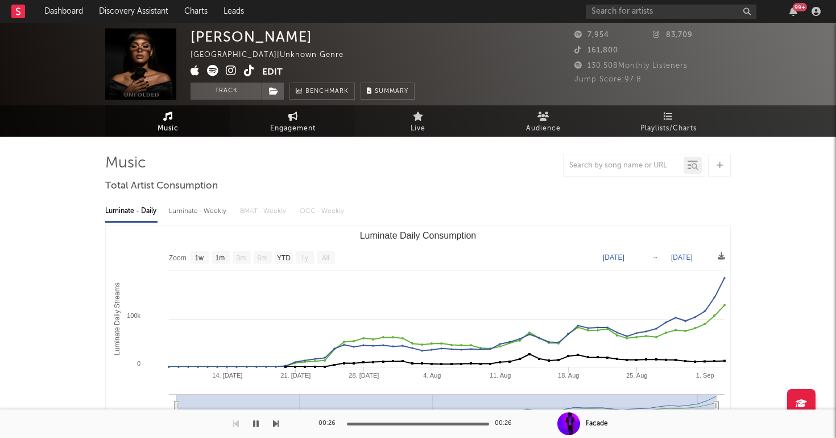
click at [292, 126] on span "Engagement" at bounding box center [293, 129] width 46 height 14
select select "1w"
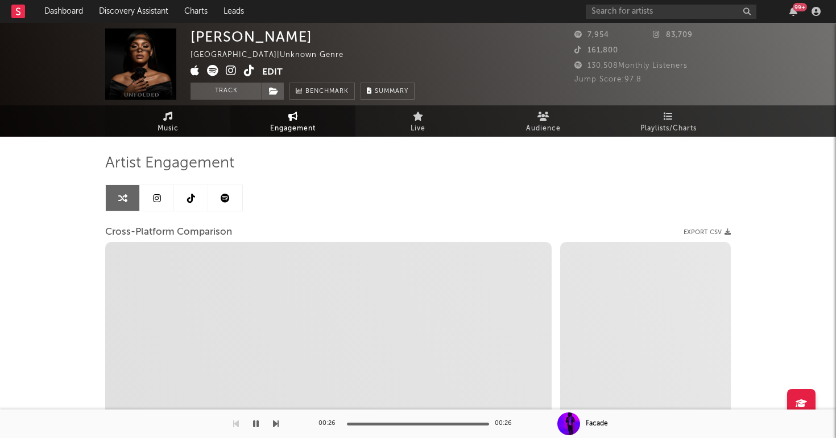
click at [185, 125] on link "Music" at bounding box center [167, 120] width 125 height 31
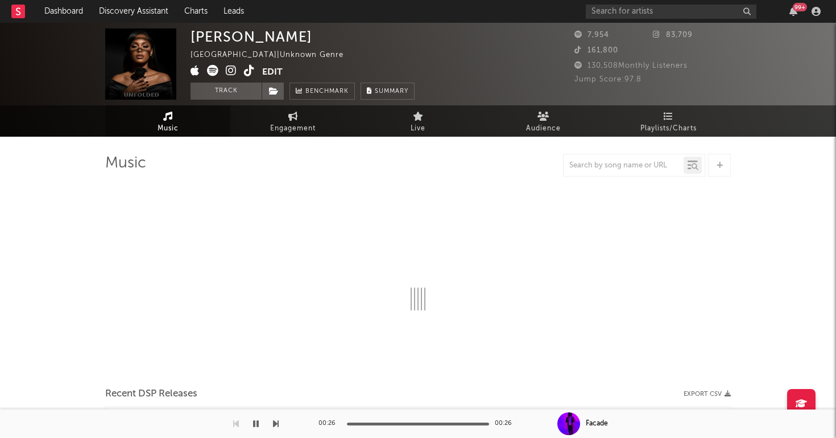
select select "1w"
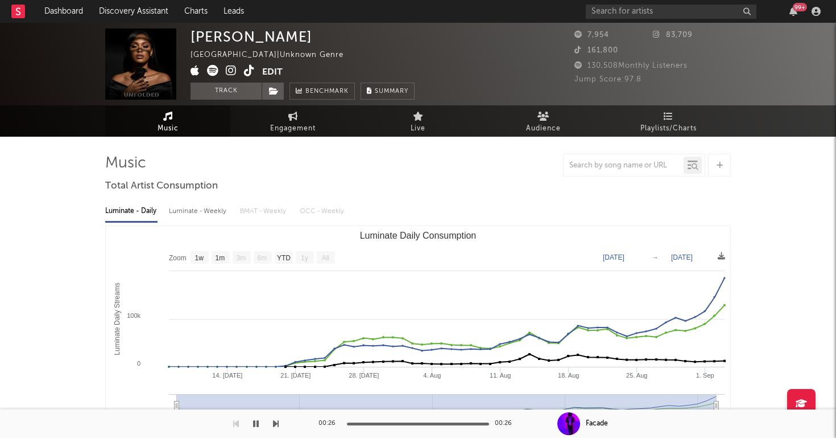
click at [166, 120] on icon at bounding box center [168, 116] width 10 height 9
click at [127, 13] on link "Discovery Assistant" at bounding box center [133, 11] width 85 height 23
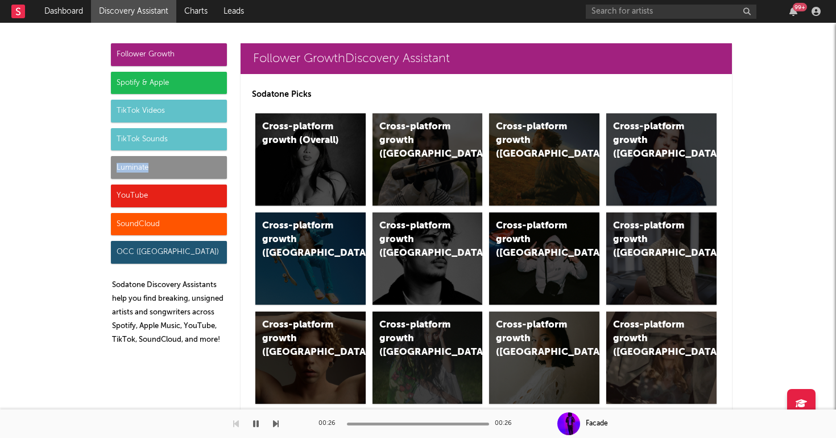
click at [178, 162] on div "Luminate" at bounding box center [169, 167] width 116 height 23
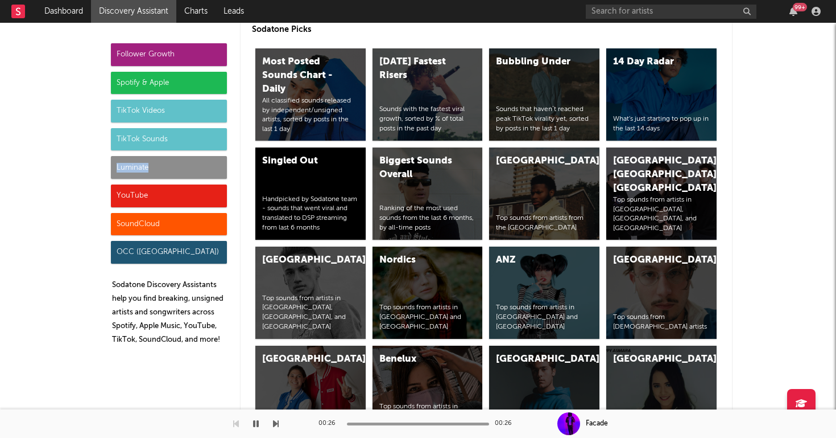
scroll to position [5051, 0]
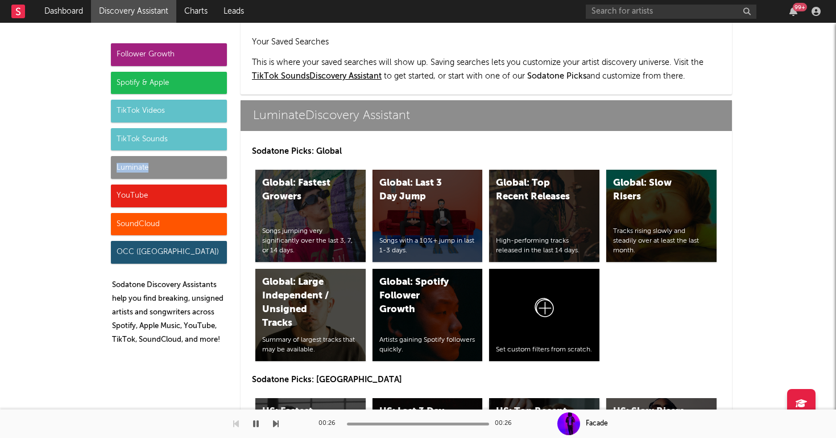
click at [538, 398] on div "US: Top Recent Releases High-performing tracks released in the last 14 days." at bounding box center [544, 444] width 110 height 92
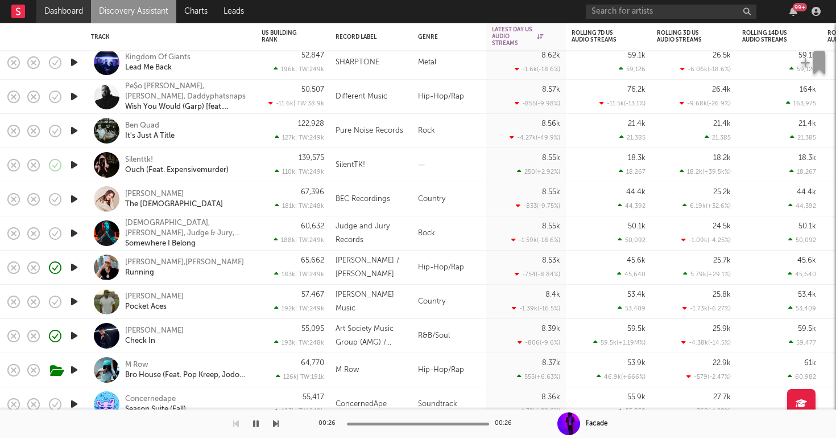
click at [68, 15] on link "Dashboard" at bounding box center [63, 11] width 55 height 23
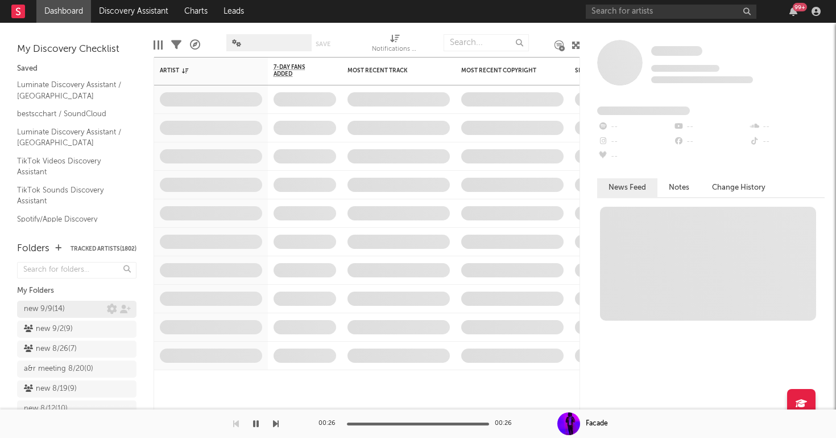
click at [69, 308] on div "new 9/9 ( 14 )" at bounding box center [65, 309] width 83 height 14
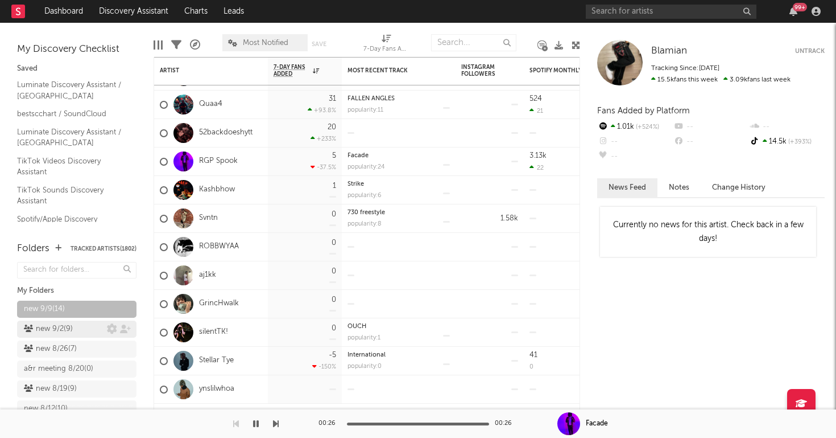
click at [49, 331] on div "new 9/2 ( 9 )" at bounding box center [48, 329] width 49 height 14
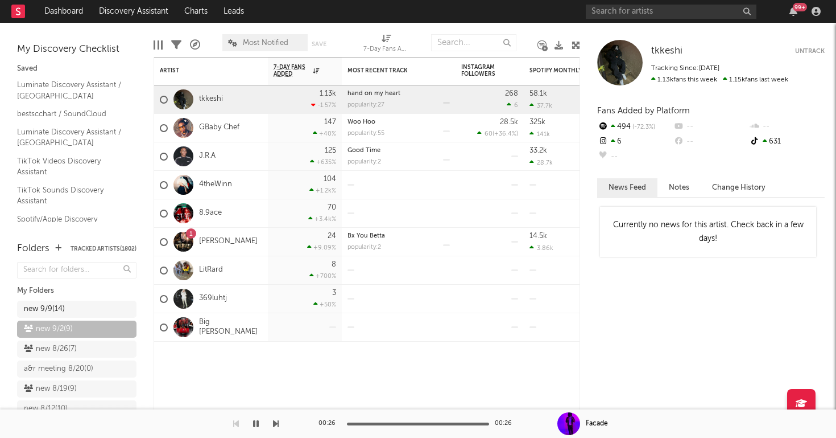
click at [44, 310] on div "new 9/9 ( 14 )" at bounding box center [76, 308] width 119 height 17
click at [64, 310] on div "new 9/9 ( 14 )" at bounding box center [44, 309] width 41 height 14
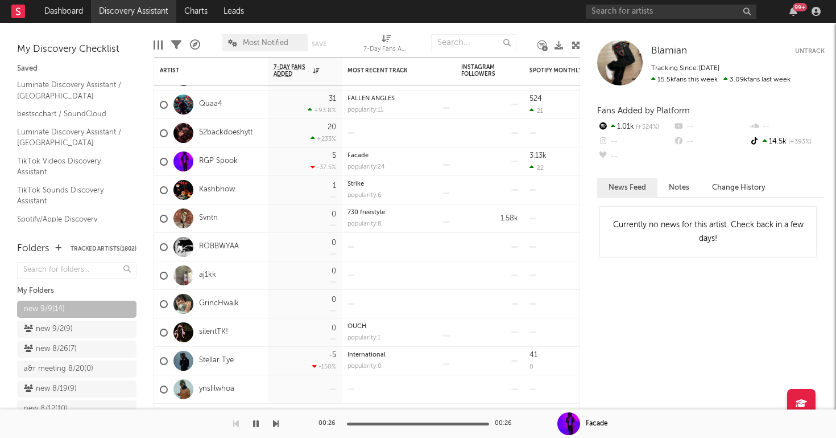
click at [151, 8] on link "Discovery Assistant" at bounding box center [133, 11] width 85 height 23
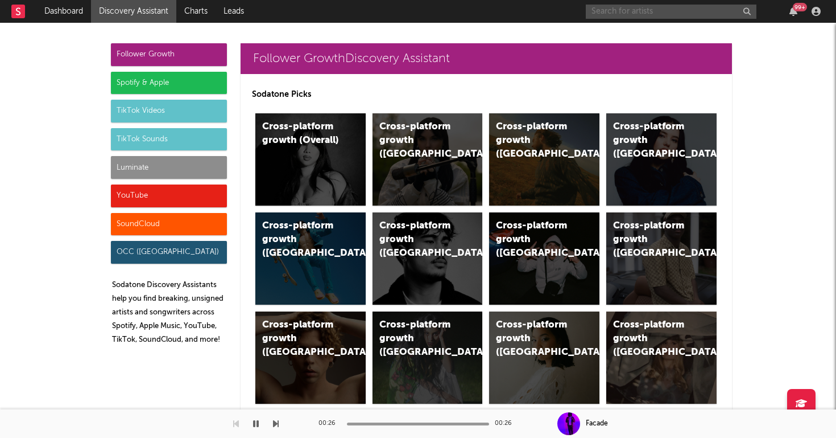
click at [632, 15] on input "text" at bounding box center [671, 12] width 171 height 14
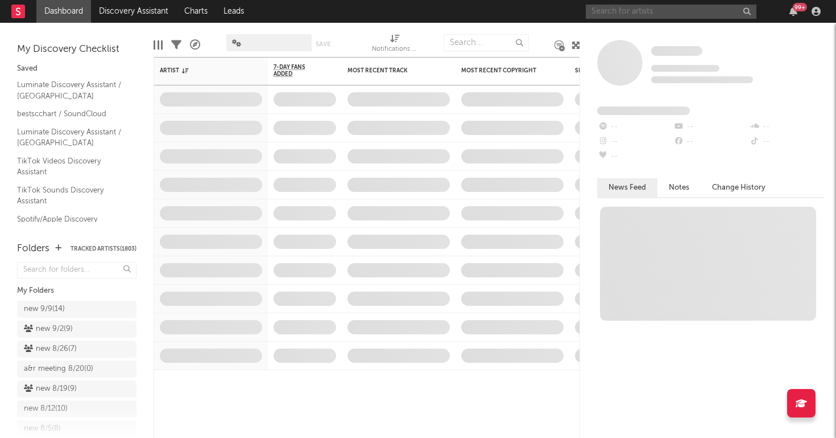
click at [683, 12] on input "text" at bounding box center [671, 12] width 171 height 14
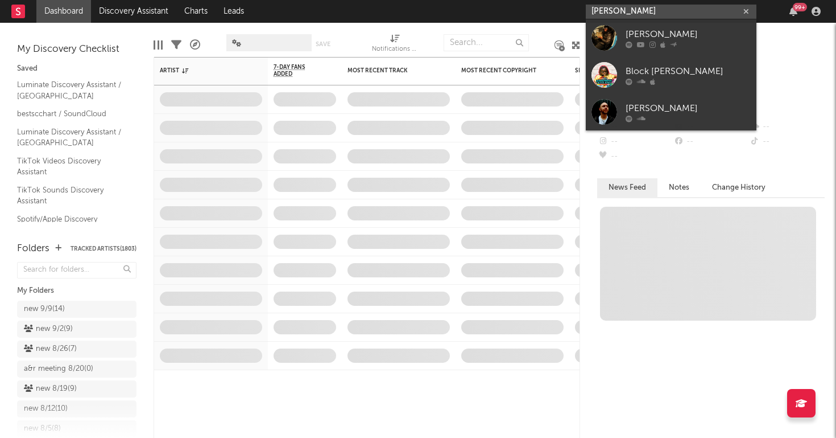
type input "[PERSON_NAME]"
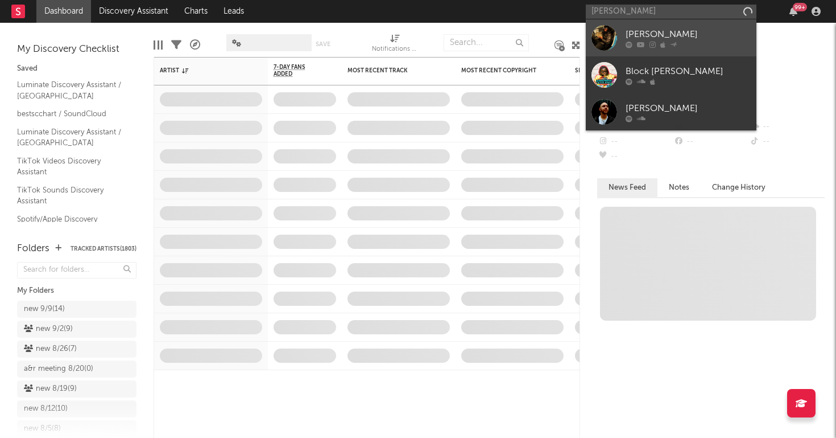
drag, startPoint x: 683, startPoint y: 14, endPoint x: 677, endPoint y: 38, distance: 24.2
click at [677, 38] on div "[PERSON_NAME]" at bounding box center [688, 34] width 125 height 14
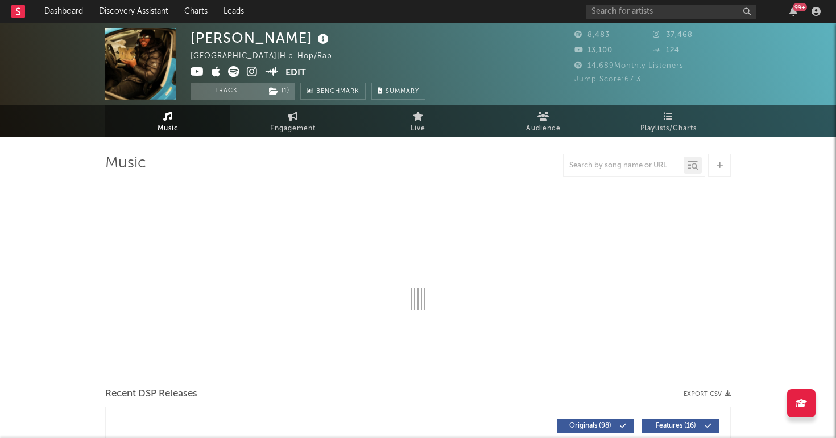
select select "6m"
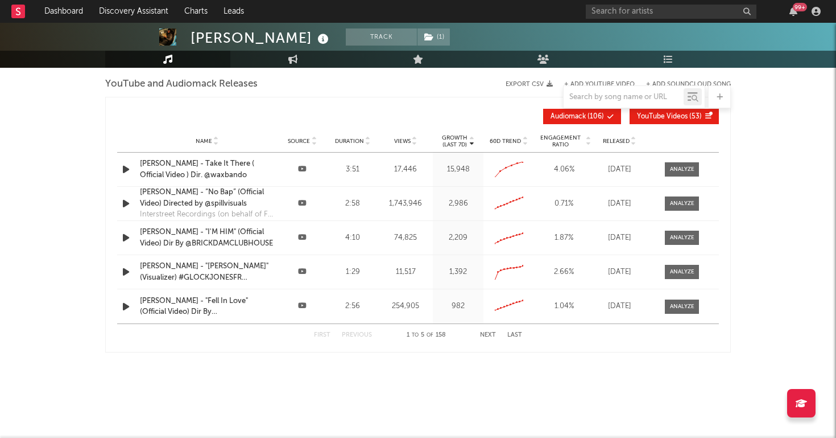
scroll to position [1190, 0]
